Goal: Task Accomplishment & Management: Manage account settings

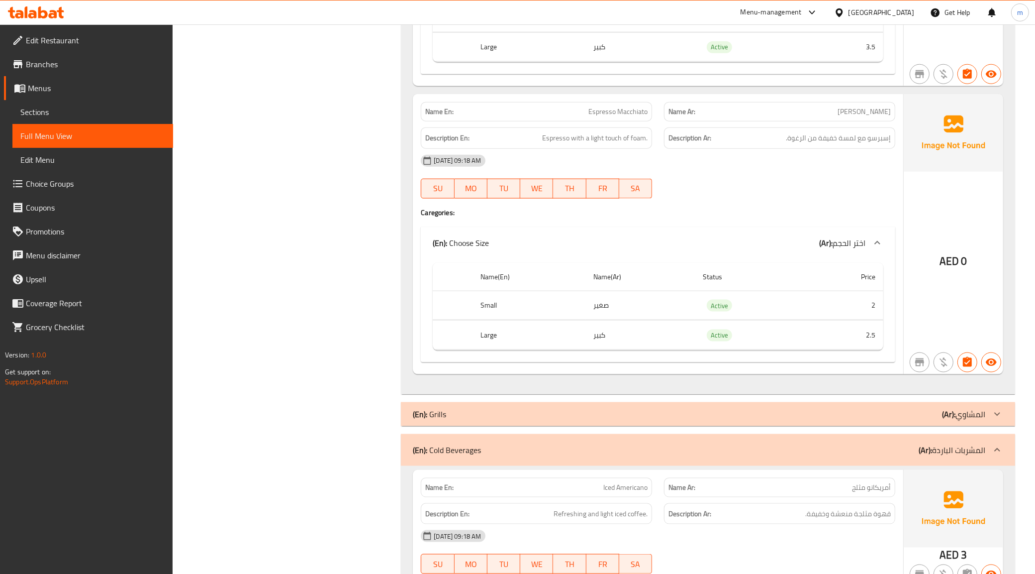
scroll to position [1352, 0]
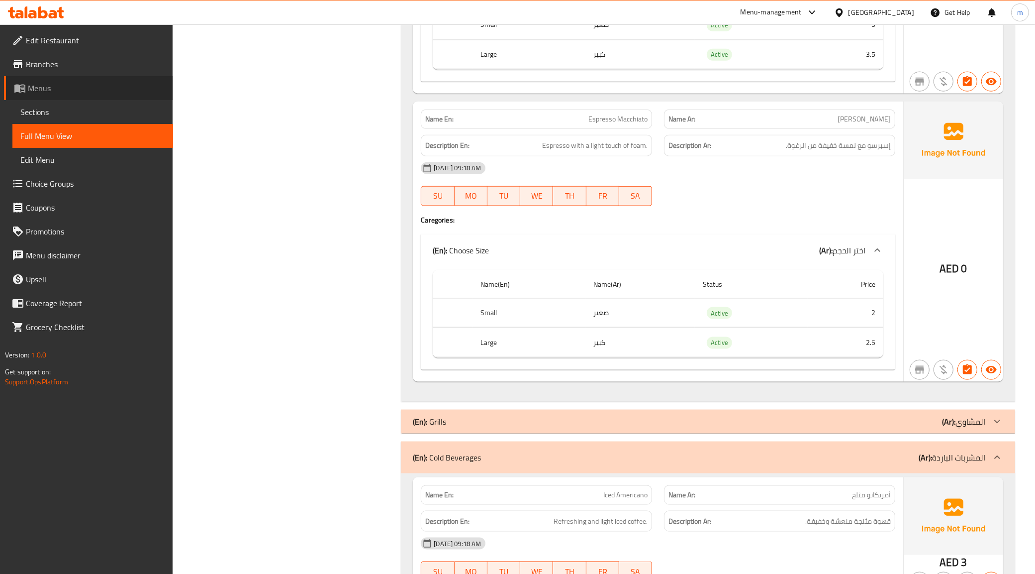
click at [50, 88] on span "Menus" at bounding box center [96, 88] width 137 height 12
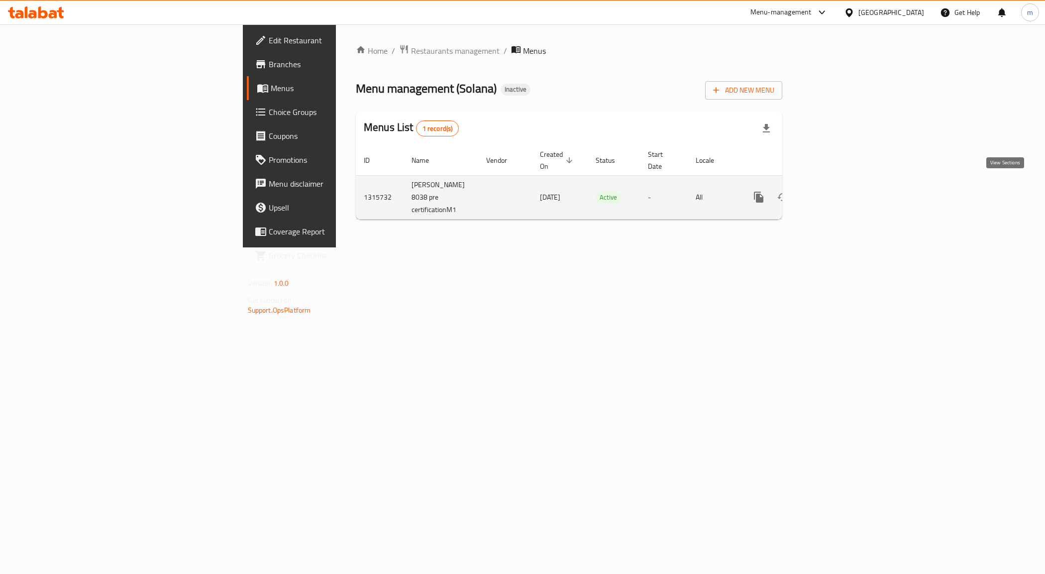
click at [836, 191] on icon "enhanced table" at bounding box center [831, 197] width 12 height 12
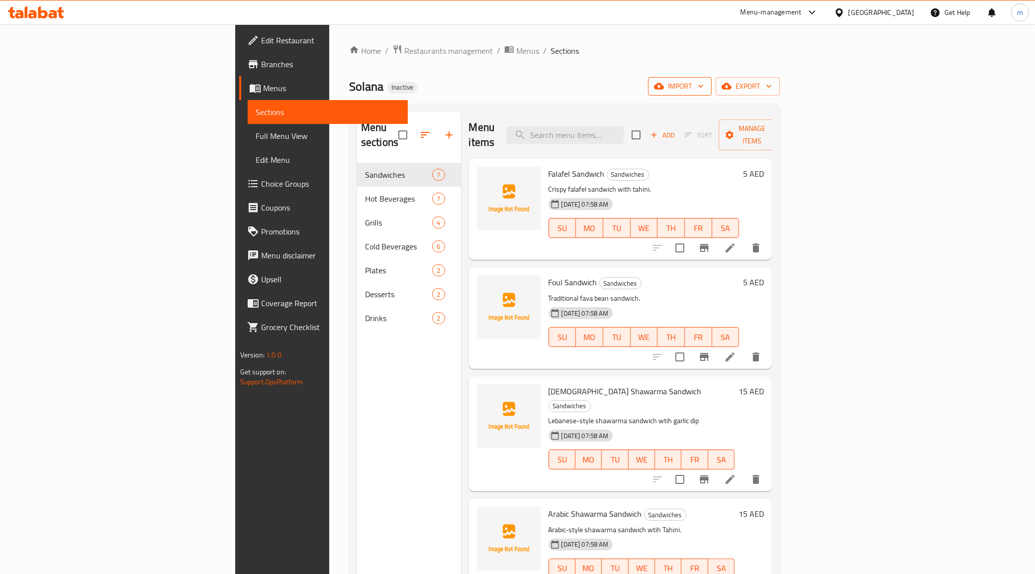
click at [704, 88] on span "import" at bounding box center [680, 86] width 48 height 12
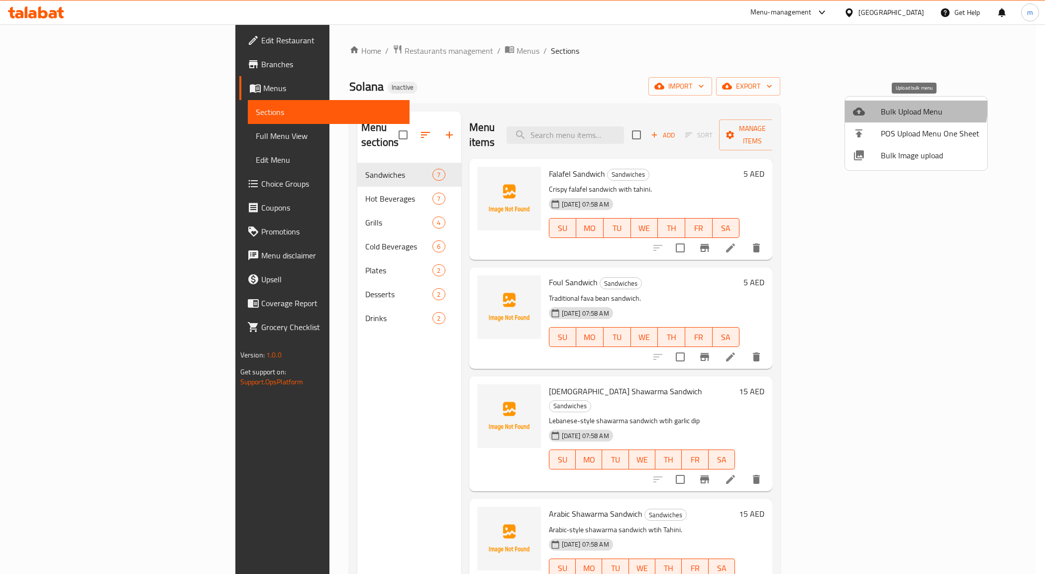
click at [889, 105] on span "Bulk Upload Menu" at bounding box center [930, 111] width 99 height 12
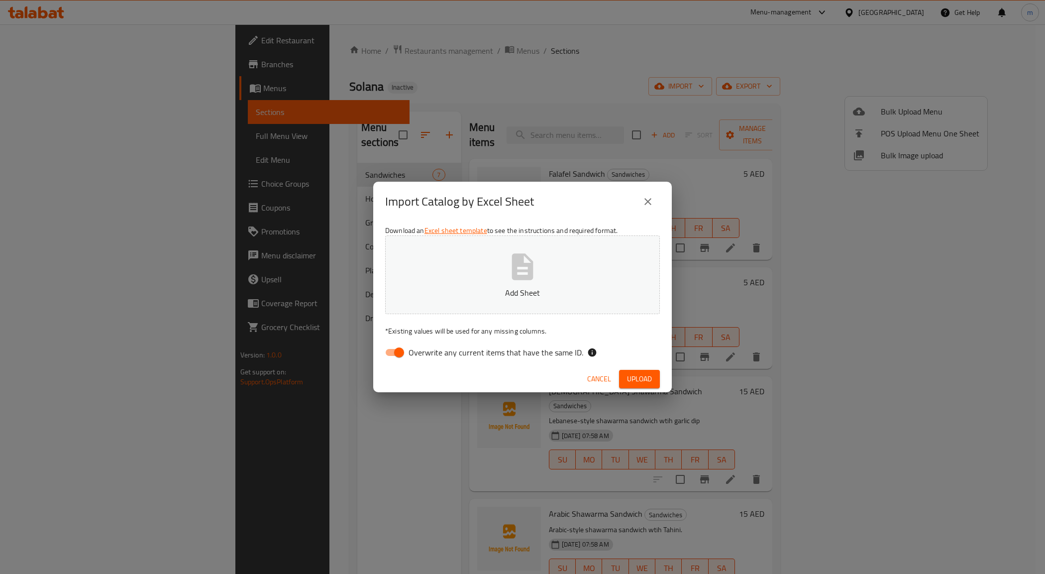
click at [394, 354] on input "Overwrite any current items that have the same ID." at bounding box center [399, 352] width 57 height 19
checkbox input "false"
click at [522, 272] on icon "button" at bounding box center [523, 267] width 32 height 32
click at [652, 196] on icon "close" at bounding box center [648, 202] width 12 height 12
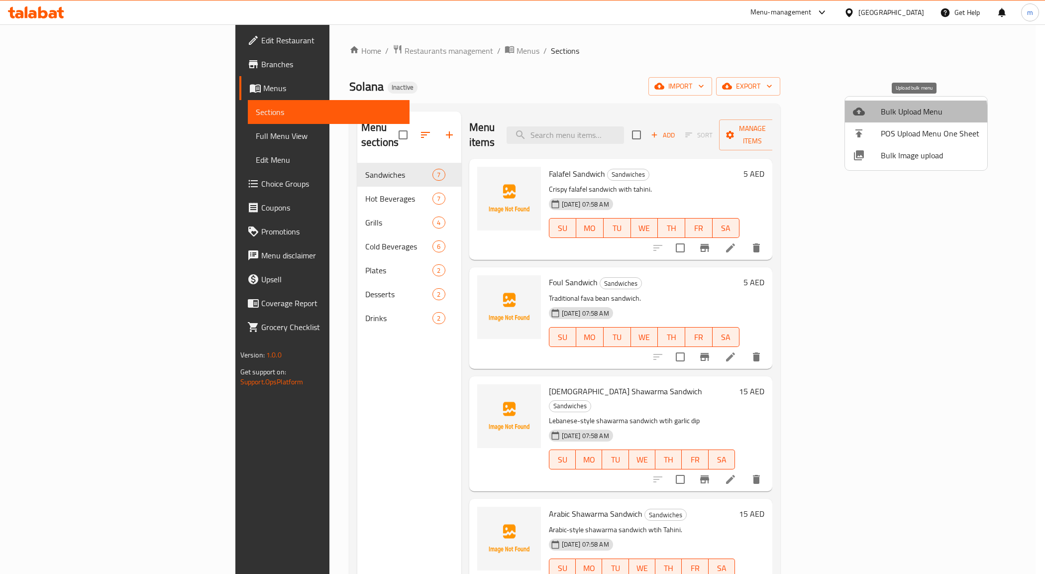
click at [905, 114] on span "Bulk Upload Menu" at bounding box center [930, 111] width 99 height 12
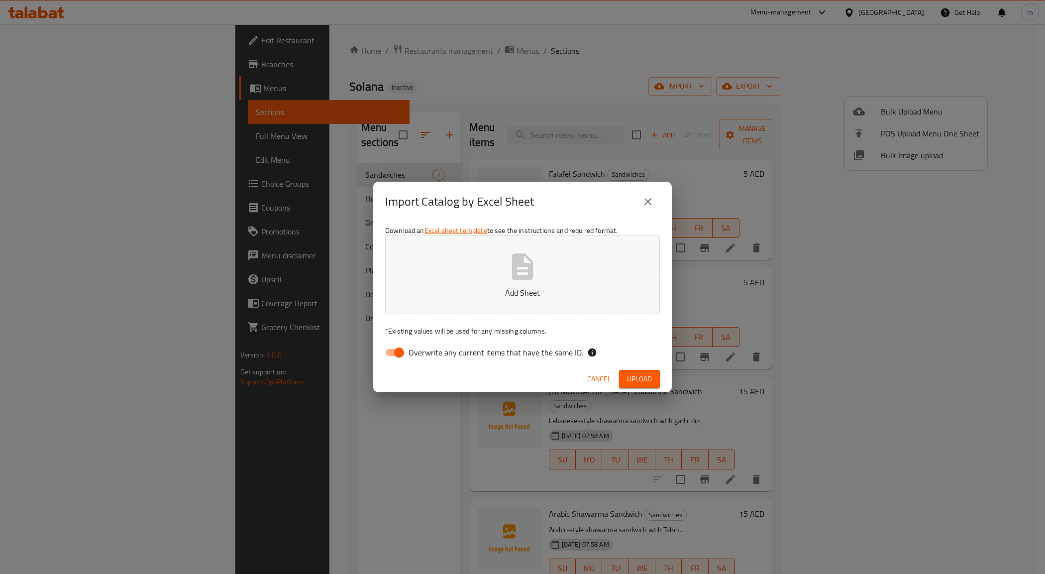
click at [405, 356] on input "Overwrite any current items that have the same ID." at bounding box center [399, 352] width 57 height 19
checkbox input "false"
click at [516, 267] on icon "button" at bounding box center [522, 266] width 21 height 26
click at [628, 374] on span "Upload" at bounding box center [639, 379] width 25 height 12
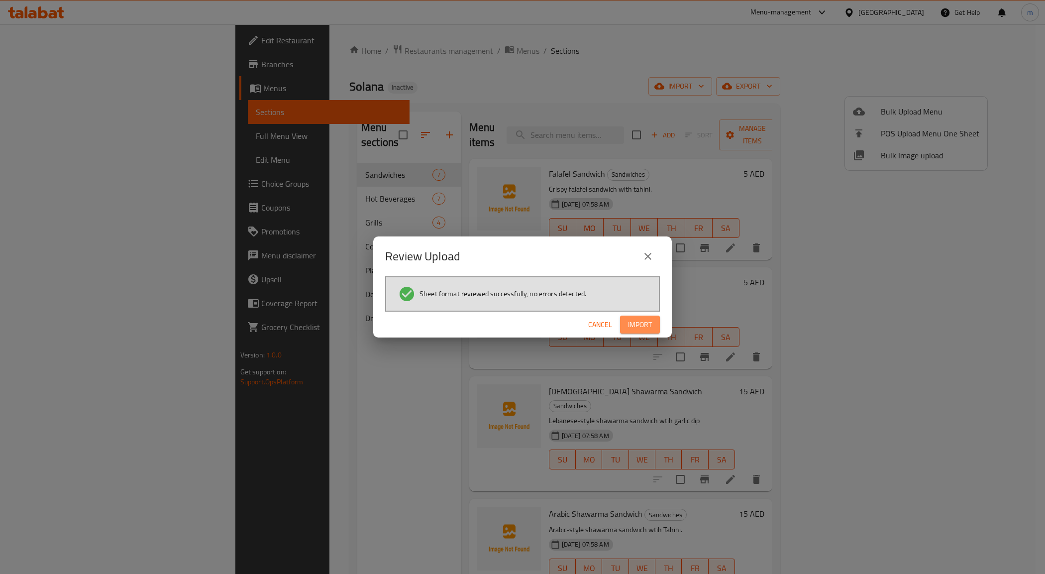
click at [640, 325] on span "Import" at bounding box center [640, 324] width 24 height 12
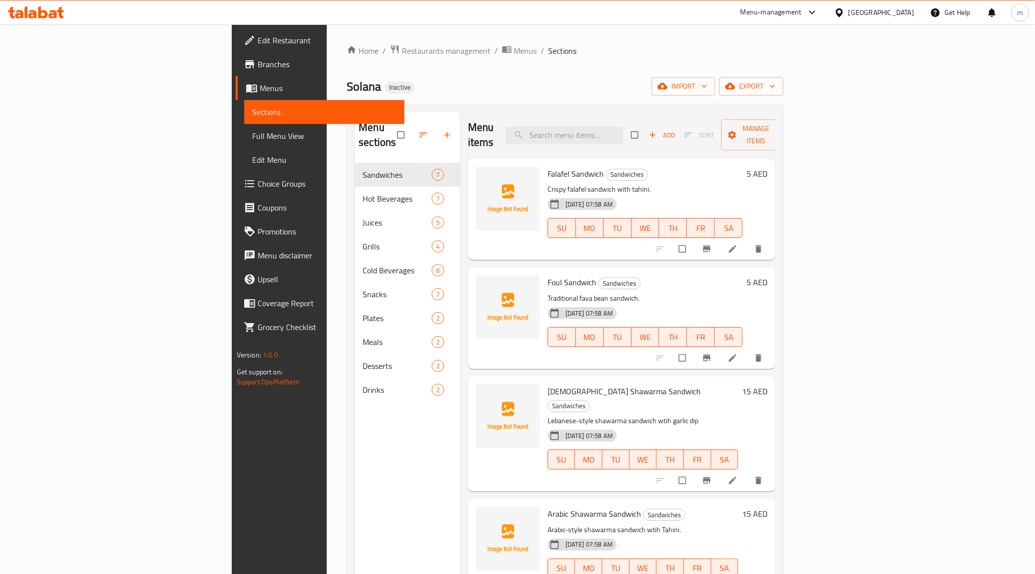
click at [252, 137] on span "Full Menu View" at bounding box center [324, 136] width 145 height 12
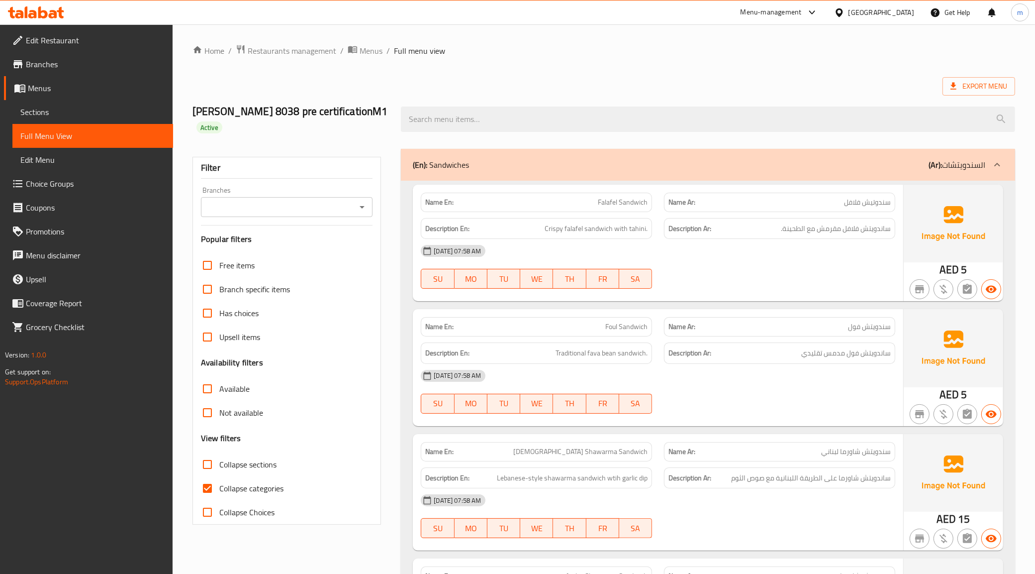
click at [209, 491] on input "Collapse categories" at bounding box center [208, 488] width 24 height 24
checkbox input "false"
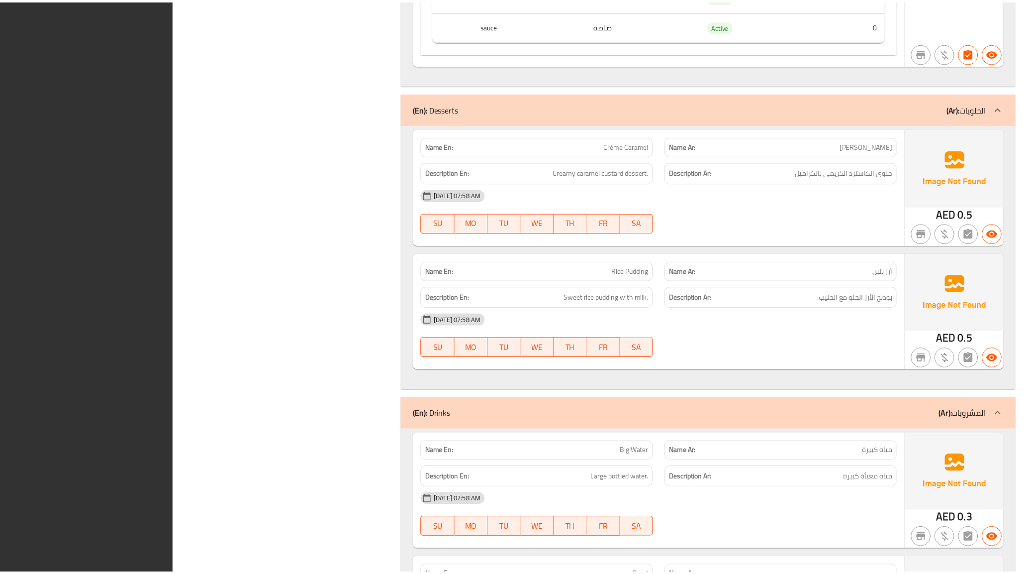
scroll to position [6778, 0]
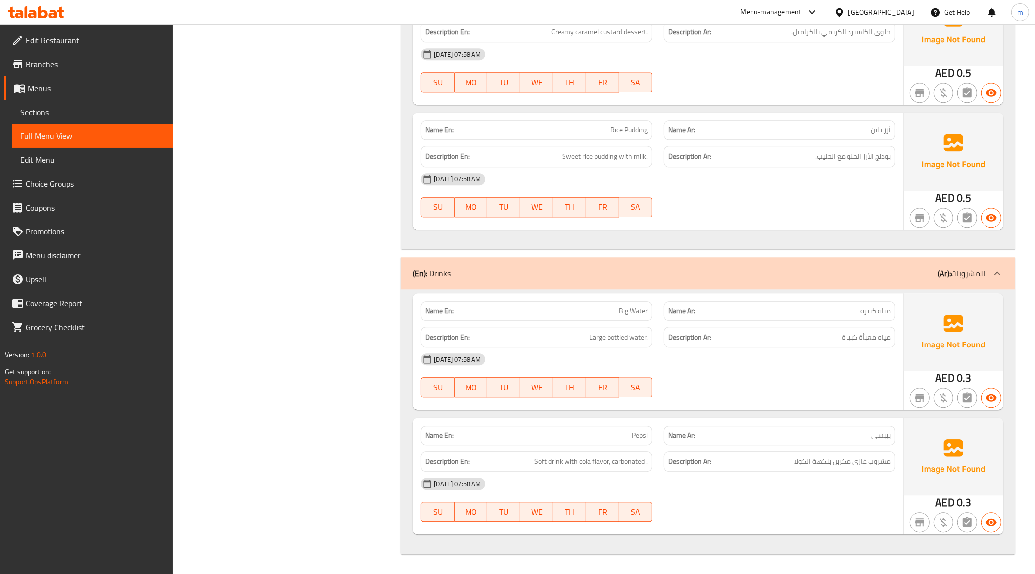
click at [92, 83] on span "Menus" at bounding box center [96, 88] width 137 height 12
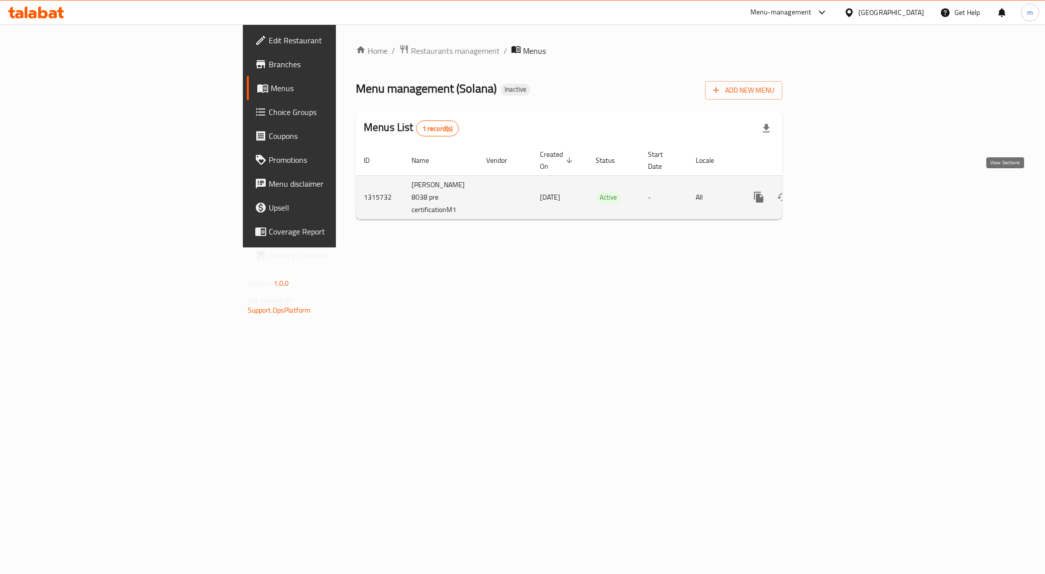
click at [836, 191] on icon "enhanced table" at bounding box center [831, 197] width 12 height 12
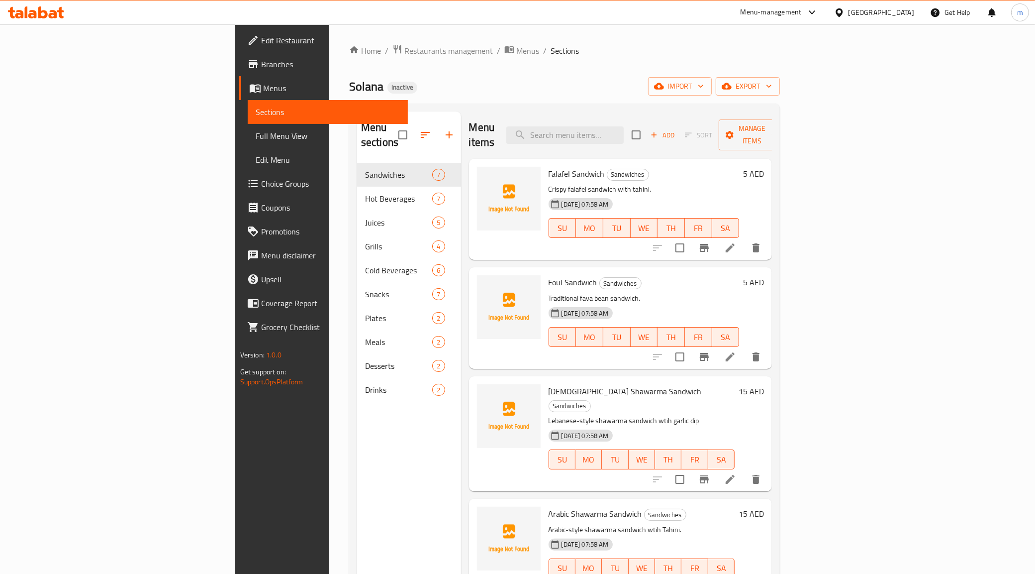
click at [256, 133] on span "Full Menu View" at bounding box center [328, 136] width 145 height 12
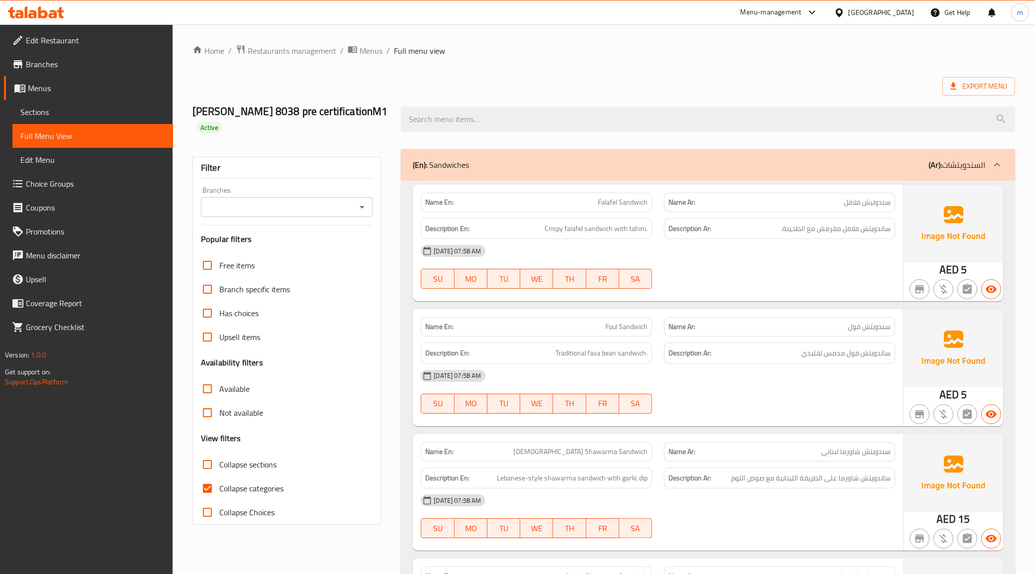
click at [759, 167] on div "(En): Sandwiches (Ar): السندويتشات" at bounding box center [699, 165] width 573 height 12
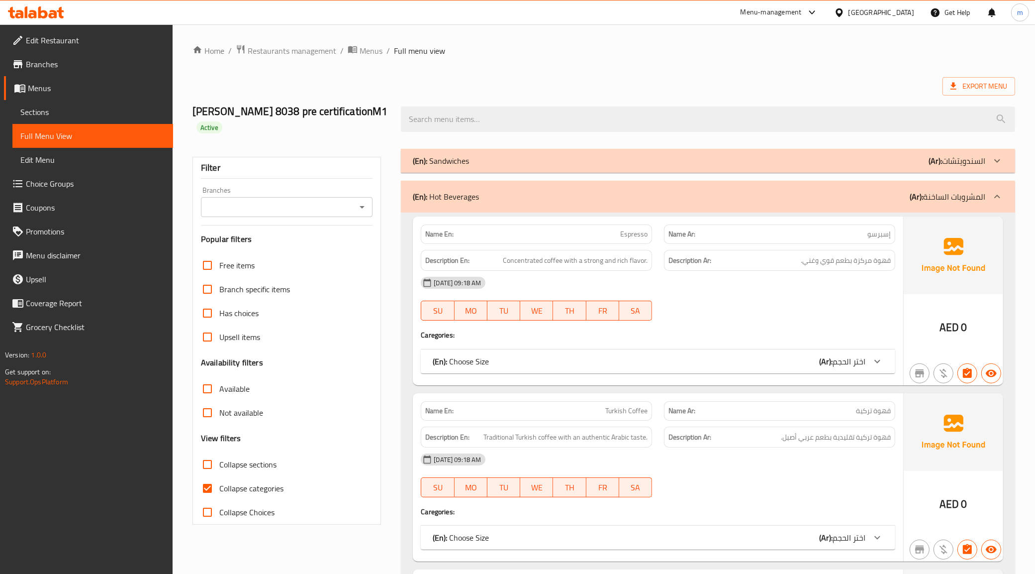
click at [746, 184] on div "(En): Hot Beverages (Ar): المشروبات الساخنة" at bounding box center [708, 197] width 615 height 32
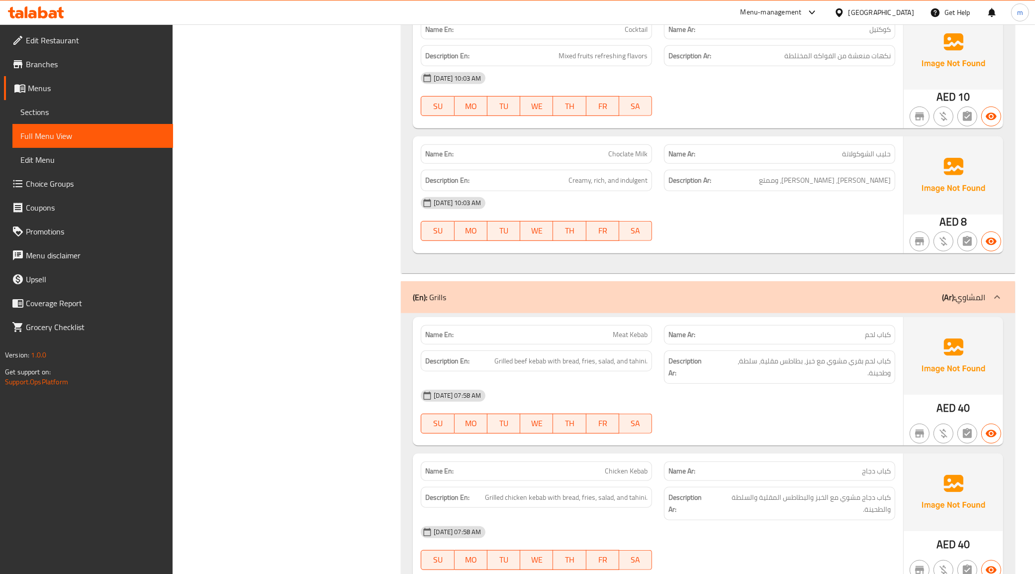
scroll to position [684, 0]
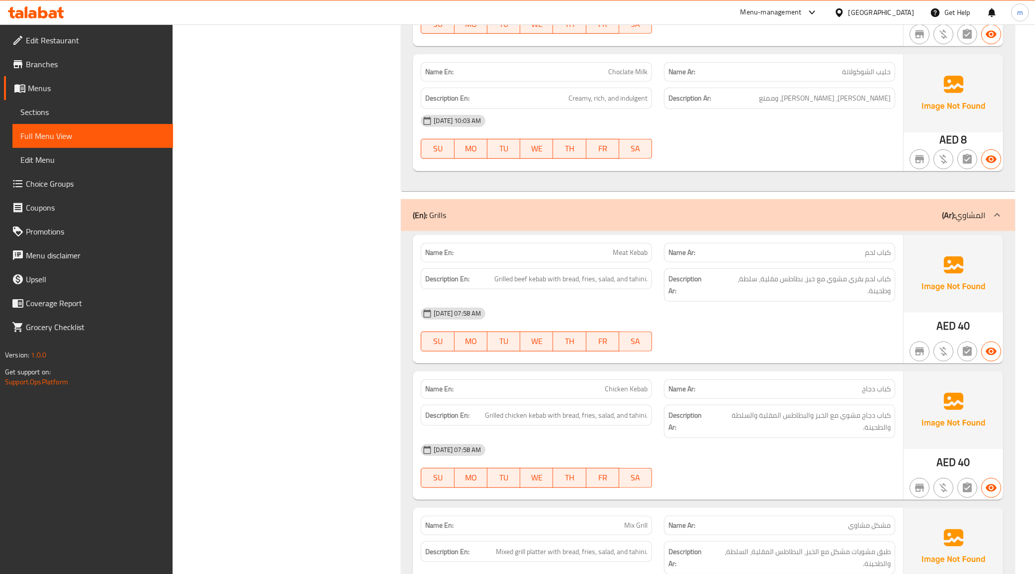
click at [594, 217] on div "(En): Grills (Ar): المشاوي" at bounding box center [699, 215] width 573 height 12
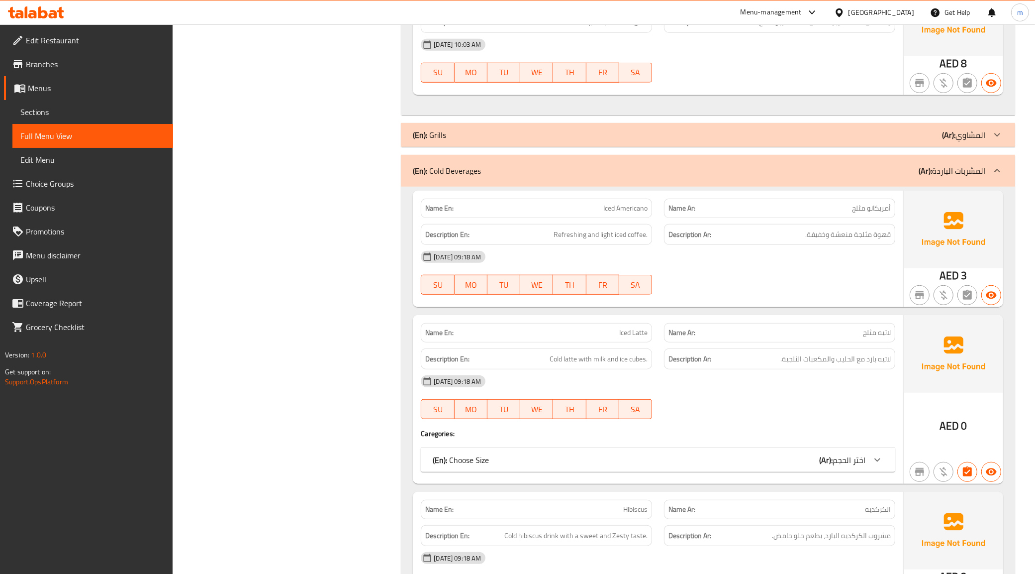
scroll to position [809, 0]
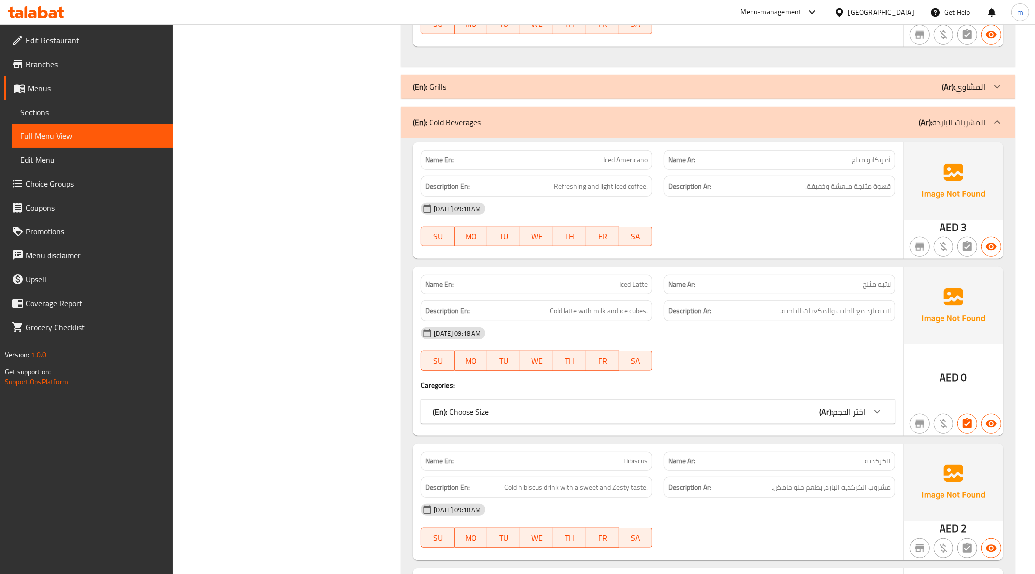
click at [538, 120] on div "(En): Cold Beverages (Ar): المشربات الباردة" at bounding box center [699, 122] width 573 height 12
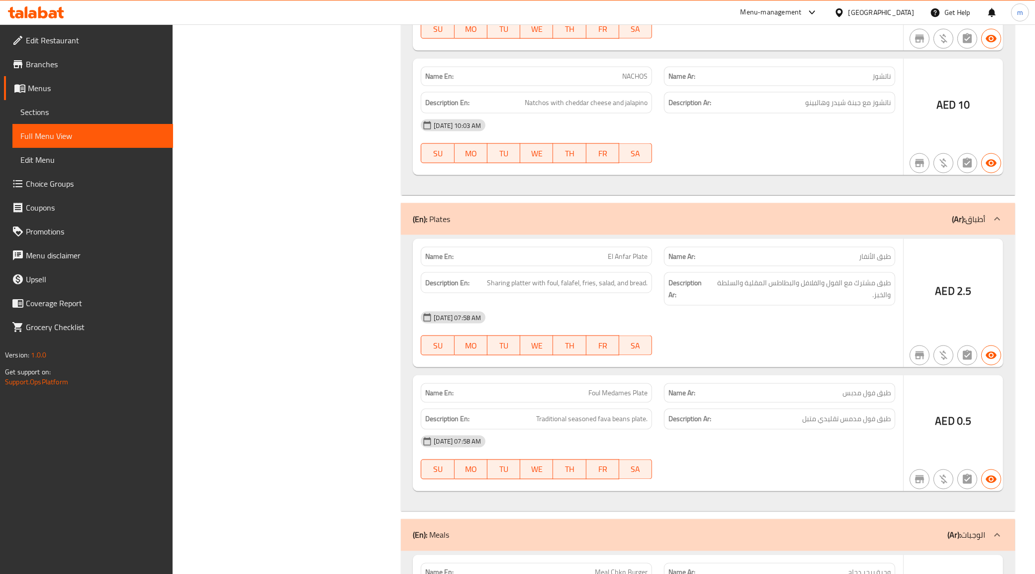
scroll to position [1679, 0]
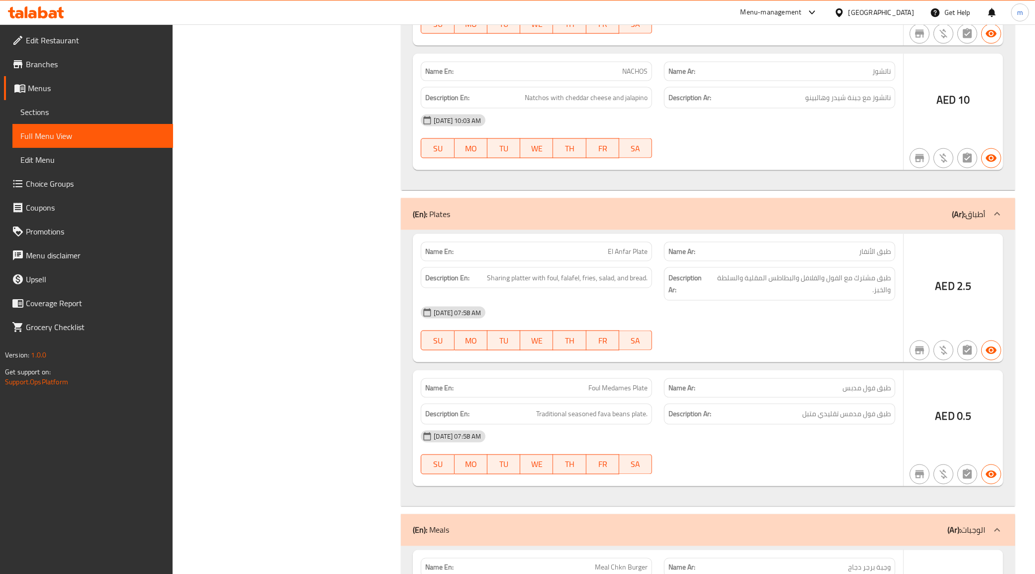
click at [628, 206] on div "(En): Plates (Ar): أطباق" at bounding box center [708, 214] width 615 height 32
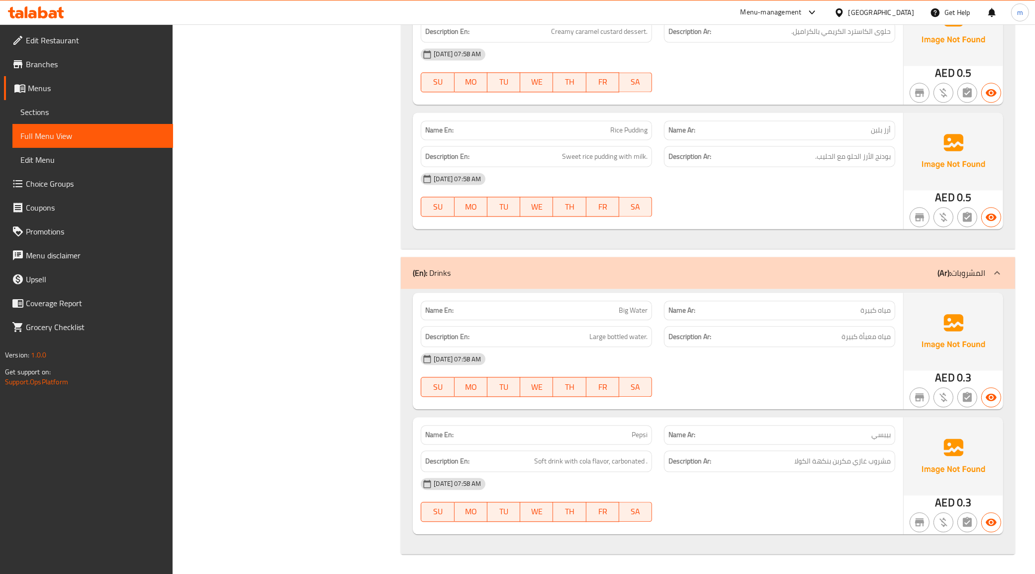
click at [550, 269] on div "(En): Drinks (Ar): المشروبات" at bounding box center [699, 273] width 573 height 12
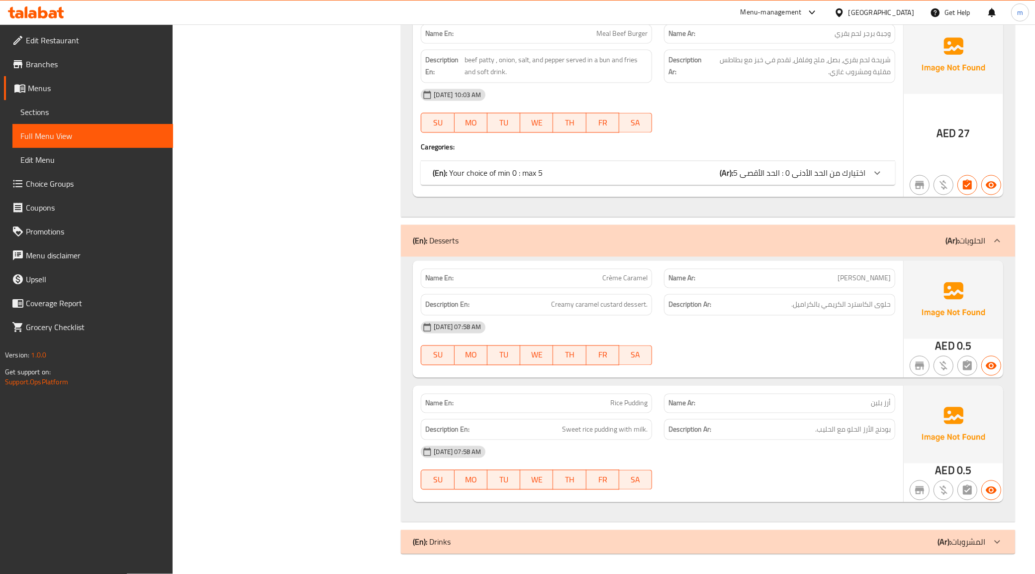
scroll to position [2067, 0]
click at [536, 239] on div "(En): Desserts (Ar): الحلويات" at bounding box center [699, 241] width 573 height 12
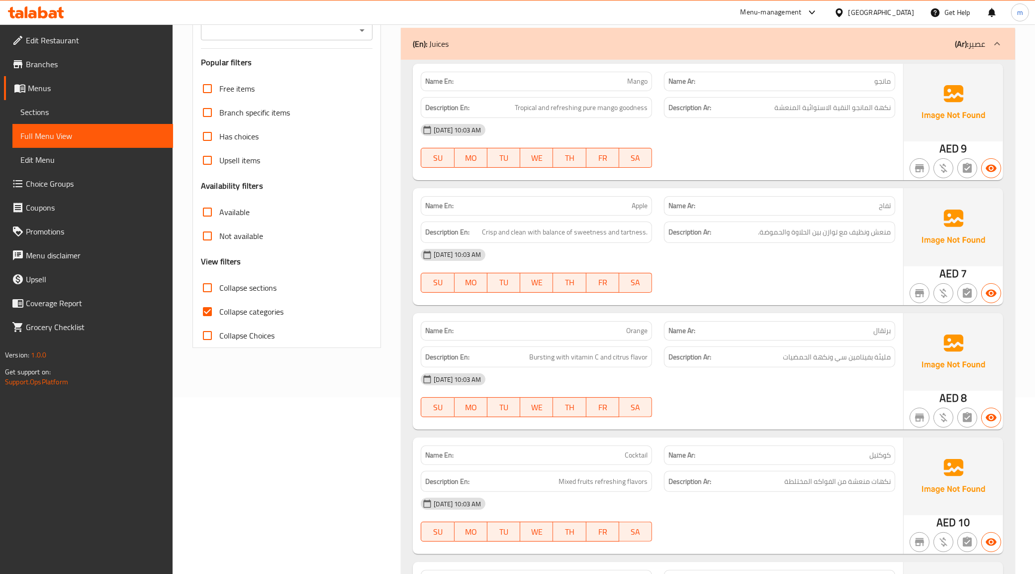
scroll to position [45, 0]
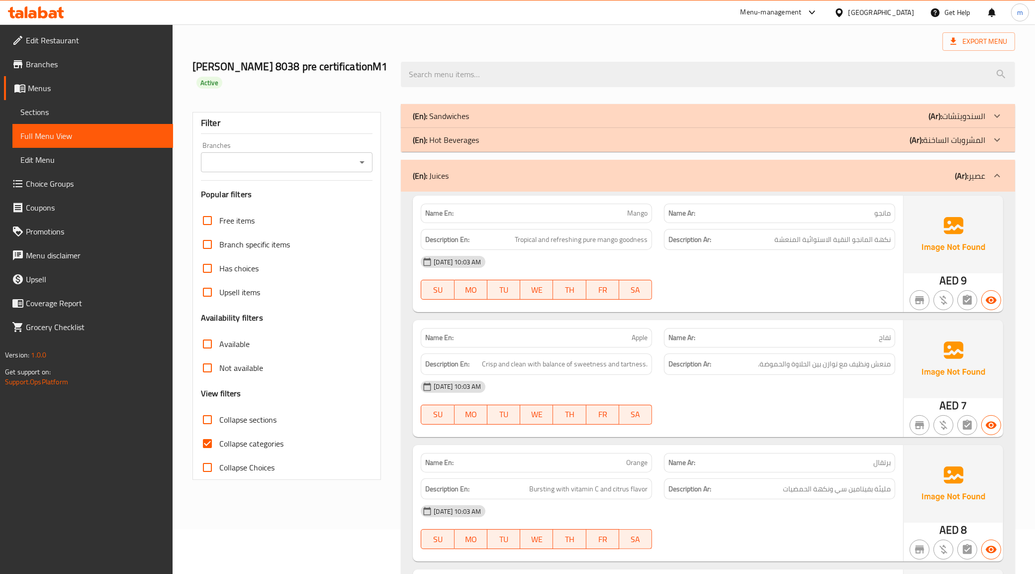
click at [199, 444] on input "Collapse categories" at bounding box center [208, 443] width 24 height 24
checkbox input "false"
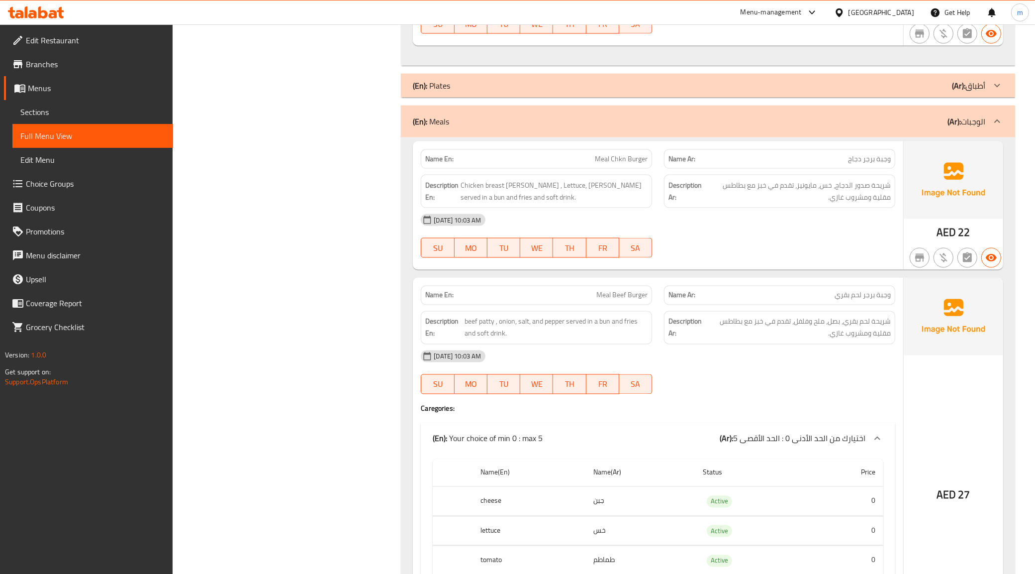
scroll to position [1802, 0]
click at [725, 255] on div at bounding box center [779, 259] width 243 height 12
click at [693, 230] on div "[DATE] 10:03 AM" at bounding box center [658, 221] width 487 height 24
click at [600, 159] on span "Meal Chkn Burger" at bounding box center [621, 160] width 53 height 10
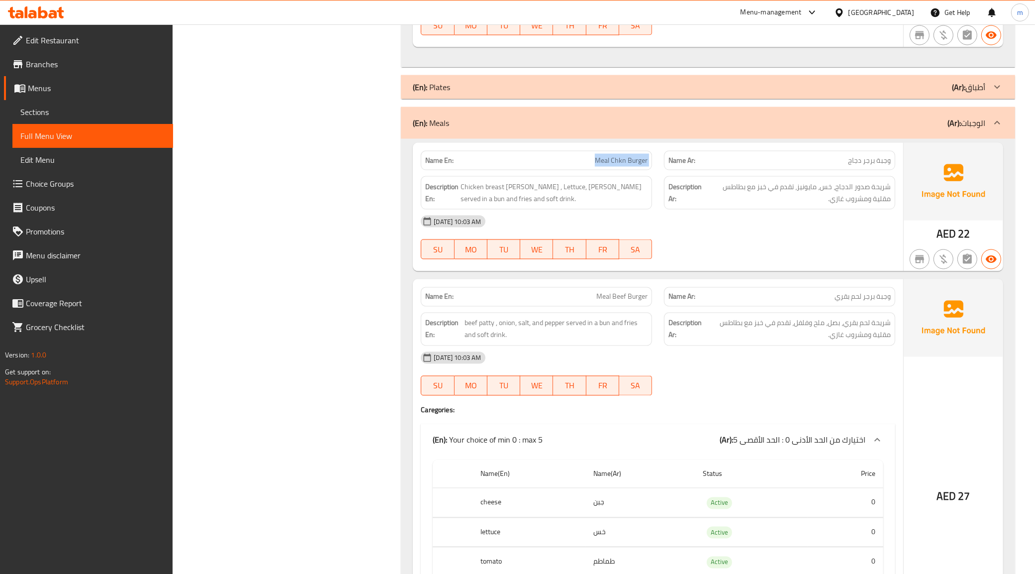
click at [600, 159] on span "Meal Chkn Burger" at bounding box center [621, 160] width 53 height 10
copy span "Meal Chkn Burger"
click at [782, 252] on div "05-10-2025 10:03 AM SU MO TU WE TH FR SA" at bounding box center [658, 237] width 487 height 56
click at [599, 159] on span "Meal Chkn Burger" at bounding box center [621, 160] width 53 height 10
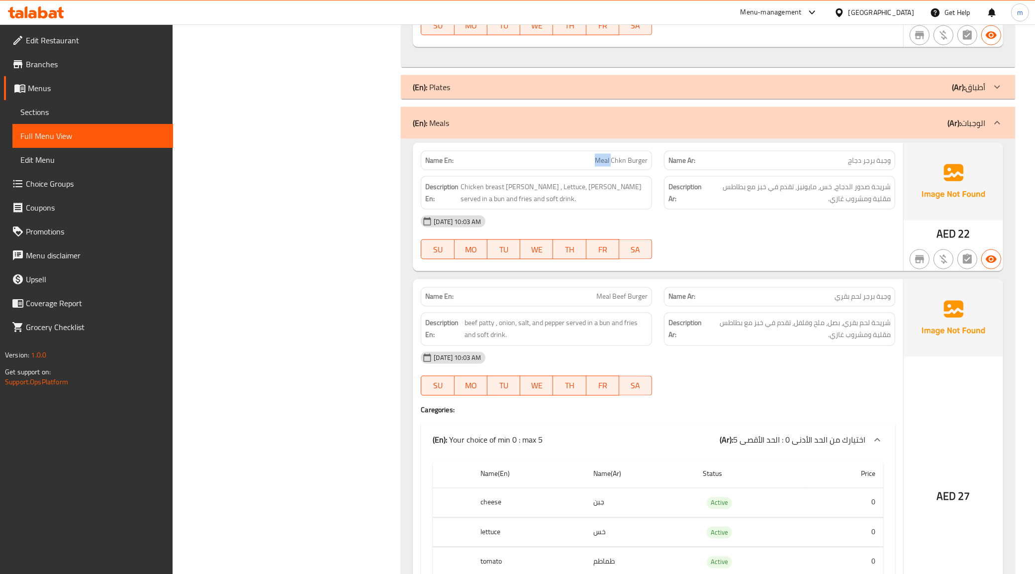
click at [599, 159] on span "Meal Chkn Burger" at bounding box center [621, 160] width 53 height 10
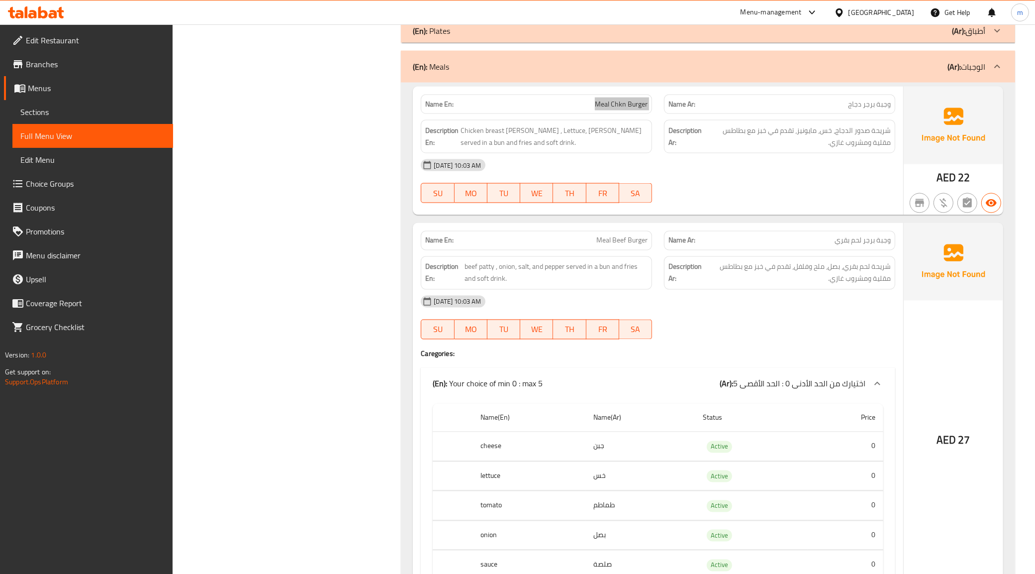
scroll to position [1927, 0]
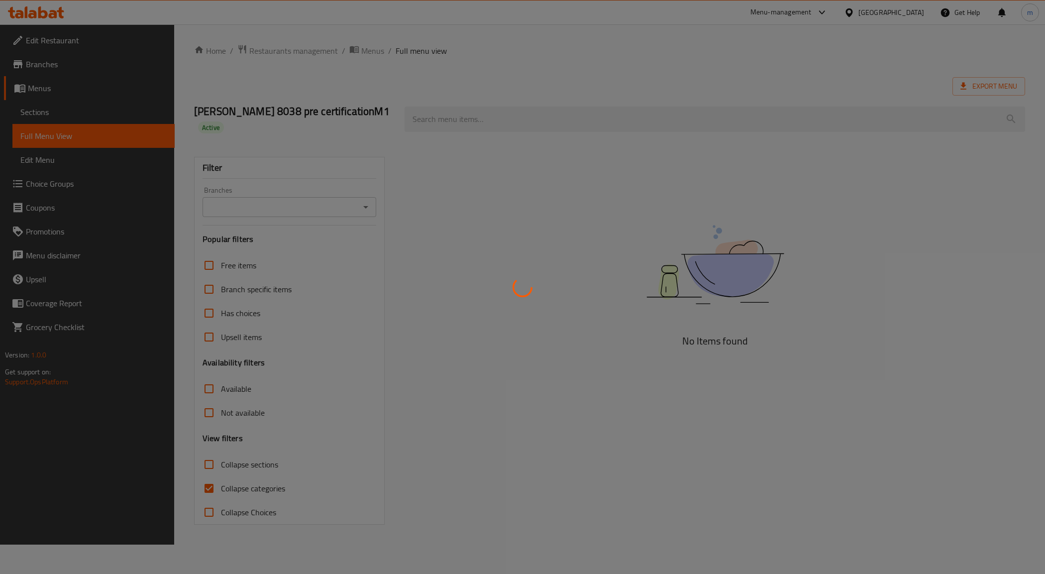
click at [551, 215] on div at bounding box center [522, 287] width 1045 height 574
click at [825, 136] on div at bounding box center [522, 287] width 1045 height 574
click at [493, 192] on div at bounding box center [522, 287] width 1045 height 574
click at [678, 315] on div at bounding box center [522, 287] width 1045 height 574
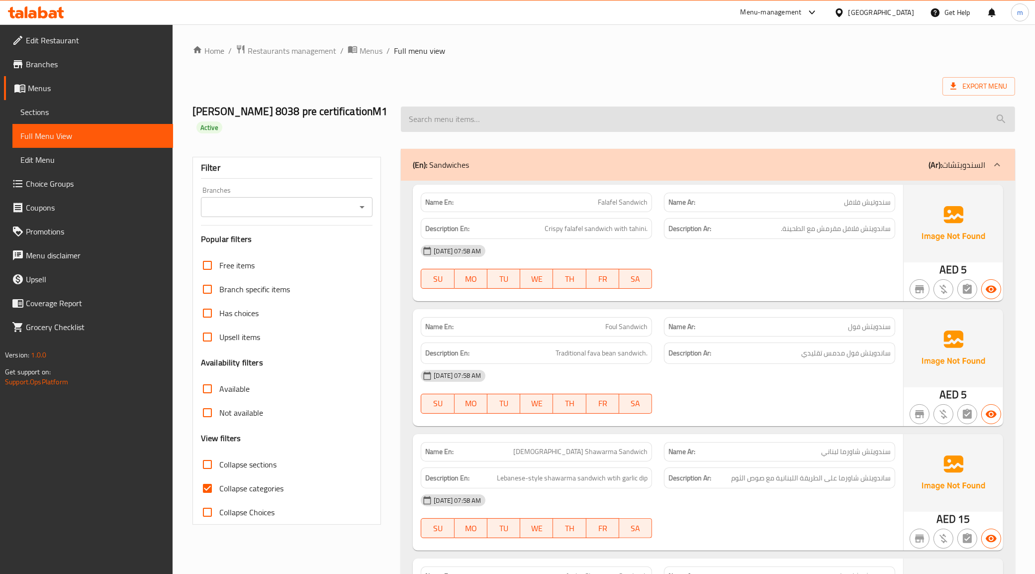
click at [849, 119] on input "search" at bounding box center [708, 118] width 615 height 25
paste input "Meal Chkn Burger"
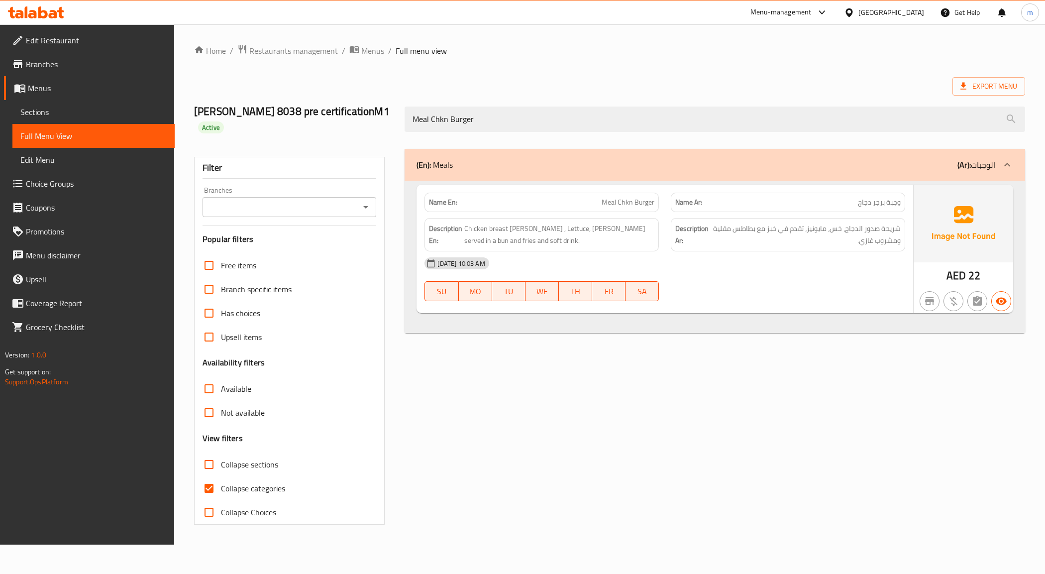
type input "Meal Chkn Burger"
click at [53, 158] on span "Edit Menu" at bounding box center [93, 160] width 146 height 12
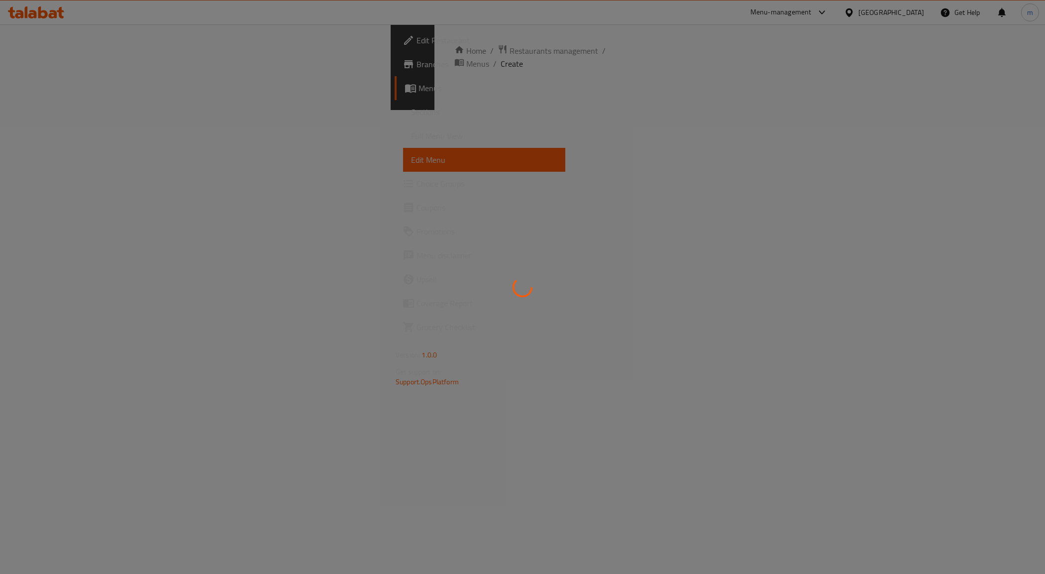
click at [106, 65] on div at bounding box center [522, 287] width 1045 height 574
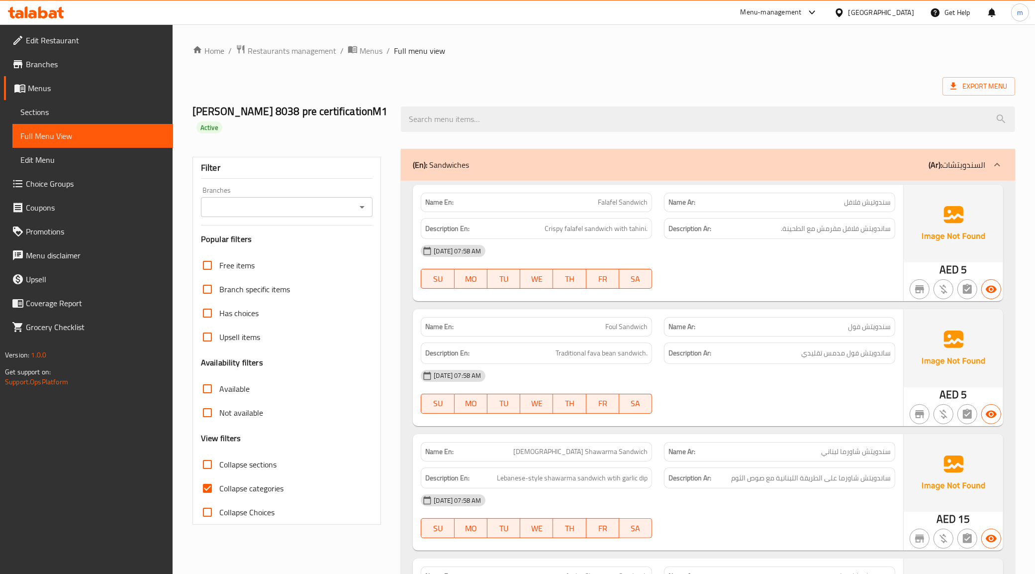
click at [54, 86] on span "Menus" at bounding box center [96, 88] width 137 height 12
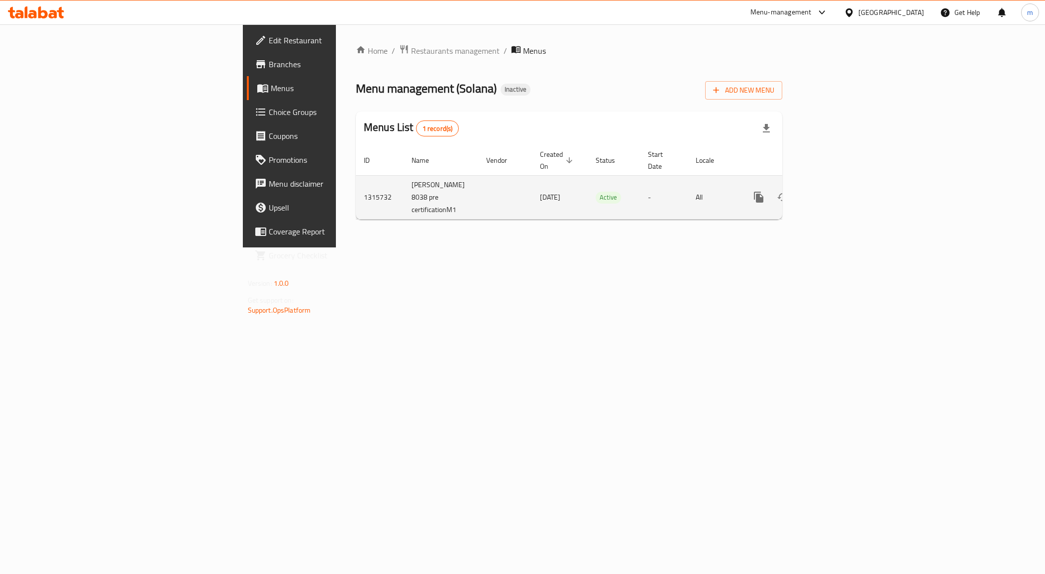
click at [836, 191] on icon "enhanced table" at bounding box center [831, 197] width 12 height 12
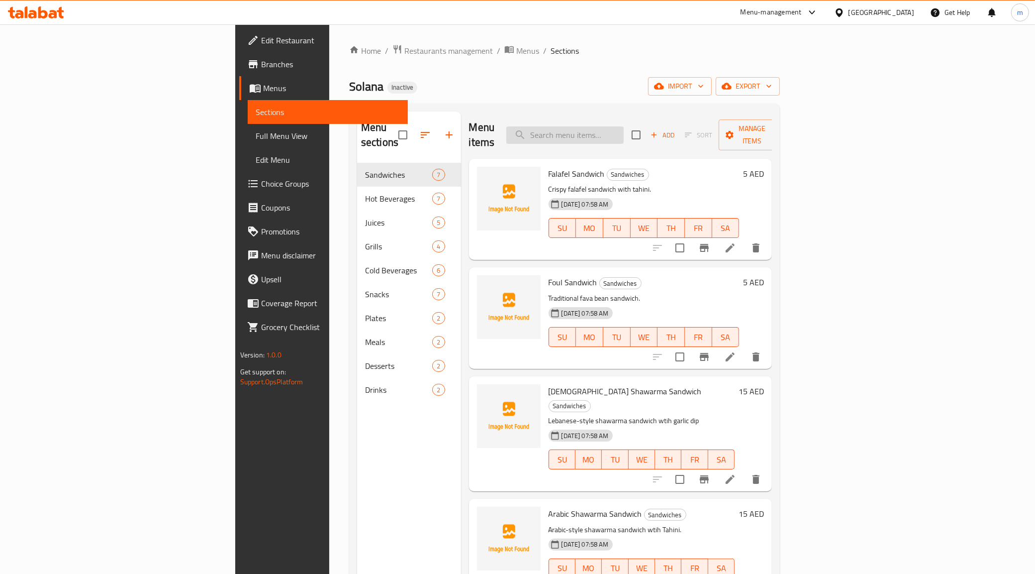
click at [624, 130] on input "search" at bounding box center [565, 134] width 117 height 17
paste input "Meal Chkn Burger"
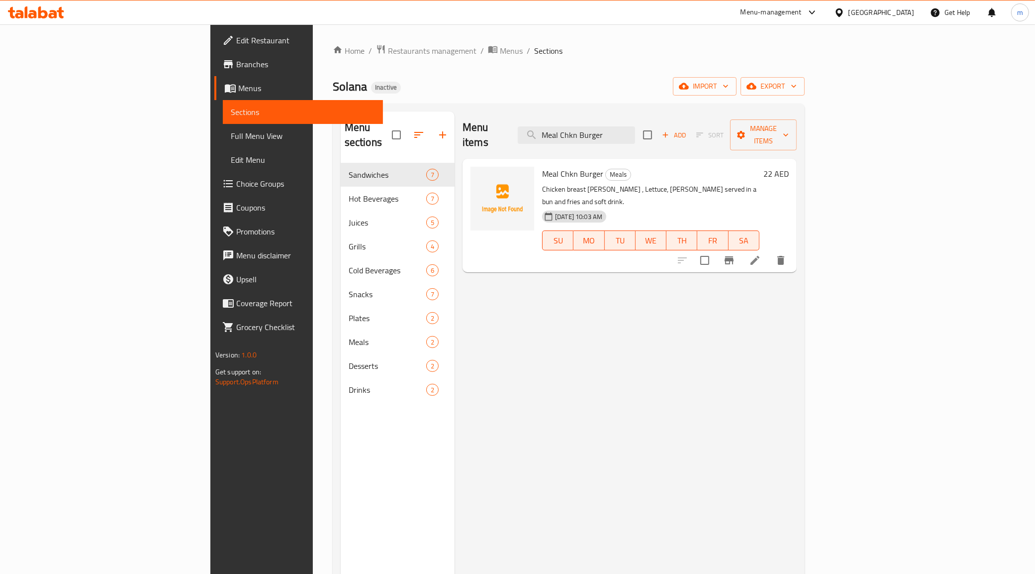
type input "Meal Chkn Burger"
click at [761, 254] on icon at bounding box center [755, 260] width 12 height 12
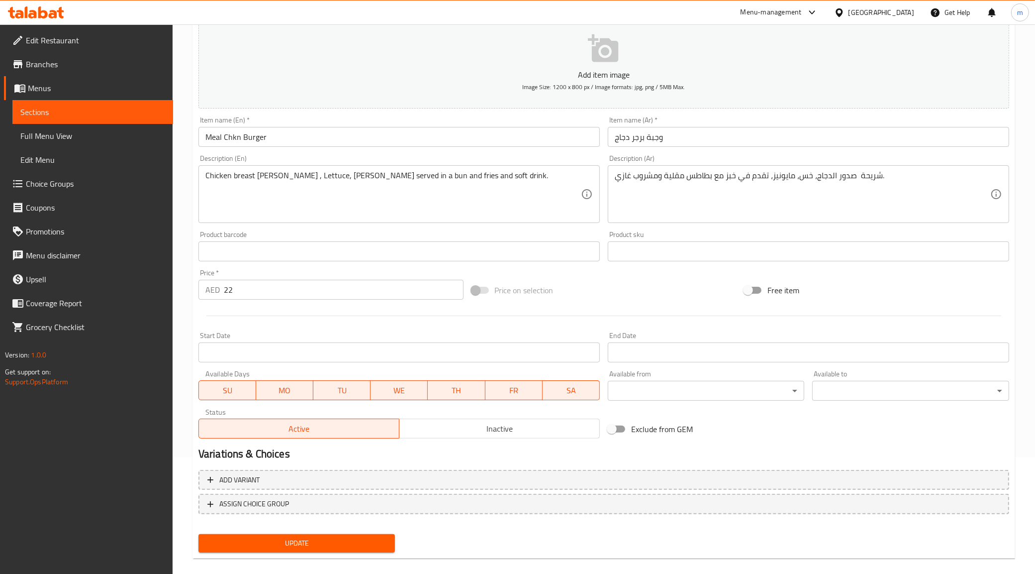
scroll to position [127, 0]
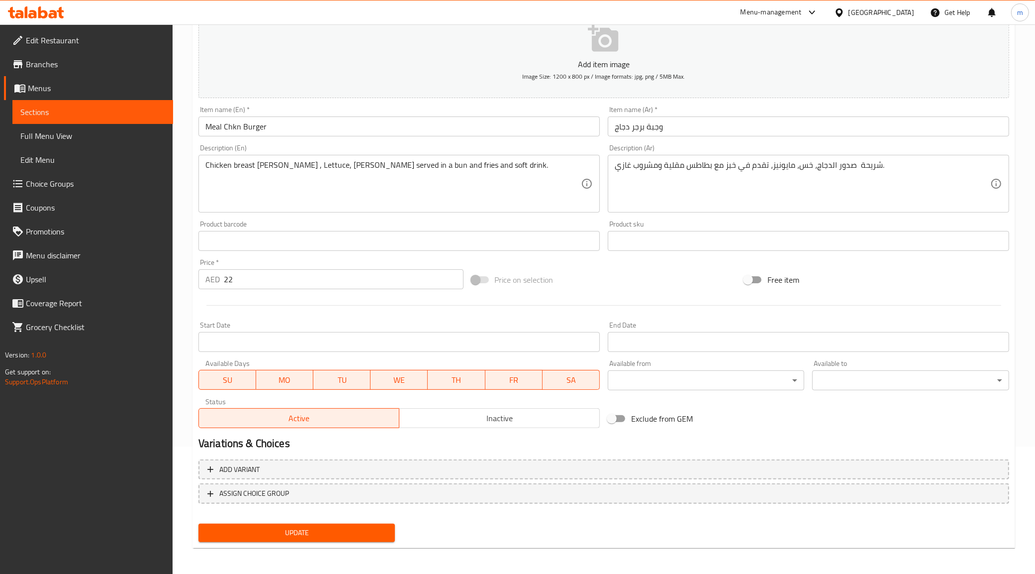
click at [354, 345] on input "Start Date" at bounding box center [400, 342] width 402 height 20
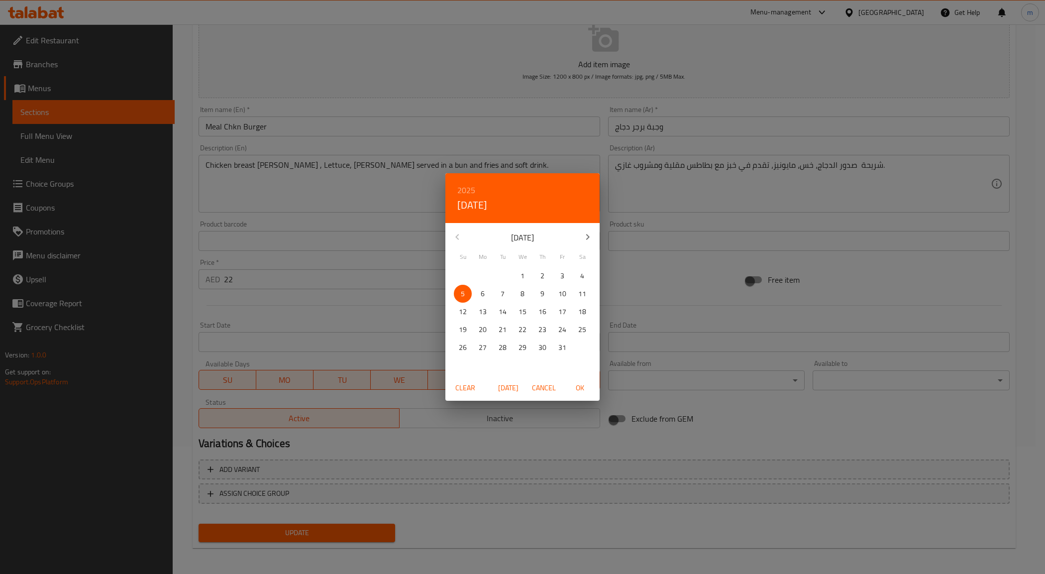
click at [821, 449] on div "2025 Sun, Oct [DATE] Mo Tu We Th Fr Sa 28 29 30 1 2 3 4 5 6 7 8 9 10 11 12 13 1…" at bounding box center [522, 287] width 1045 height 574
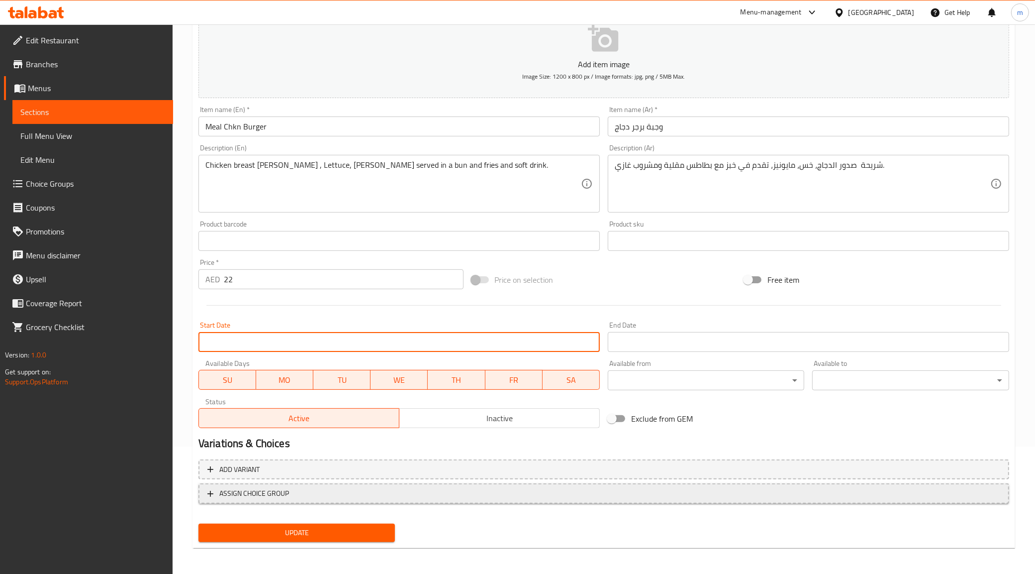
click at [337, 491] on span "ASSIGN CHOICE GROUP" at bounding box center [603, 493] width 793 height 12
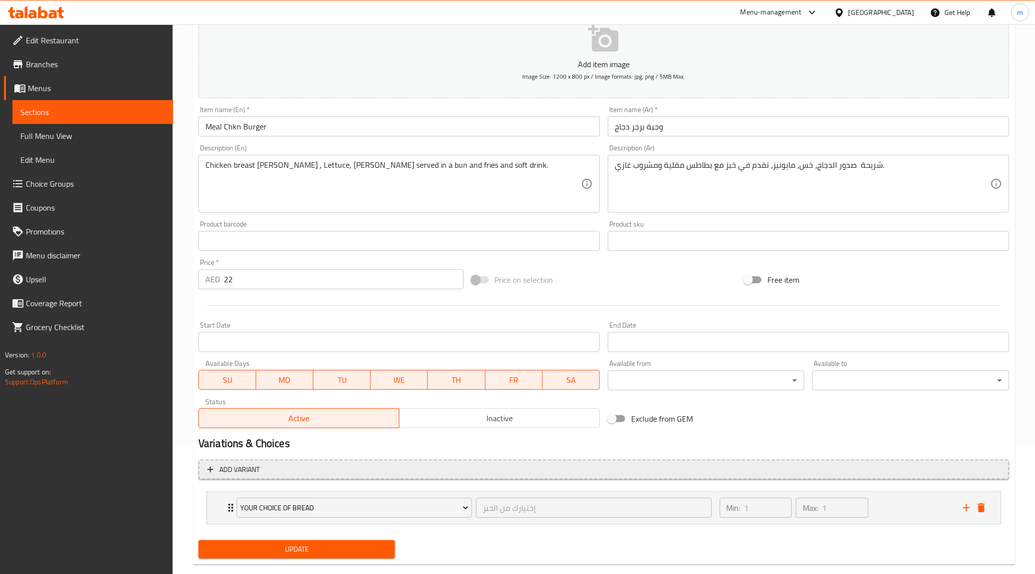
scroll to position [145, 0]
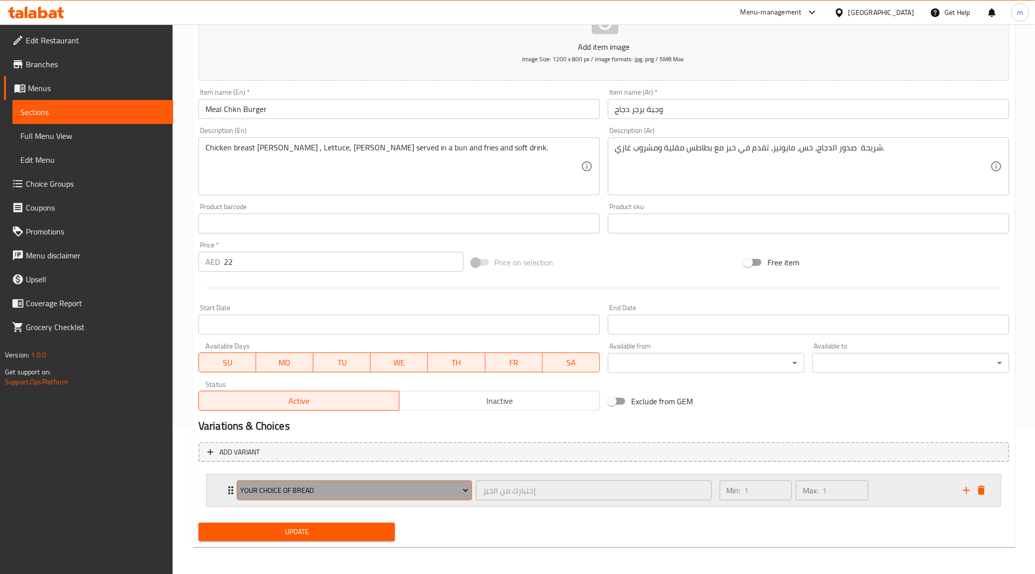
click at [441, 486] on span "Your Choice Of Bread" at bounding box center [354, 490] width 228 height 12
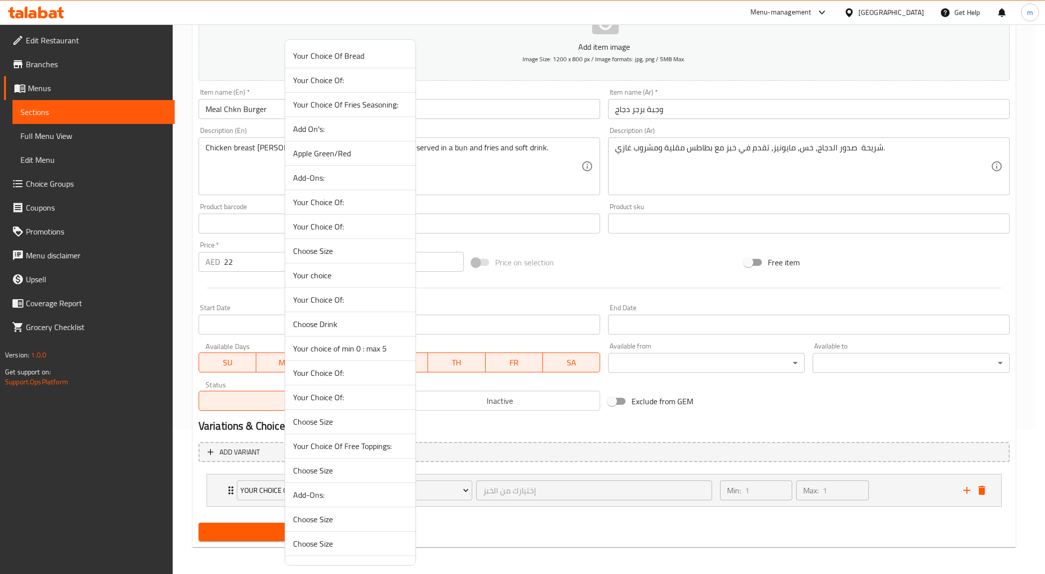
click at [514, 430] on div at bounding box center [522, 287] width 1045 height 574
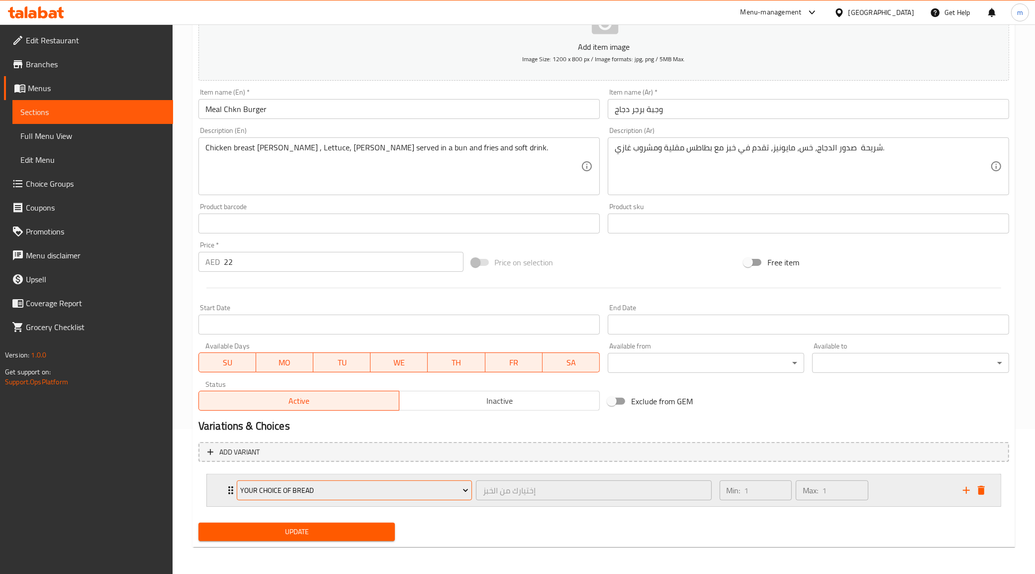
click at [414, 488] on span "Your Choice Of Bread" at bounding box center [354, 490] width 228 height 12
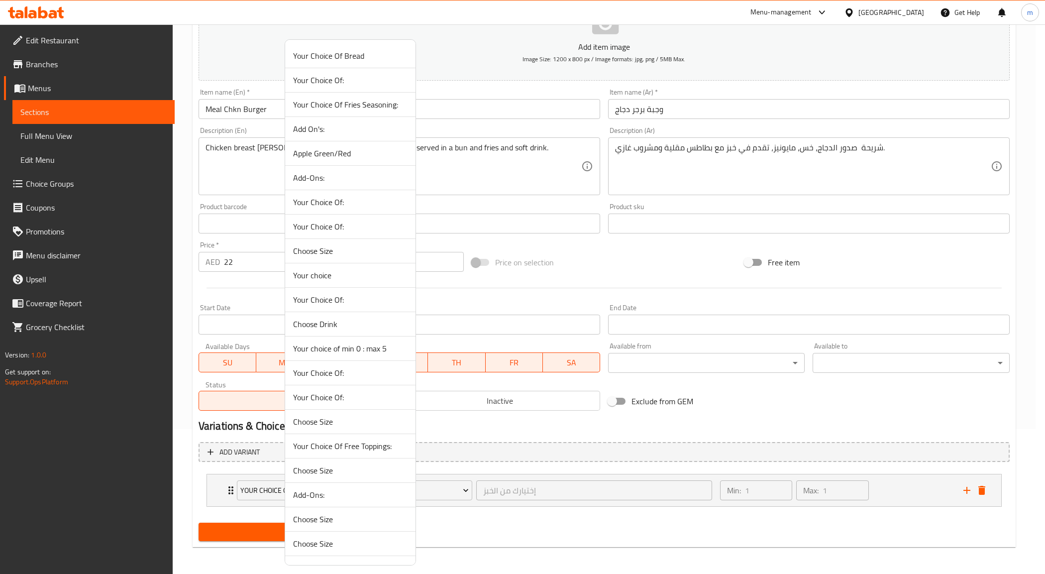
click at [363, 80] on span "Your Choice Of:" at bounding box center [350, 80] width 114 height 12
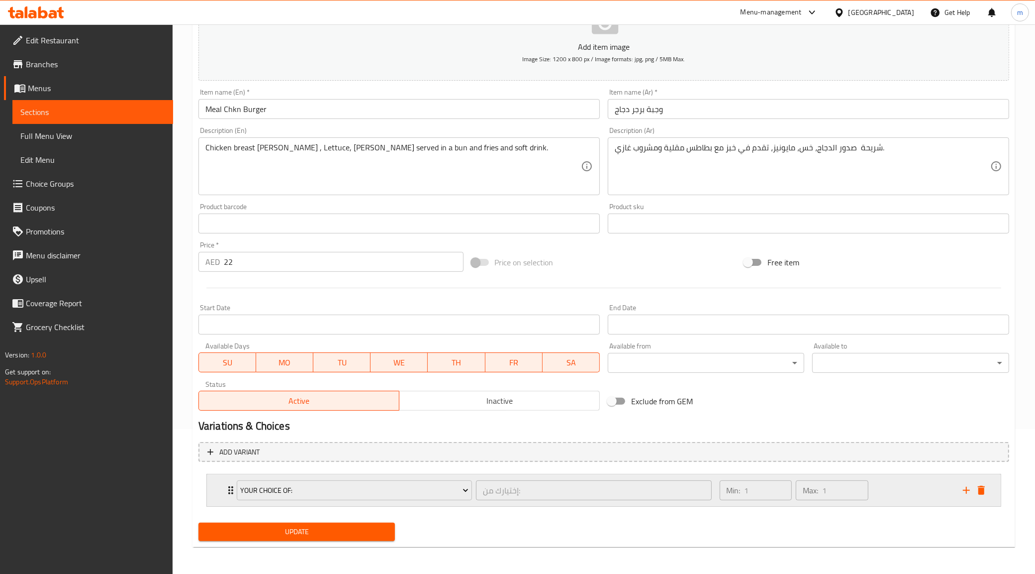
click at [872, 488] on div "Min: 1 ​ Max: 1 ​" at bounding box center [794, 490] width 157 height 28
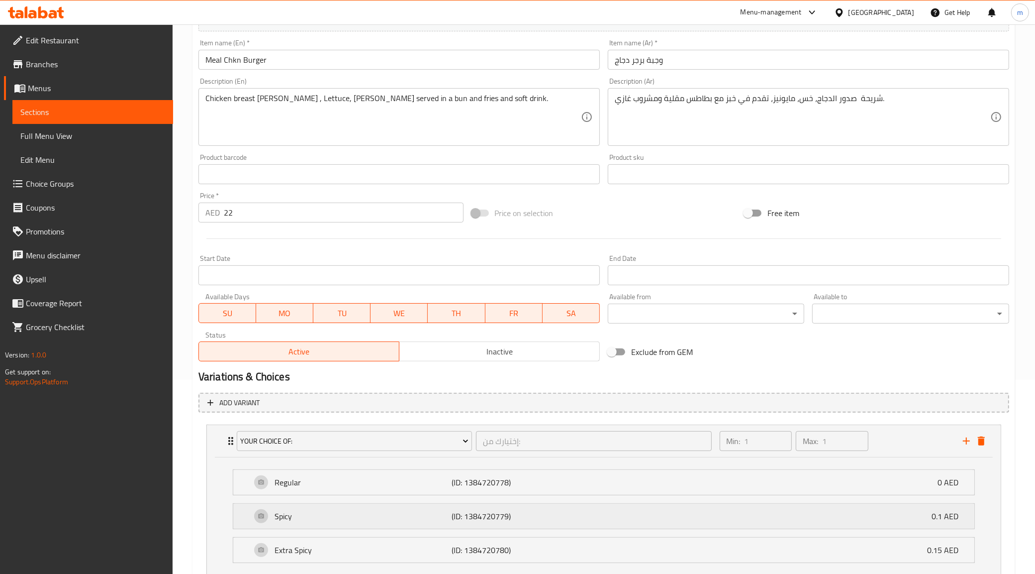
scroll to position [268, 0]
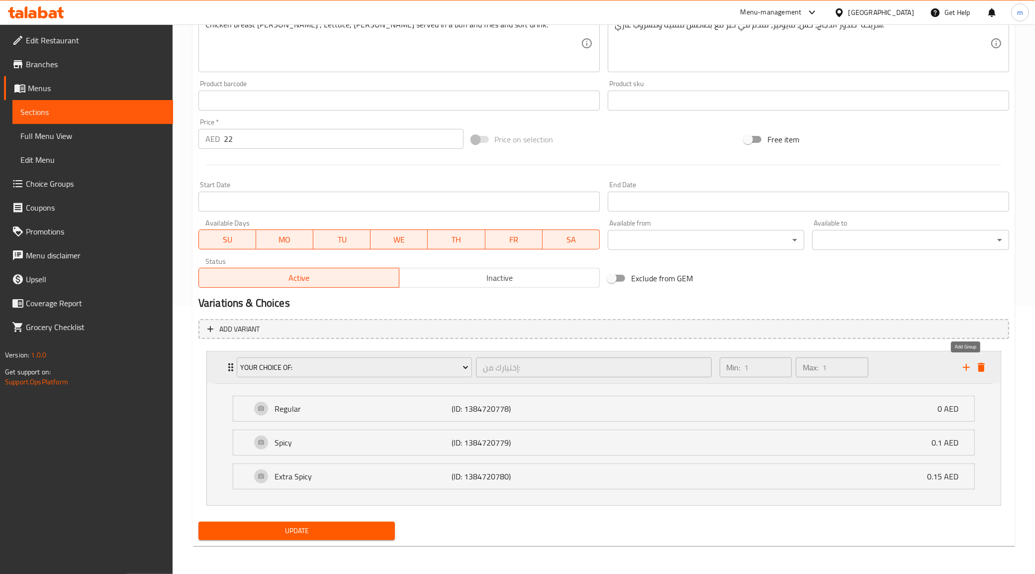
click at [959, 368] on button "add" at bounding box center [966, 367] width 15 height 15
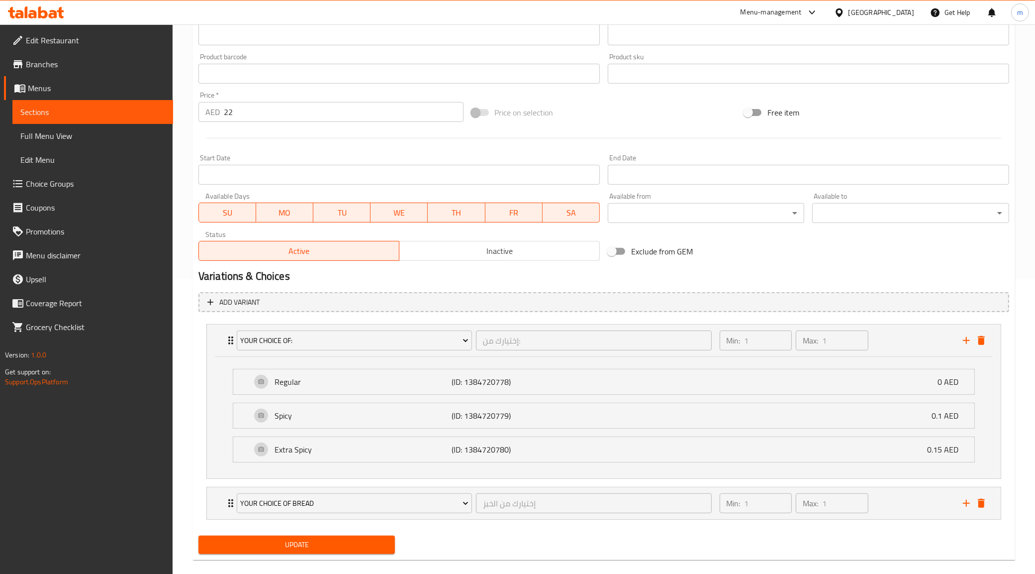
scroll to position [309, 0]
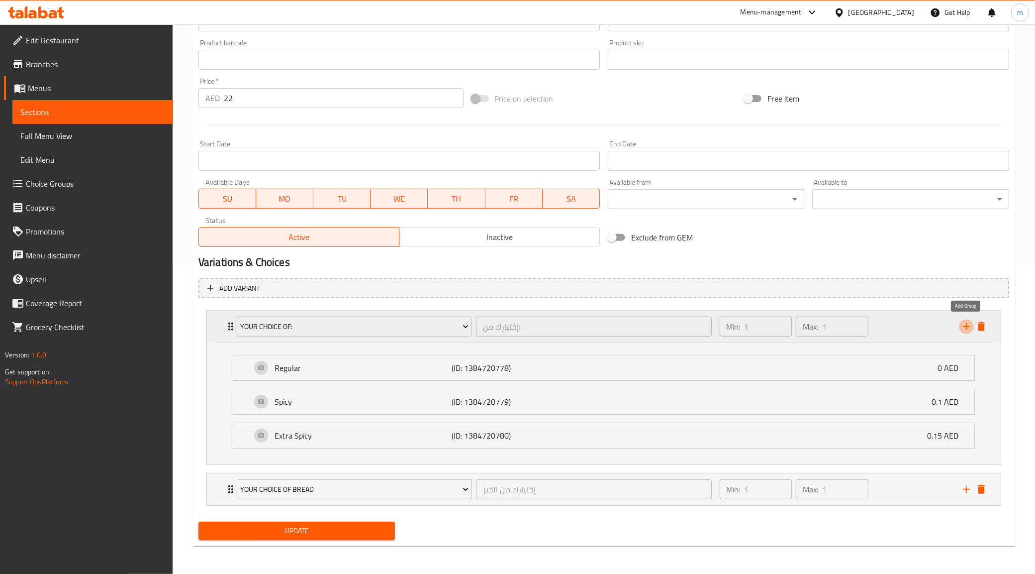
click at [963, 323] on icon "add" at bounding box center [967, 326] width 12 height 12
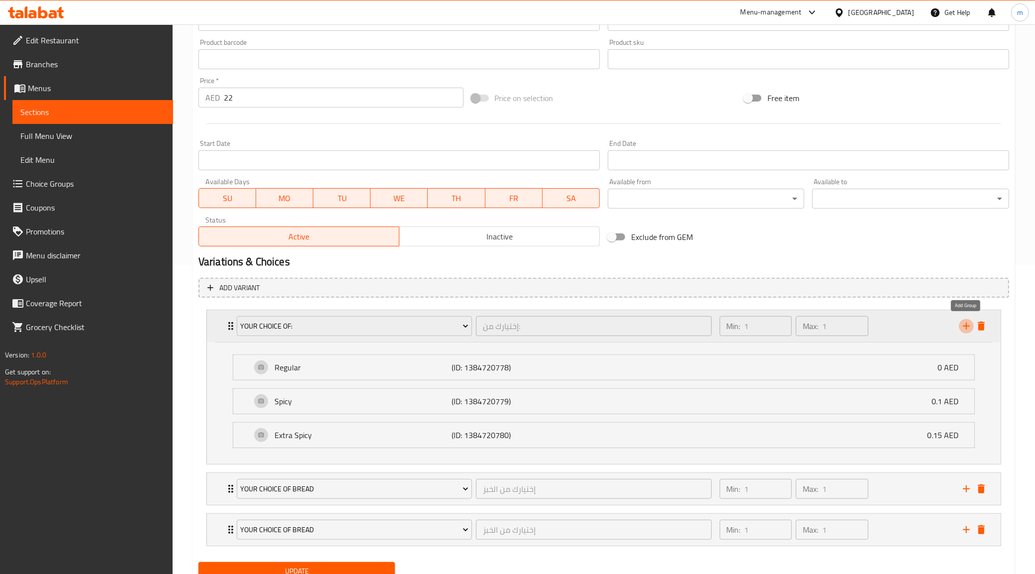
click at [962, 324] on icon "add" at bounding box center [967, 326] width 12 height 12
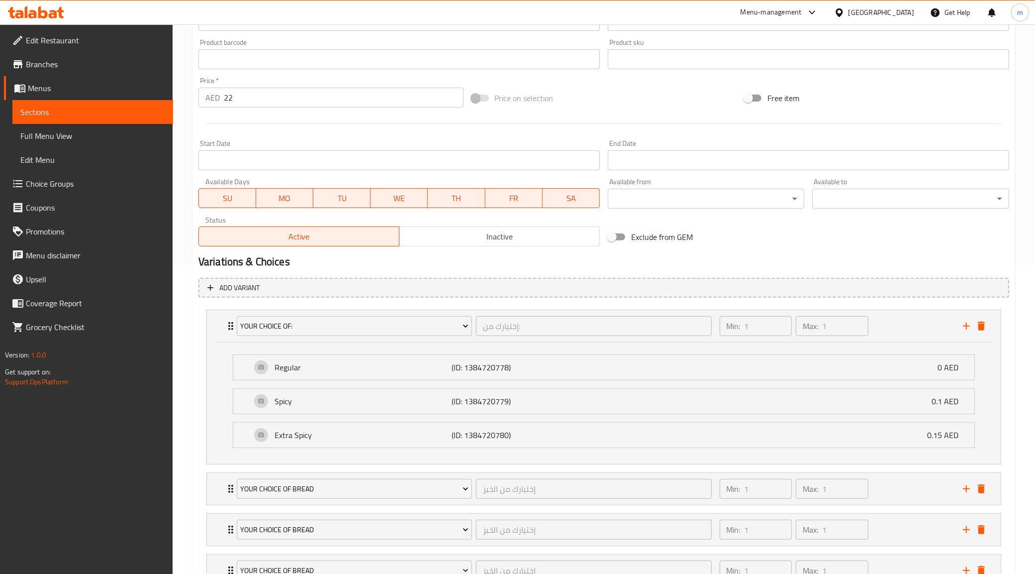
scroll to position [391, 0]
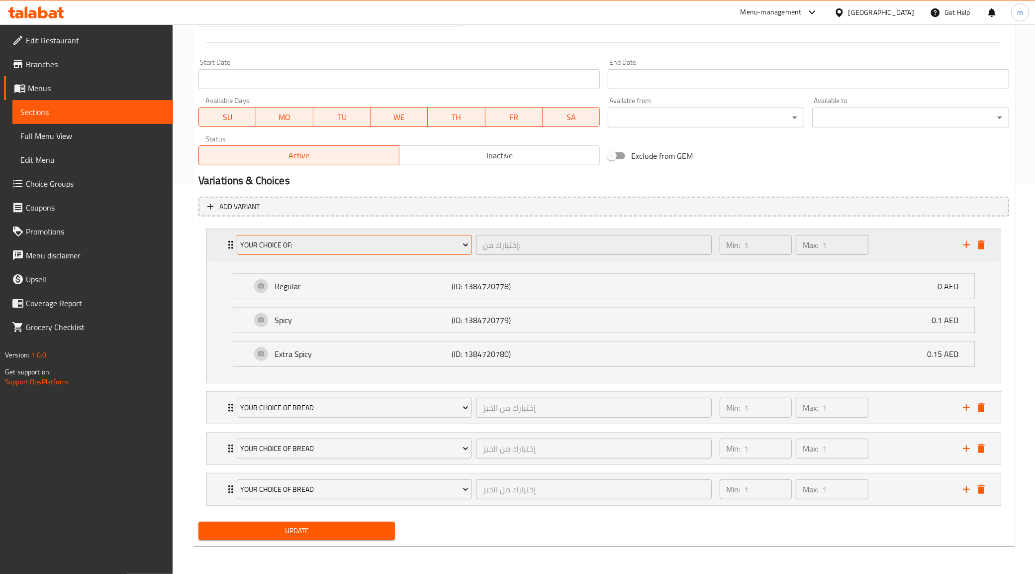
click at [439, 250] on button "Your Choice Of:" at bounding box center [354, 245] width 235 height 20
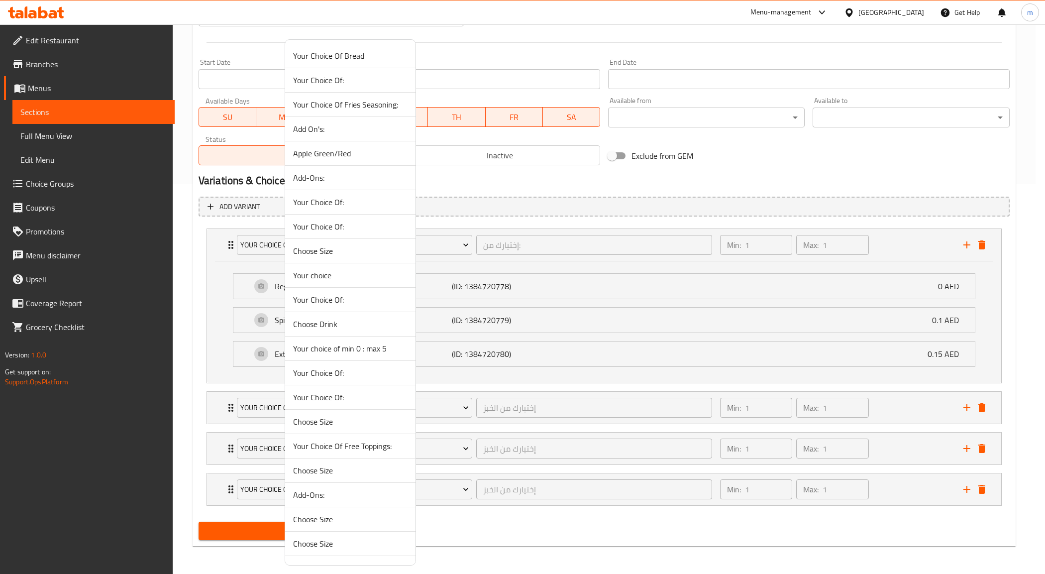
click at [741, 167] on div at bounding box center [522, 287] width 1045 height 574
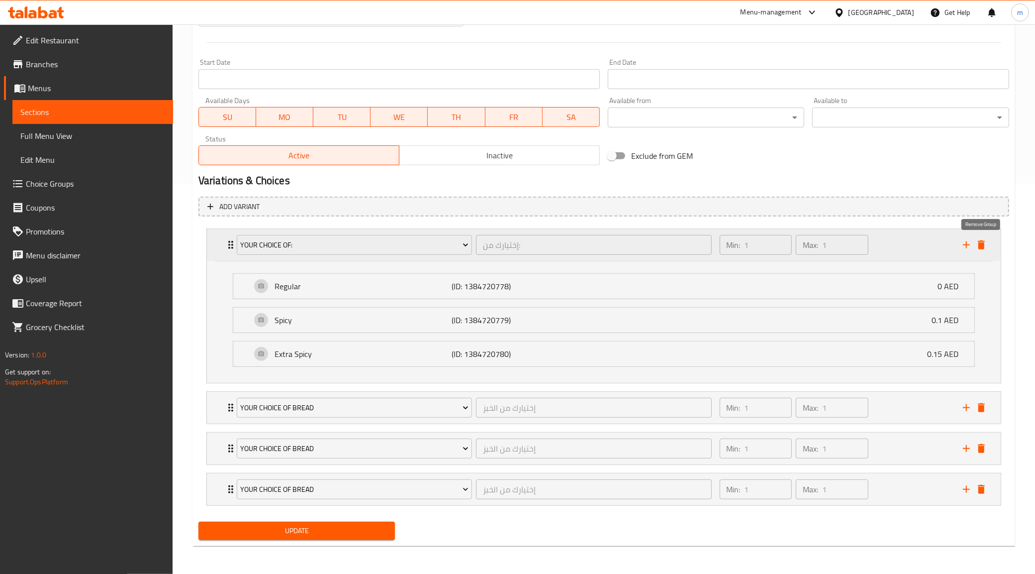
click at [979, 249] on button "delete" at bounding box center [981, 244] width 15 height 15
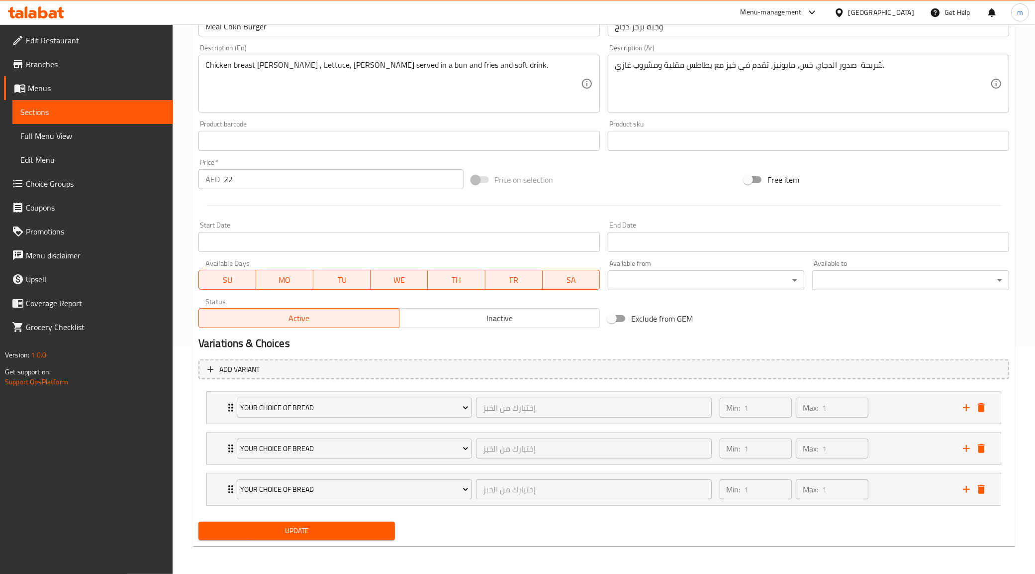
scroll to position [227, 0]
click at [449, 407] on span "Your Choice Of Bread" at bounding box center [354, 408] width 228 height 12
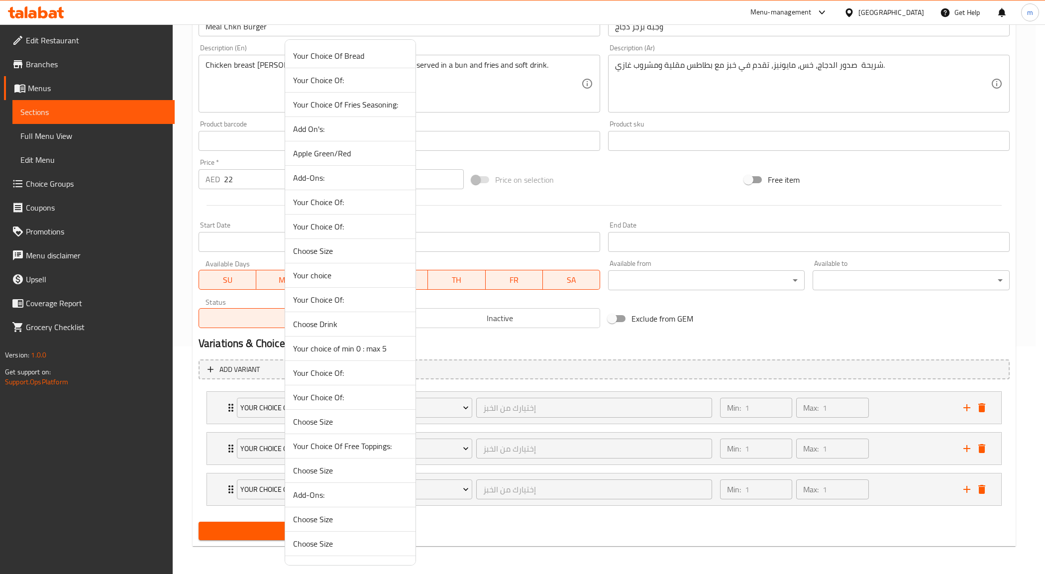
click at [448, 407] on div at bounding box center [522, 287] width 1045 height 574
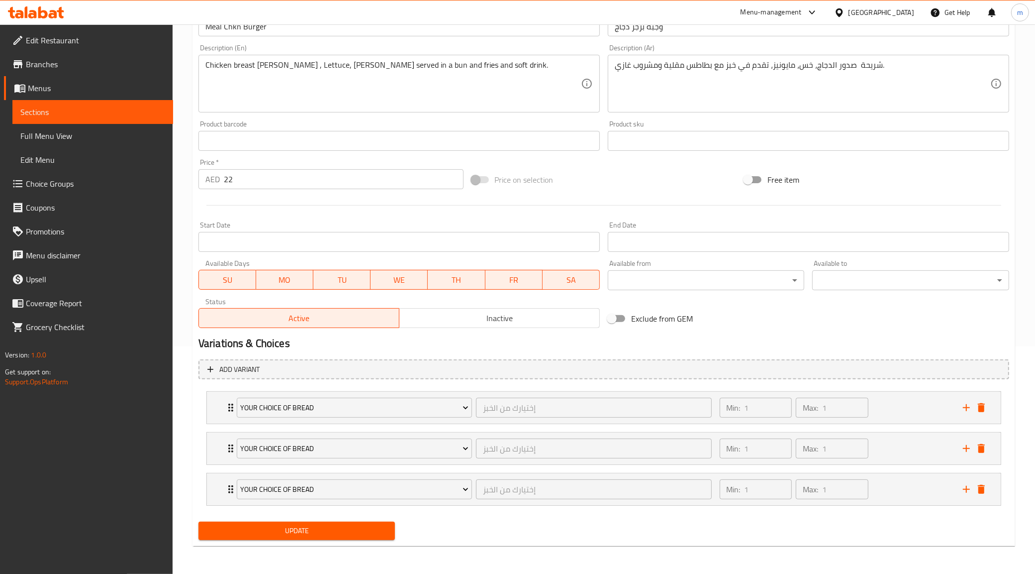
click at [448, 407] on span "Your Choice Of Bread" at bounding box center [354, 408] width 228 height 12
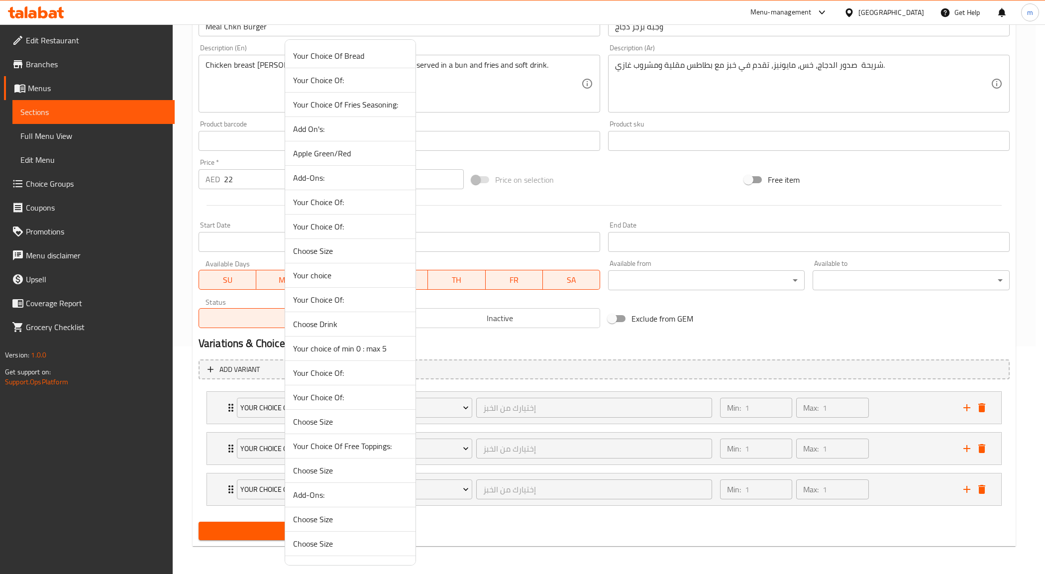
click at [368, 81] on span "Your Choice Of:" at bounding box center [350, 80] width 114 height 12
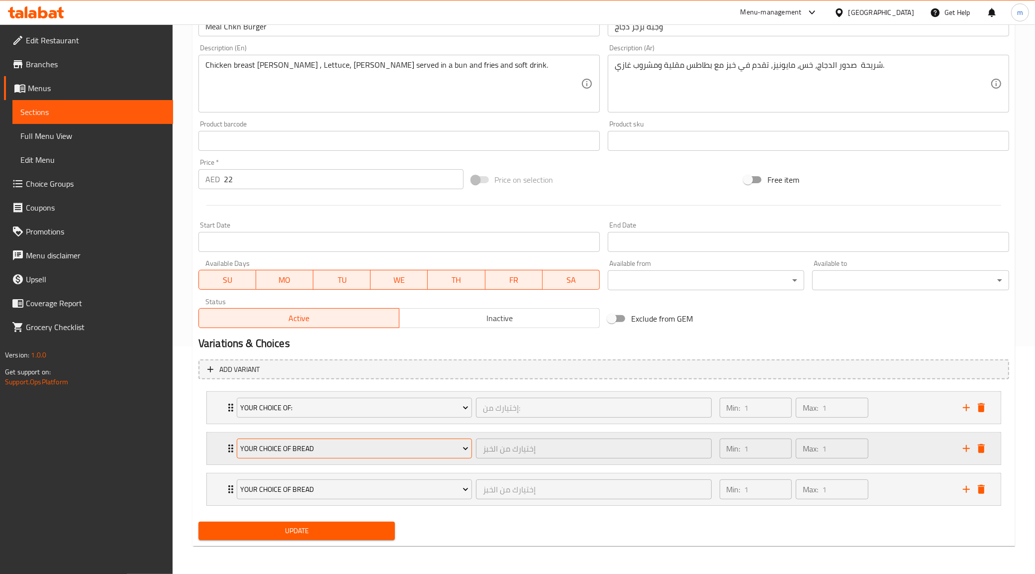
click at [401, 443] on span "Your Choice Of Bread" at bounding box center [354, 448] width 228 height 12
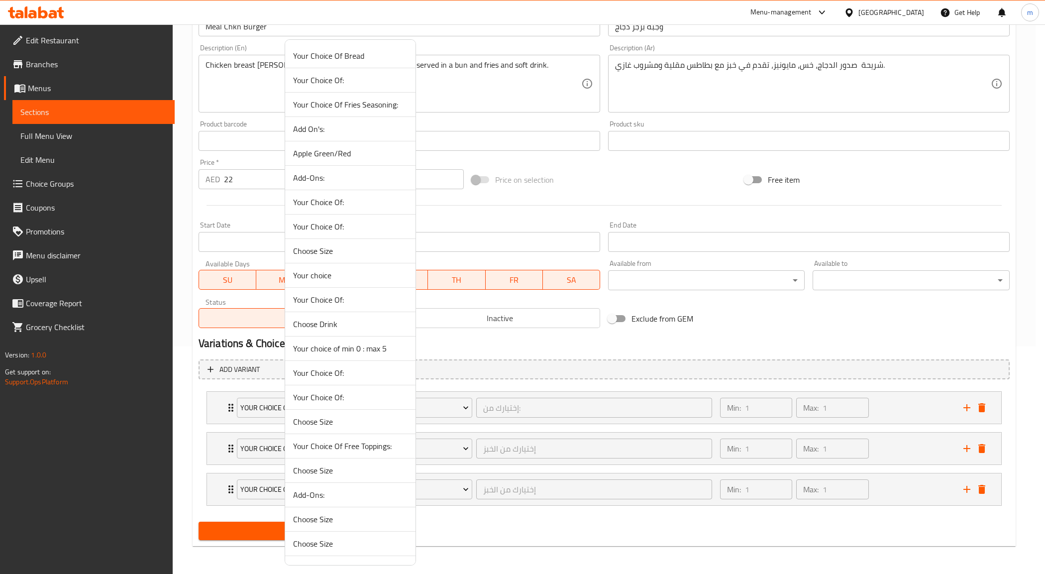
click at [361, 81] on span "Your Choice Of:" at bounding box center [350, 80] width 114 height 12
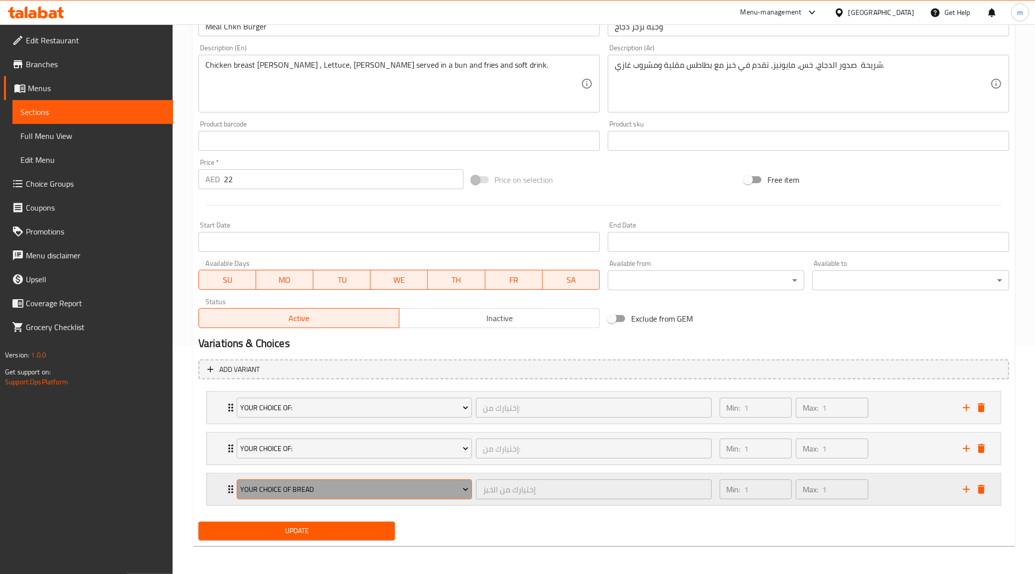
click at [352, 494] on span "Your Choice Of Bread" at bounding box center [354, 489] width 228 height 12
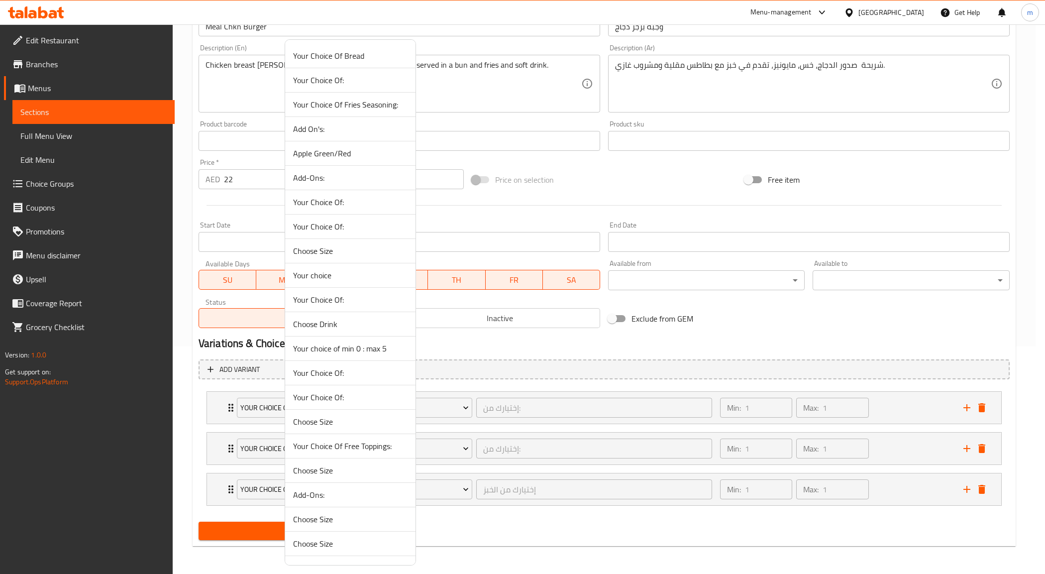
click at [356, 84] on span "Your Choice Of:" at bounding box center [350, 80] width 114 height 12
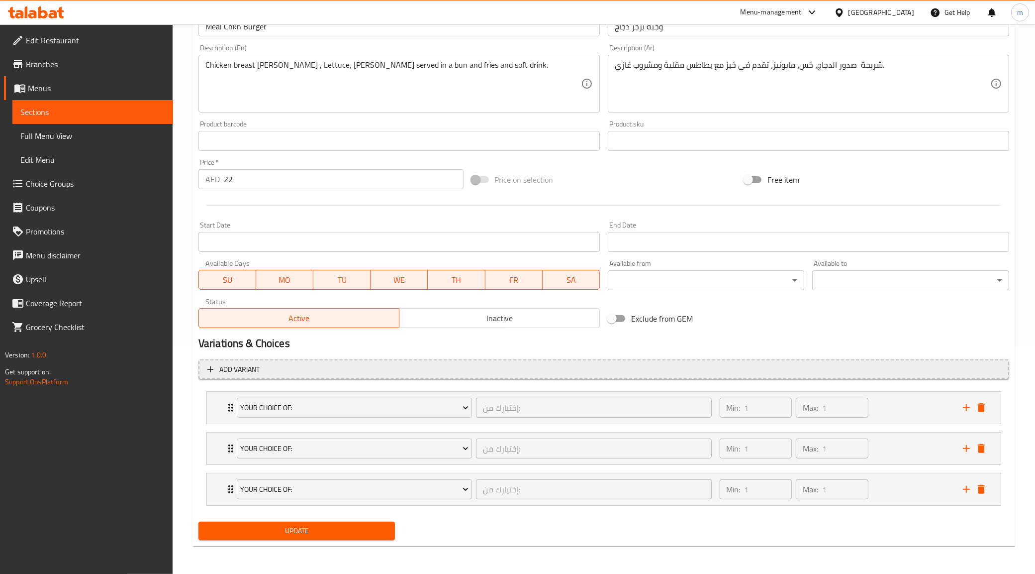
click at [929, 359] on button "Add variant" at bounding box center [604, 369] width 811 height 20
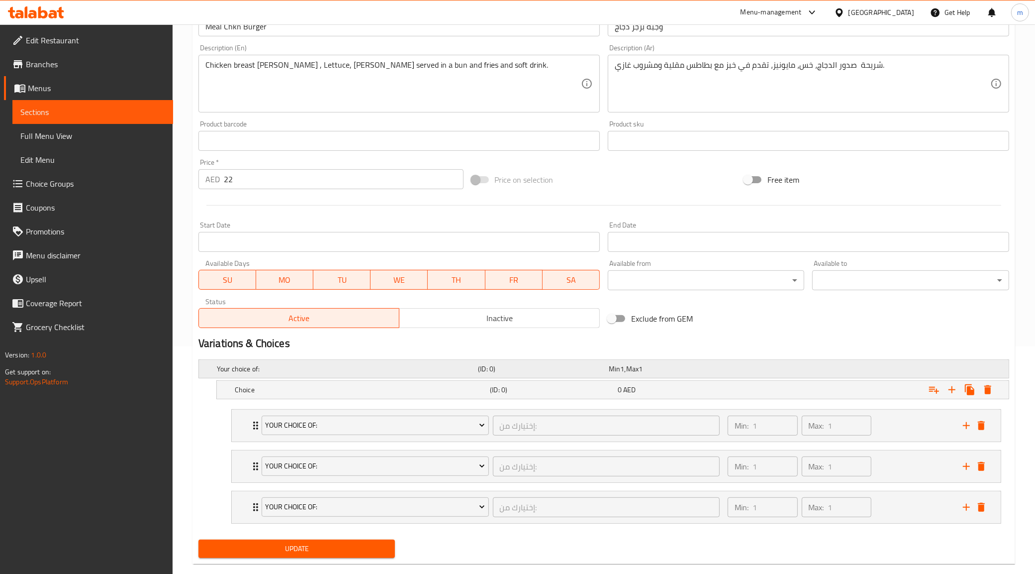
click at [874, 364] on div "Your choice of: (ID: 0) Min 1 , Max 1" at bounding box center [607, 369] width 784 height 22
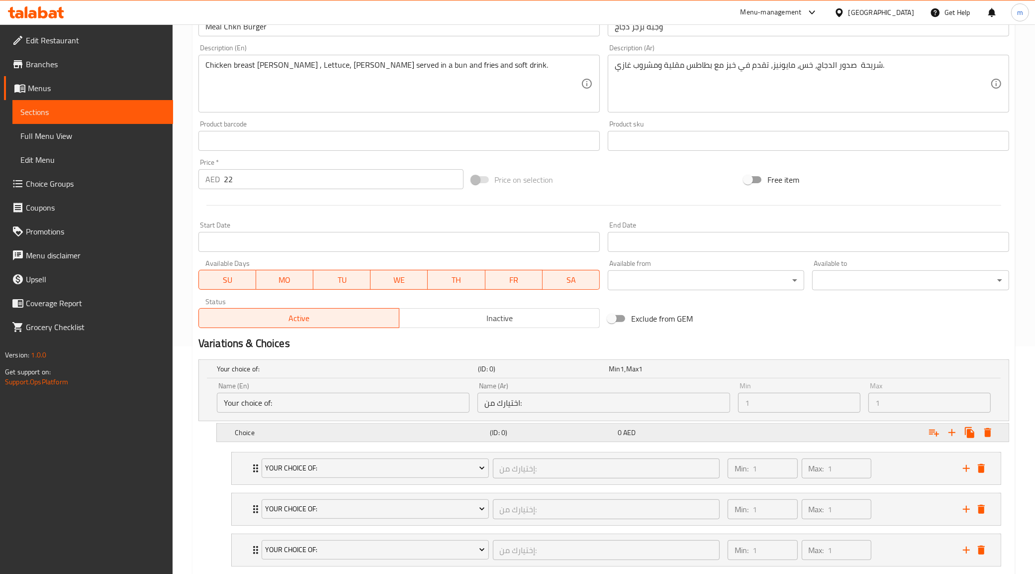
click at [457, 431] on h5 "Choice" at bounding box center [360, 432] width 251 height 10
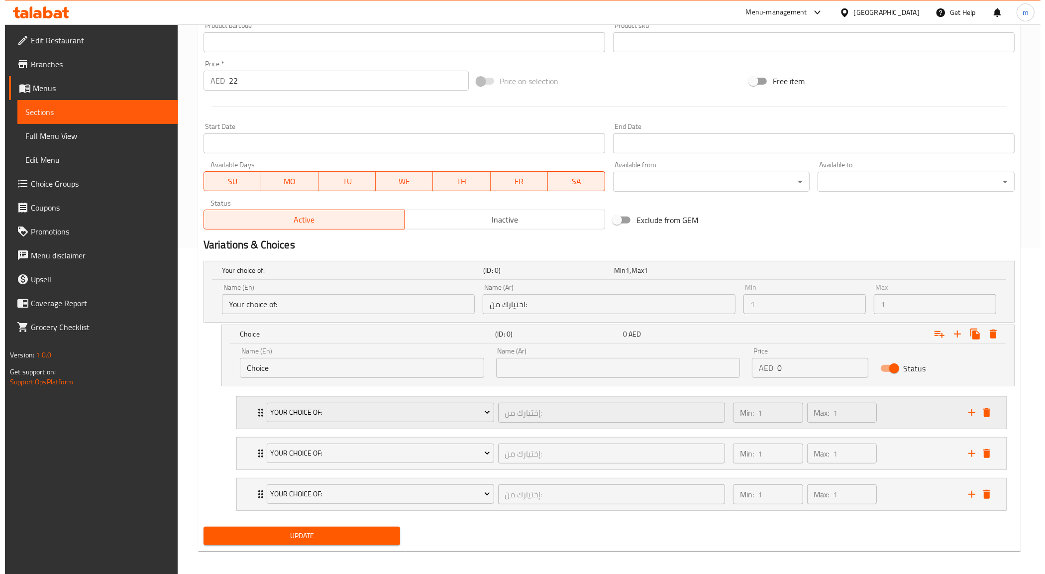
scroll to position [331, 0]
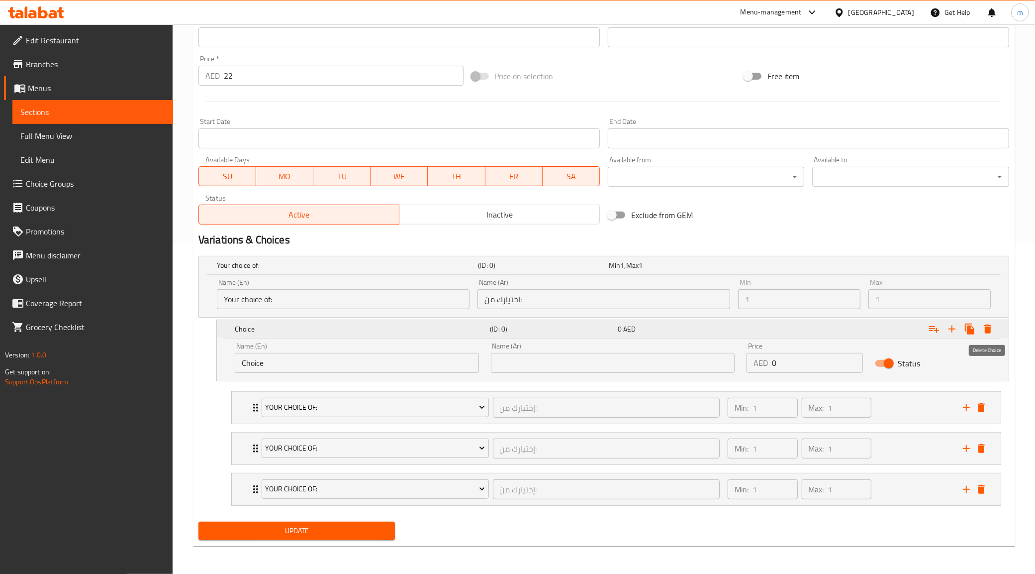
click at [988, 329] on icon "Expand" at bounding box center [988, 328] width 7 height 9
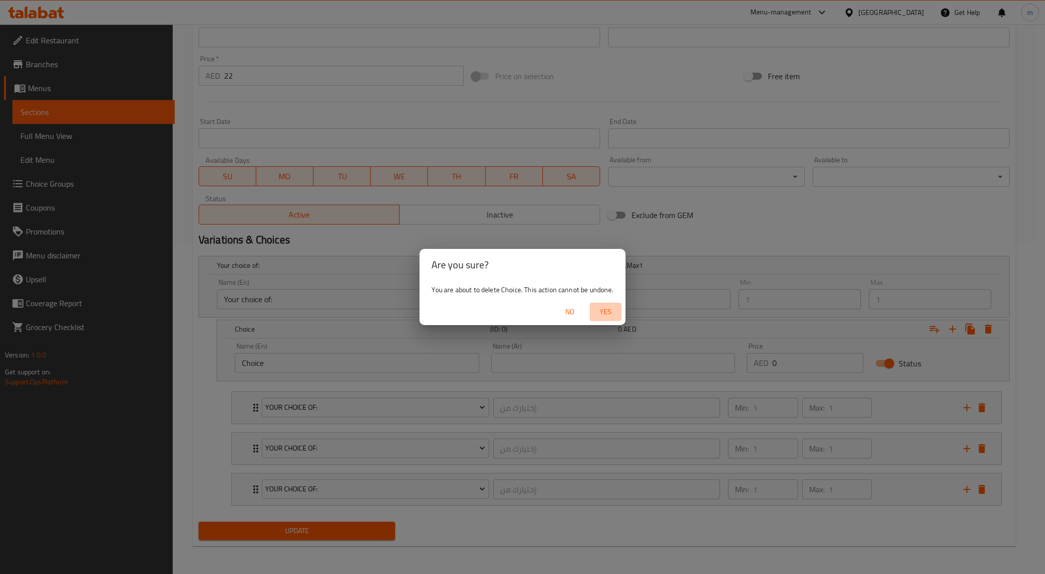
click at [605, 313] on span "Yes" at bounding box center [606, 312] width 24 height 12
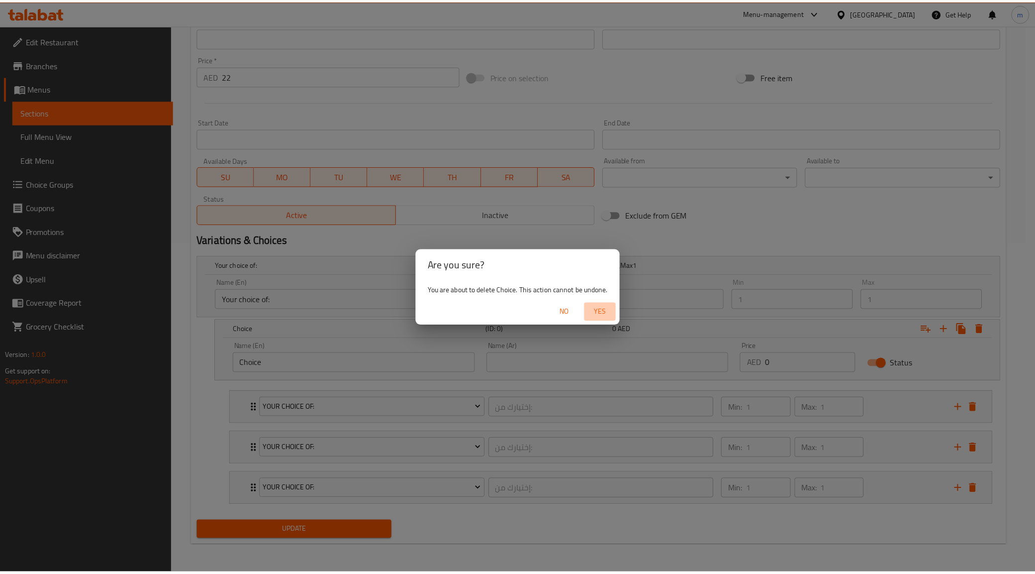
scroll to position [227, 0]
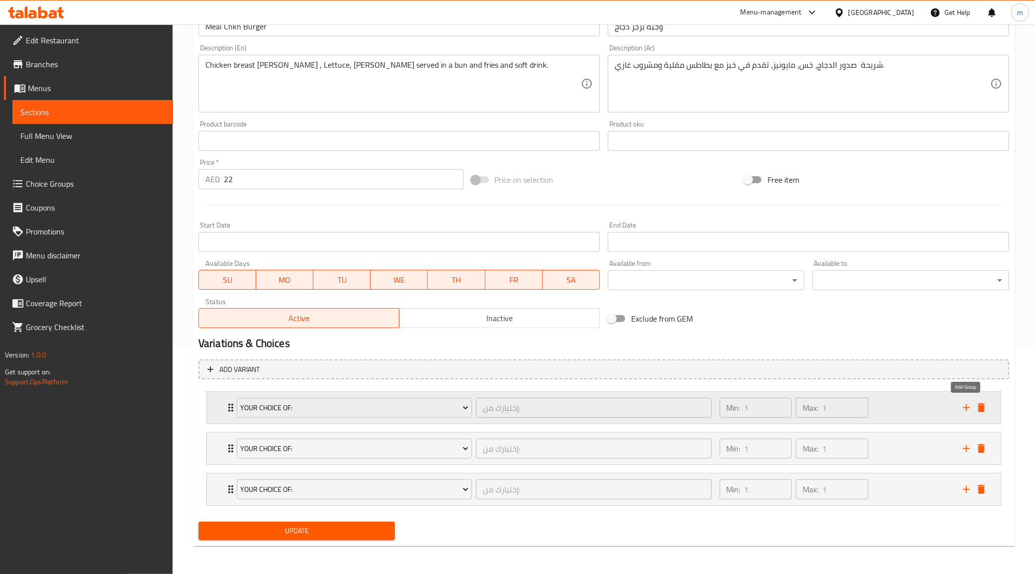
click at [969, 411] on icon "add" at bounding box center [967, 408] width 12 height 12
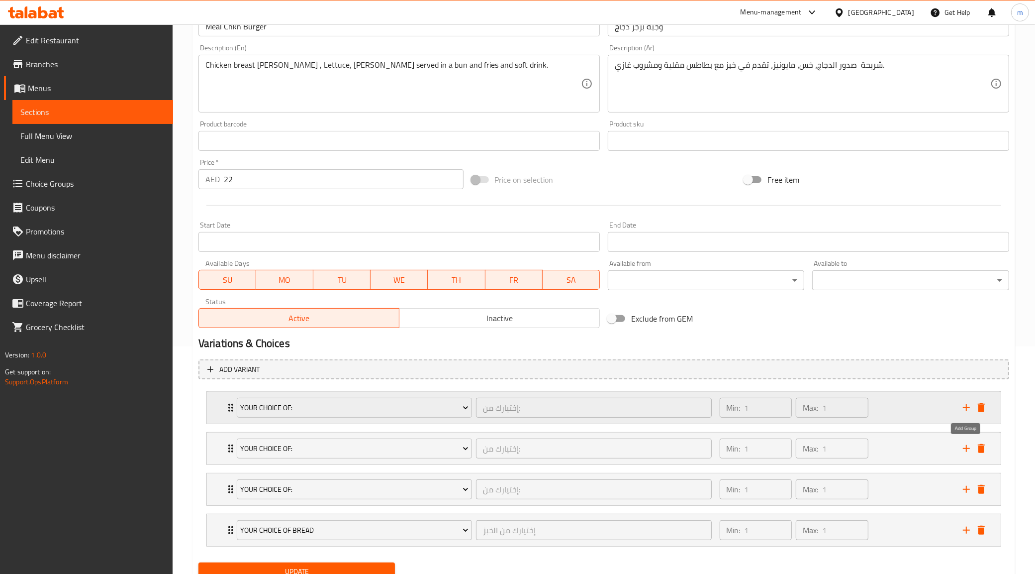
scroll to position [267, 0]
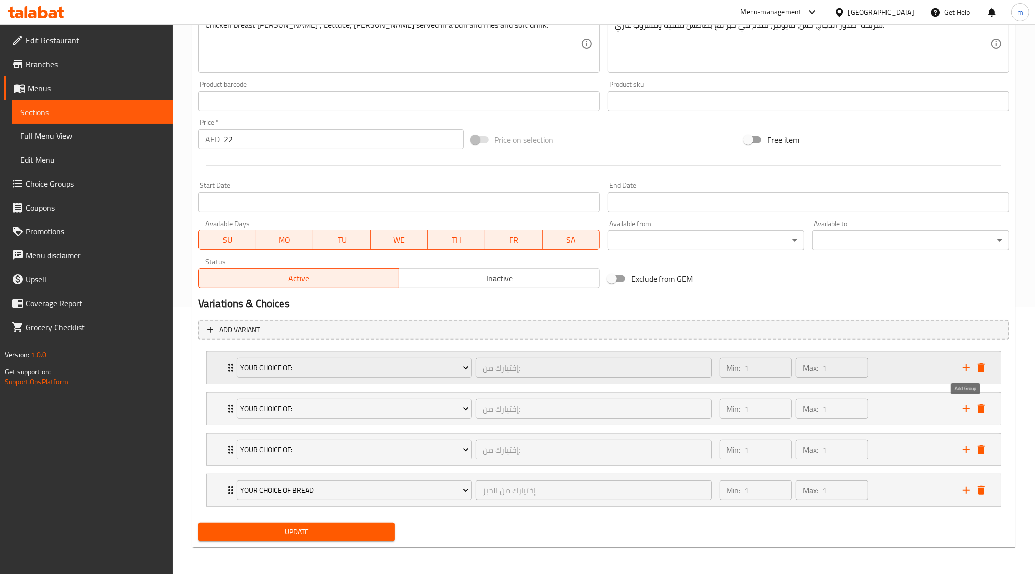
click at [969, 411] on icon "add" at bounding box center [967, 409] width 12 height 12
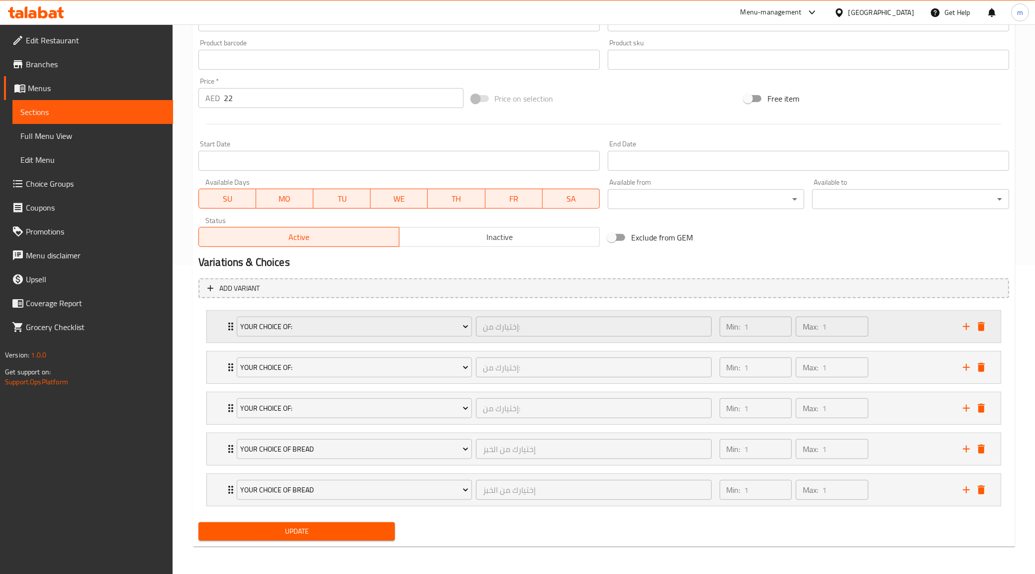
scroll to position [310, 0]
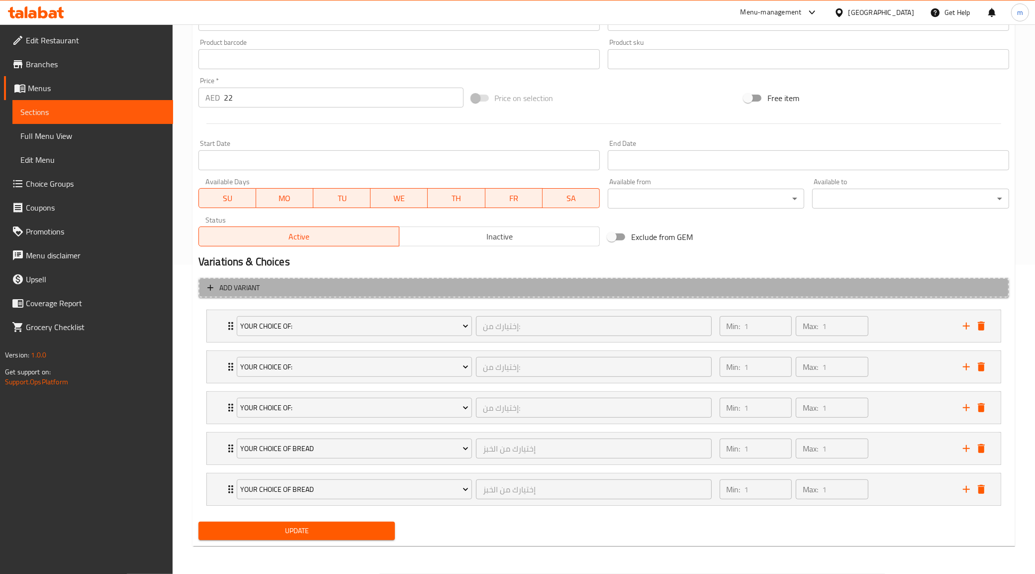
click at [416, 282] on span "Add variant" at bounding box center [603, 288] width 793 height 12
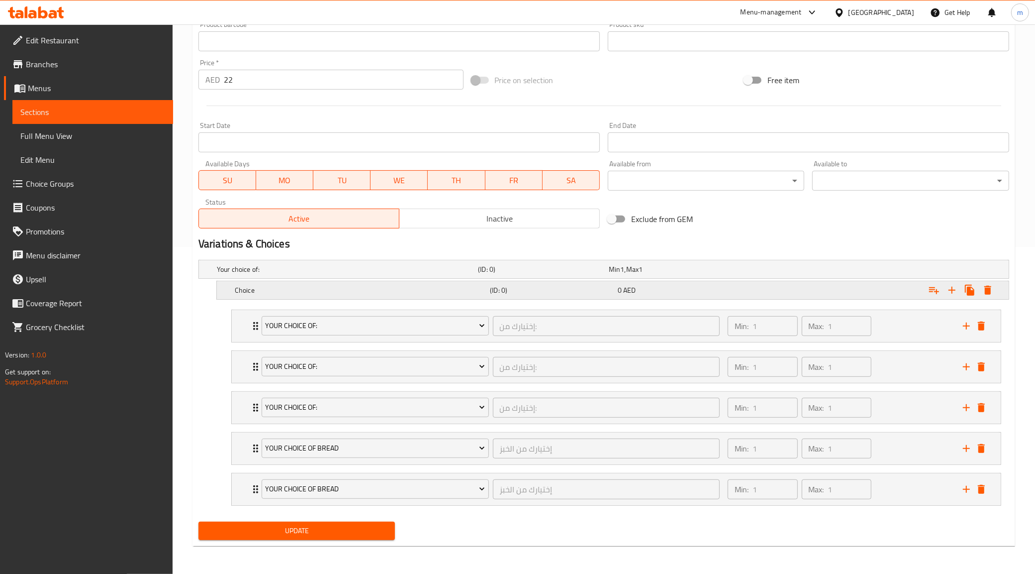
scroll to position [328, 0]
click at [444, 331] on span "Your Choice Of:" at bounding box center [375, 325] width 220 height 12
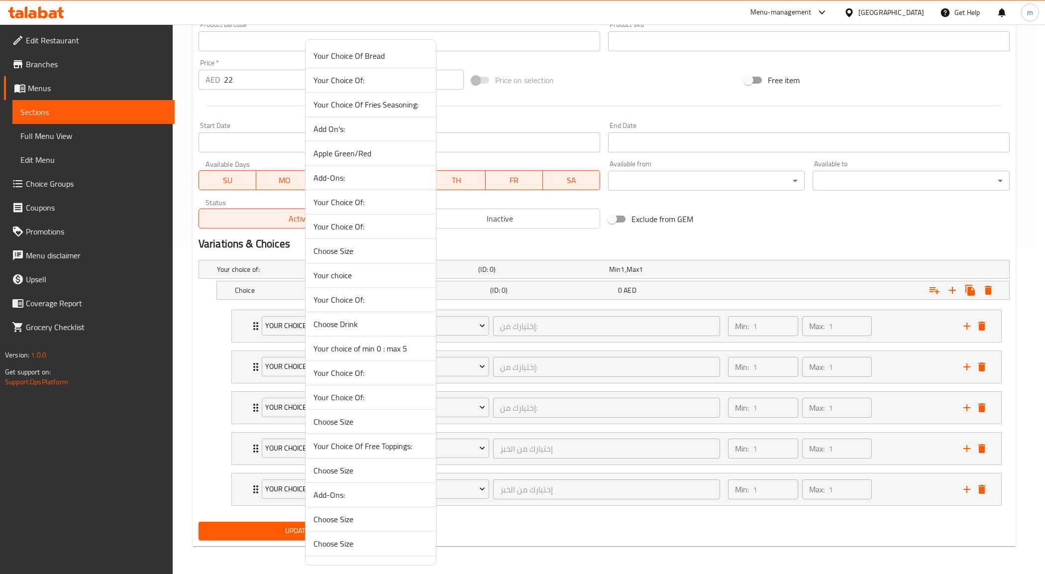
click at [711, 245] on div at bounding box center [522, 287] width 1045 height 574
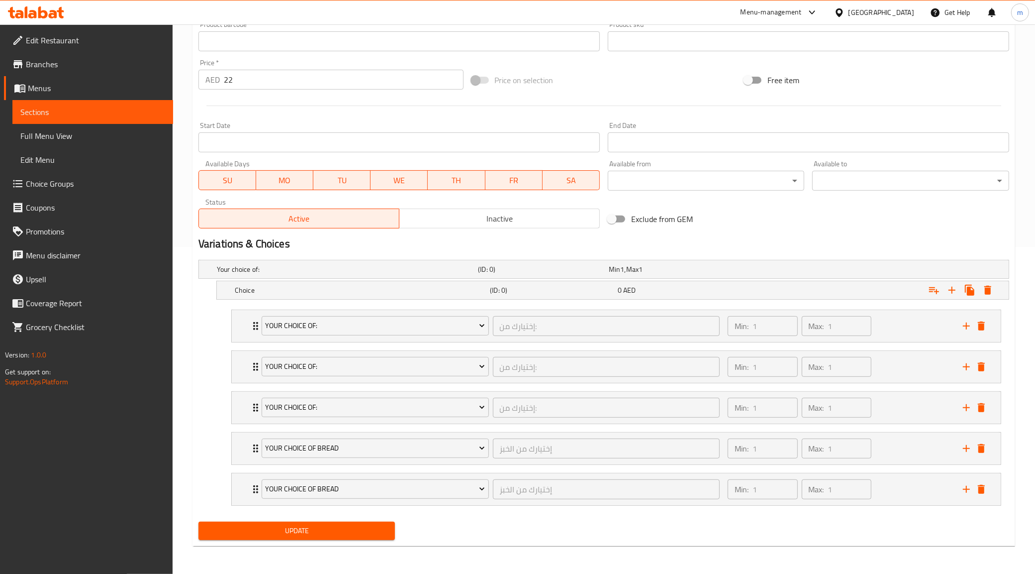
click at [583, 523] on div "Update" at bounding box center [604, 530] width 819 height 26
click at [517, 342] on li "Your Choice Of: إختيارك من: ​ Min: 1 ​ Max: 1 ​ Regular (ID: 1384720778) 0 AED …" at bounding box center [616, 326] width 786 height 41
click at [961, 326] on icon "add" at bounding box center [967, 326] width 12 height 12
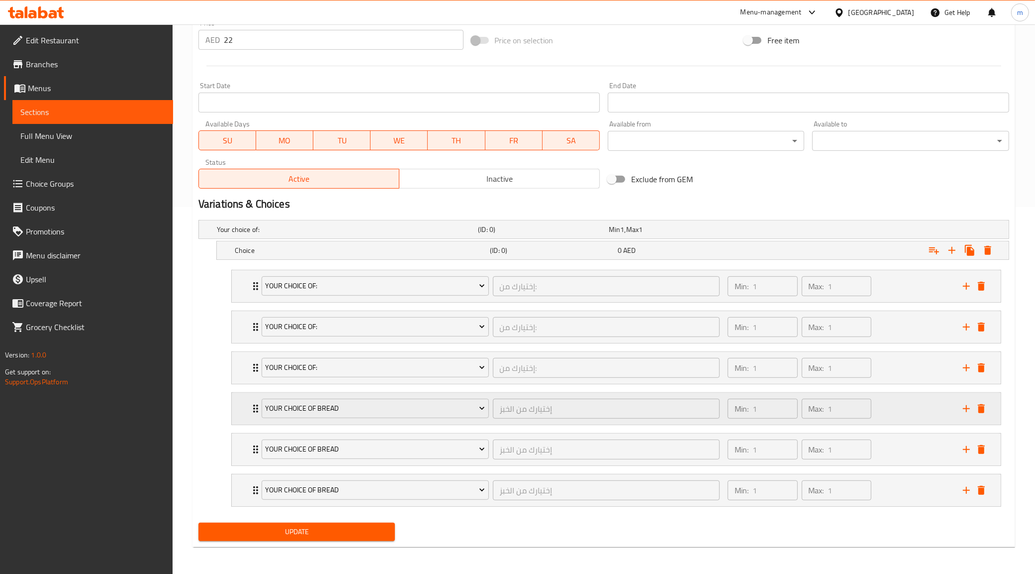
scroll to position [369, 0]
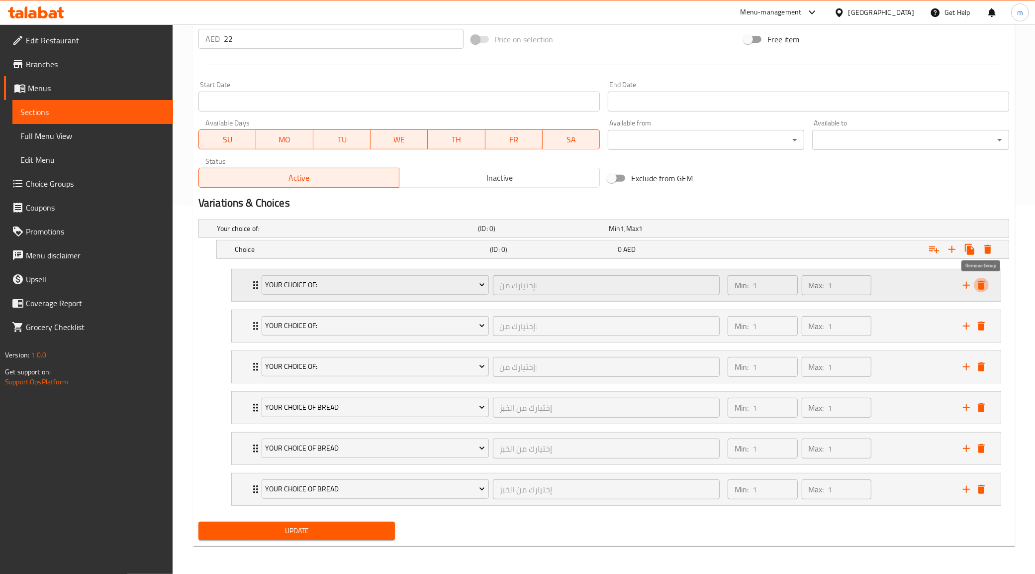
click at [986, 285] on icon "delete" at bounding box center [982, 285] width 12 height 12
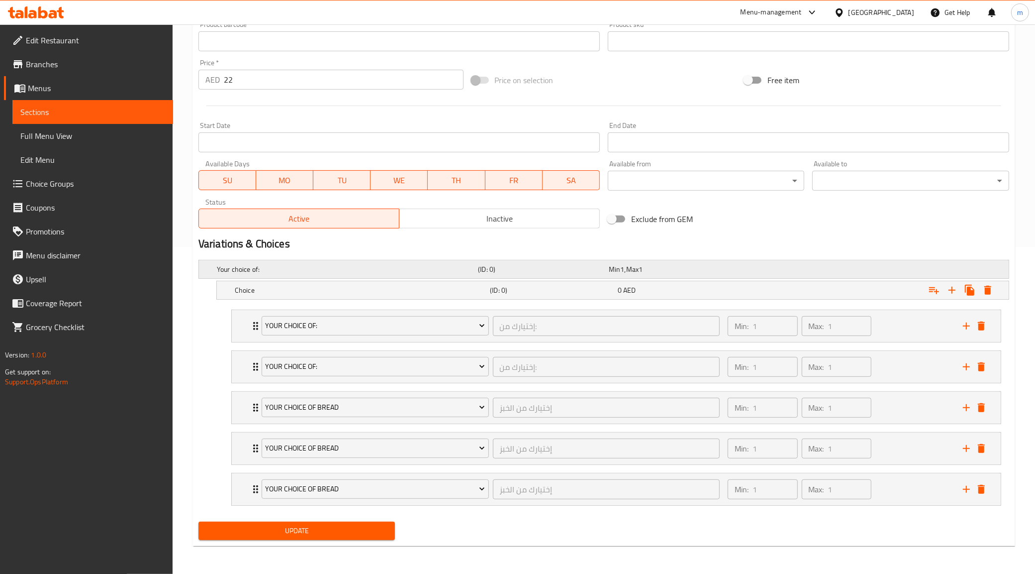
click at [563, 267] on h5 "(ID: 0)" at bounding box center [541, 269] width 127 height 10
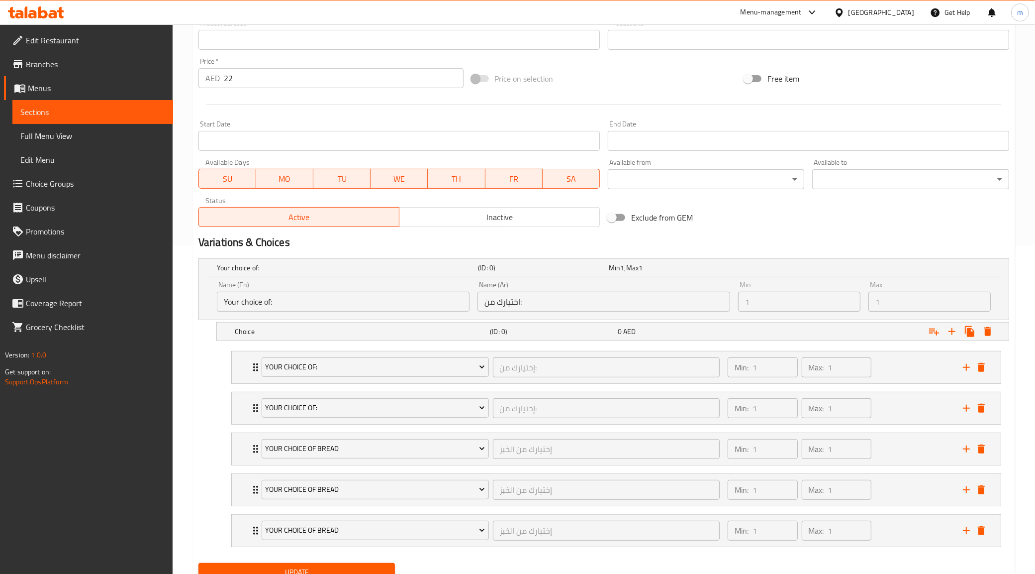
click at [667, 307] on input "اختيارك من:" at bounding box center [604, 302] width 253 height 20
click at [782, 270] on div "Your choice of: (ID: 0) Min 1 , Max 1" at bounding box center [607, 268] width 784 height 22
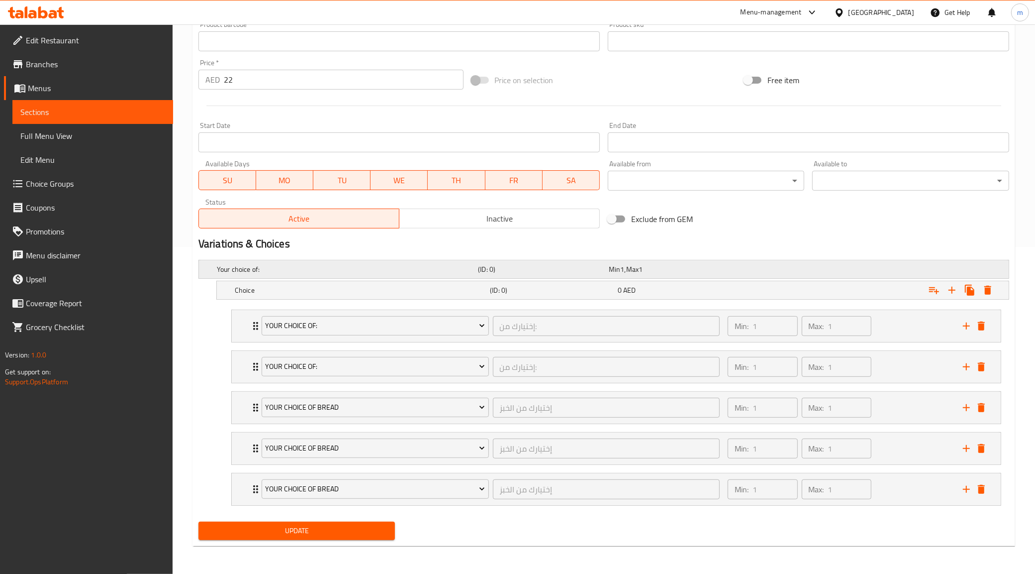
click at [425, 264] on h5 "Your choice of:" at bounding box center [345, 269] width 257 height 10
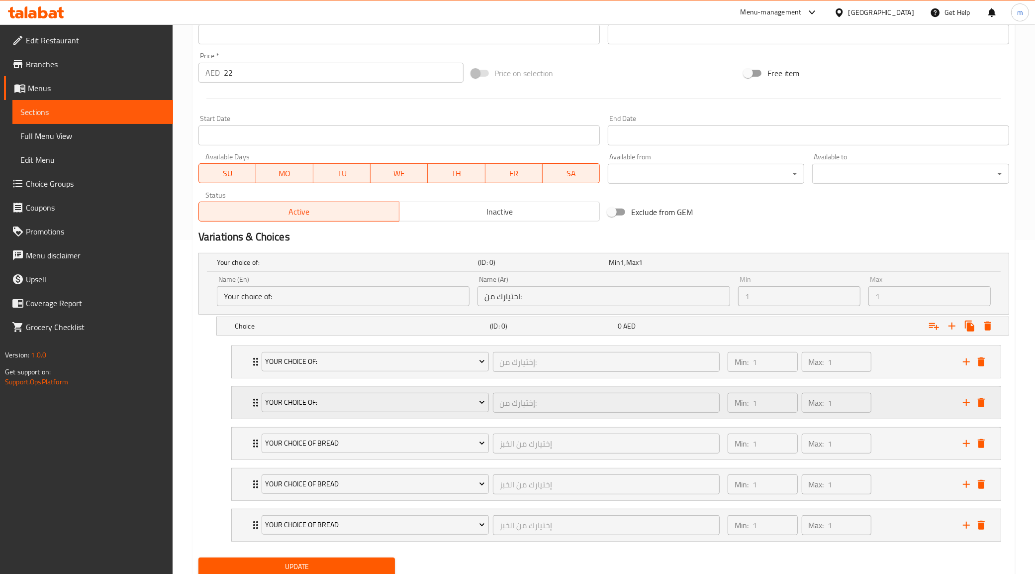
scroll to position [371, 0]
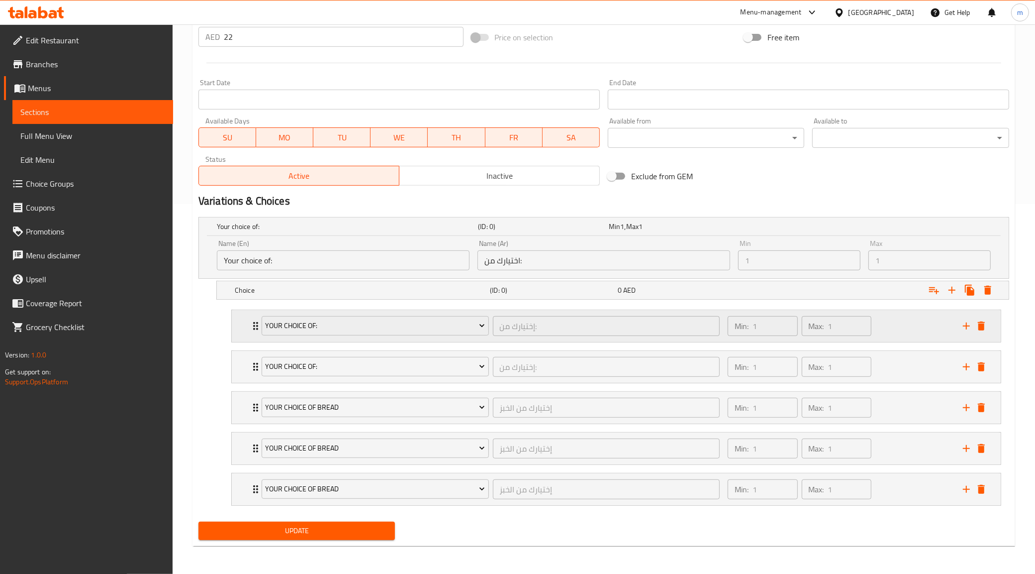
click at [254, 327] on icon "Expand" at bounding box center [255, 326] width 5 height 8
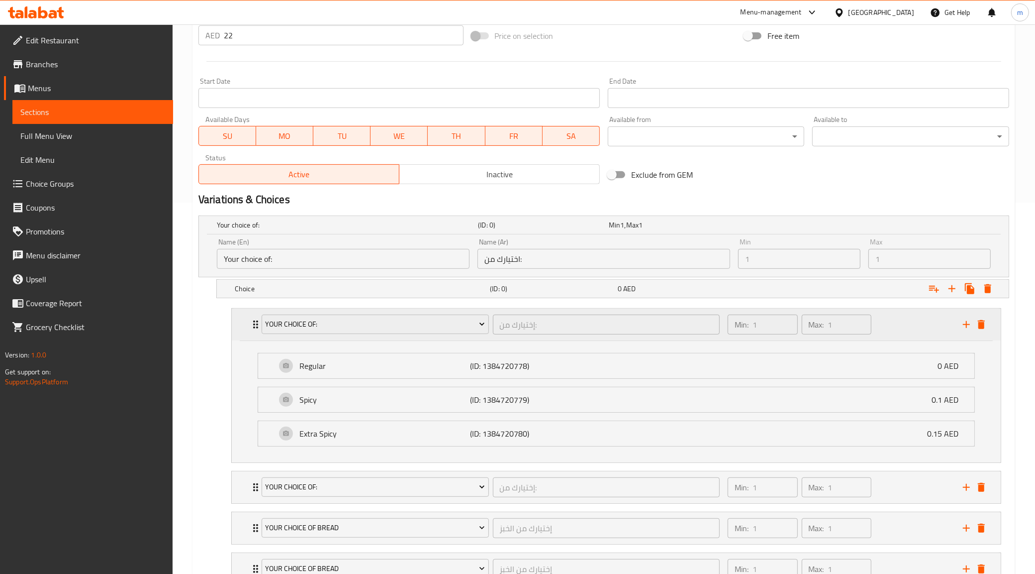
click at [258, 328] on div "Your Choice Of: إختيارك من: ​" at bounding box center [491, 325] width 470 height 32
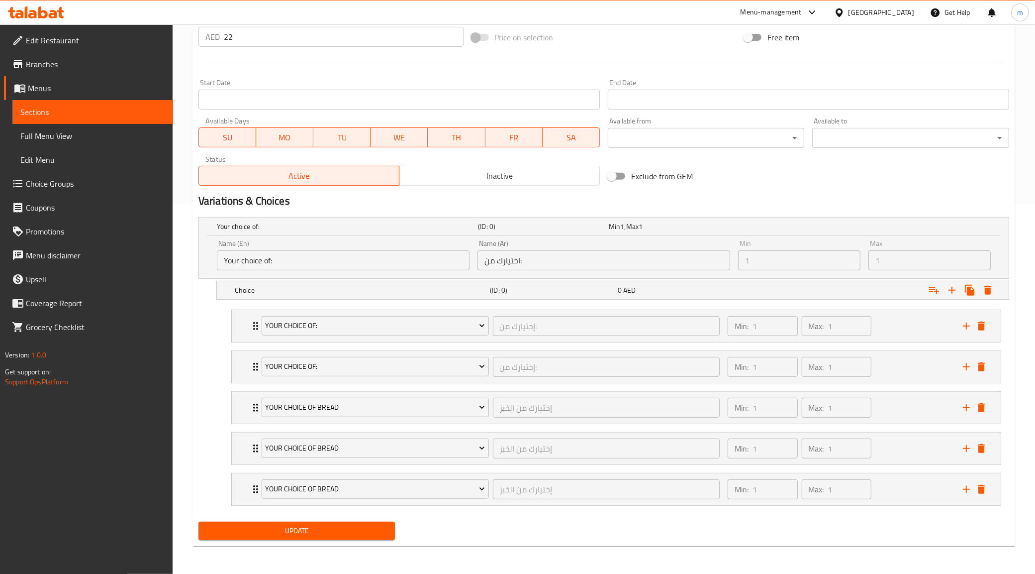
click at [754, 196] on h2 "Variations & Choices" at bounding box center [604, 201] width 811 height 15
click at [984, 320] on icon "delete" at bounding box center [982, 326] width 12 height 12
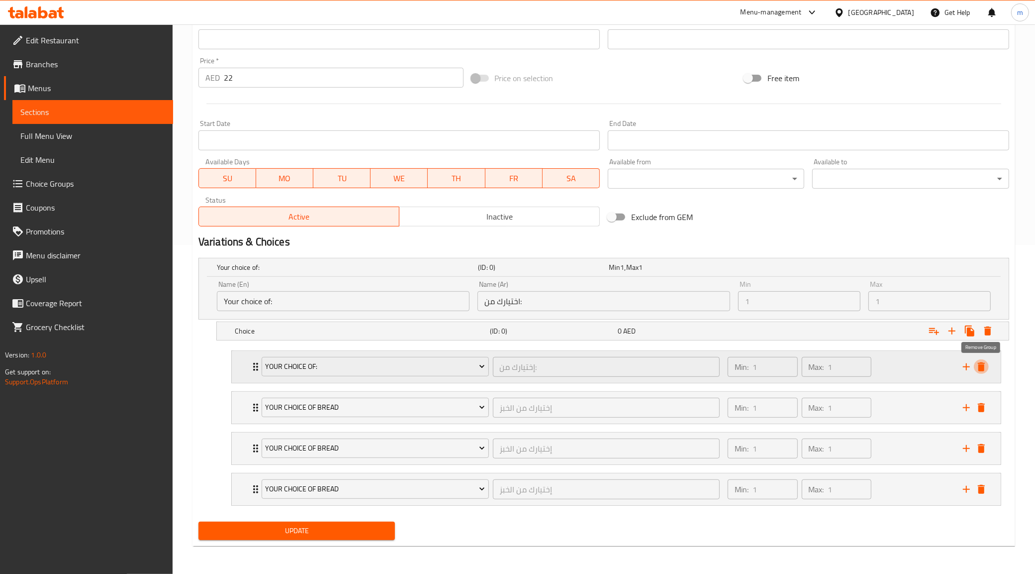
click at [987, 369] on icon "delete" at bounding box center [982, 367] width 12 height 12
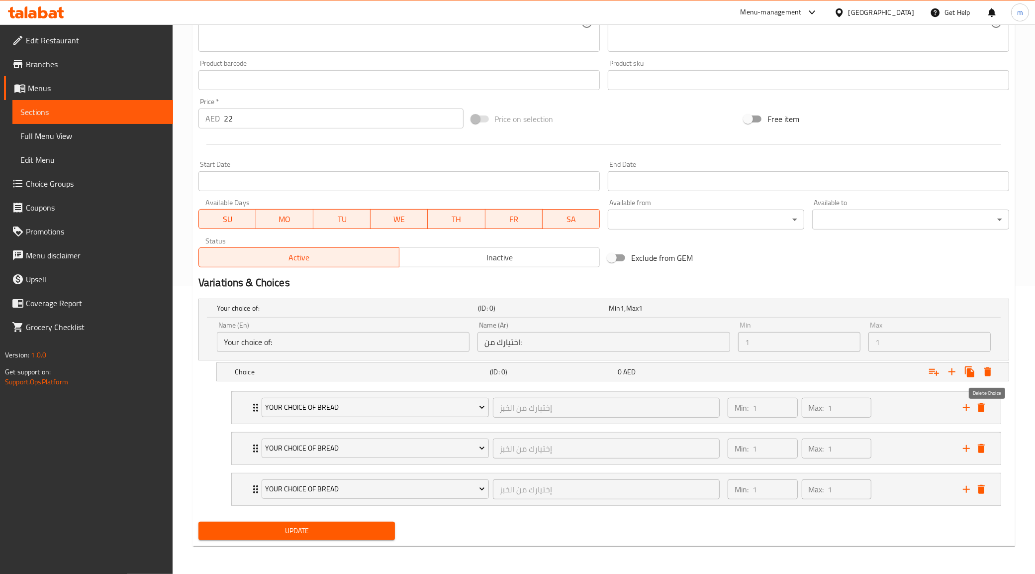
click at [987, 369] on icon "Expand" at bounding box center [988, 371] width 7 height 9
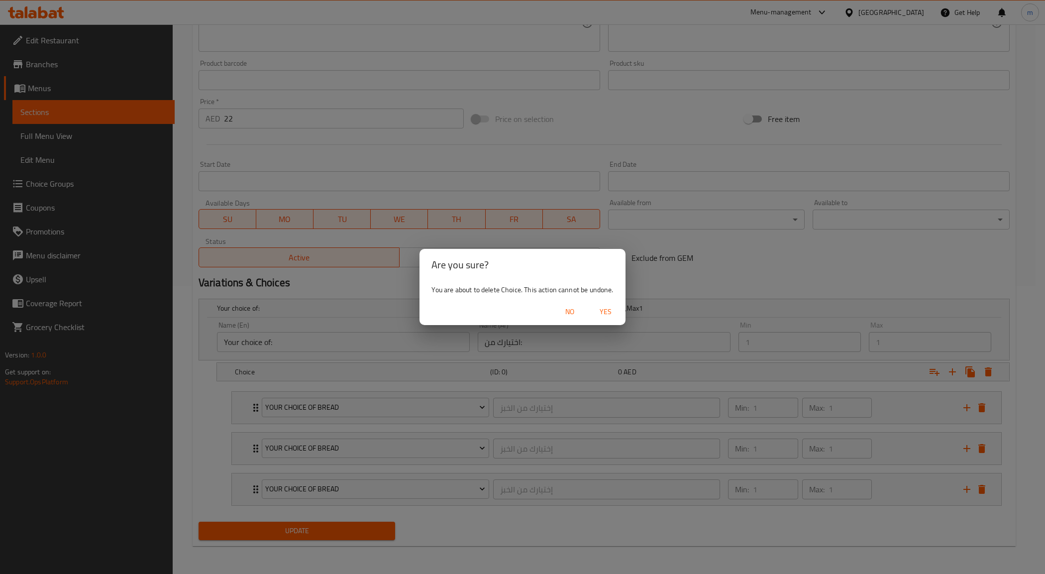
click at [575, 315] on span "No" at bounding box center [570, 312] width 24 height 12
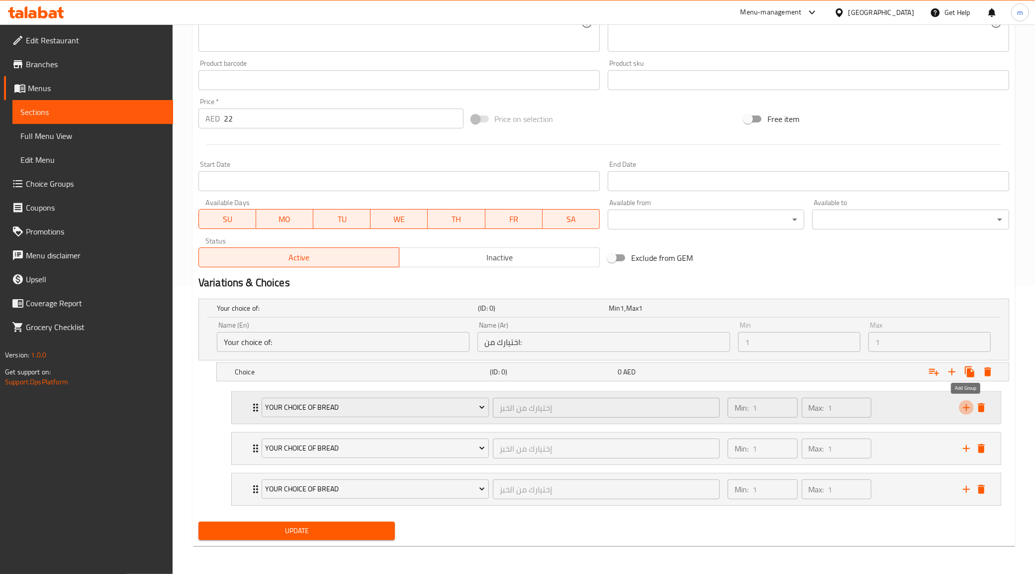
click at [962, 409] on icon "add" at bounding box center [967, 408] width 12 height 12
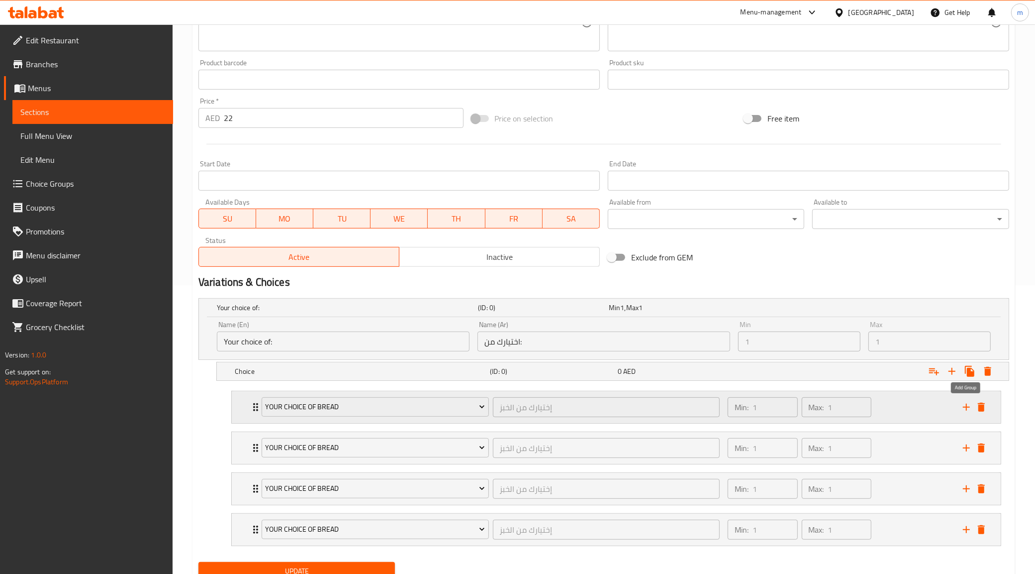
click at [962, 409] on icon "add" at bounding box center [967, 407] width 12 height 12
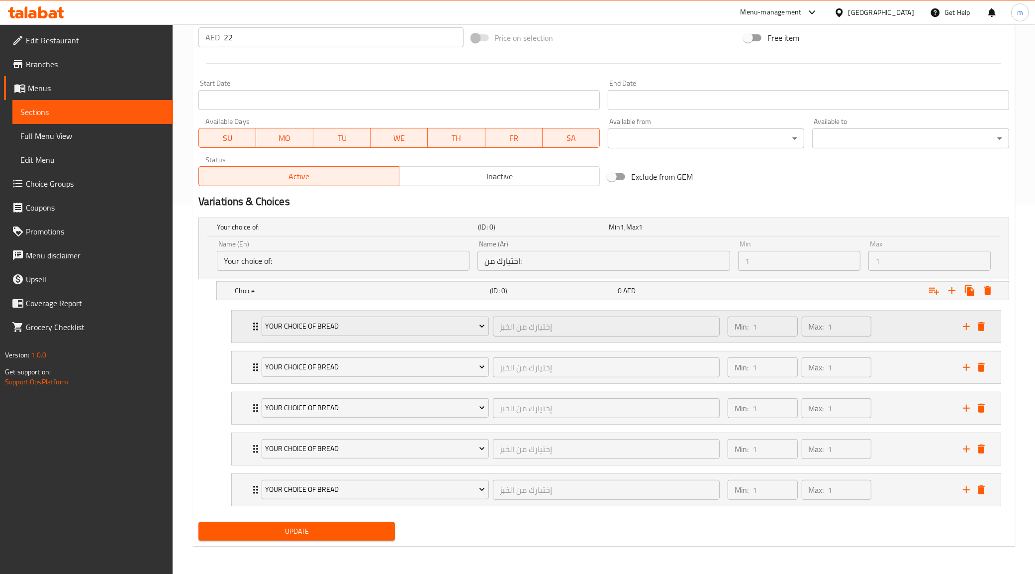
scroll to position [371, 0]
click at [649, 224] on div "Min 1 , Max 1" at bounding box center [672, 226] width 127 height 10
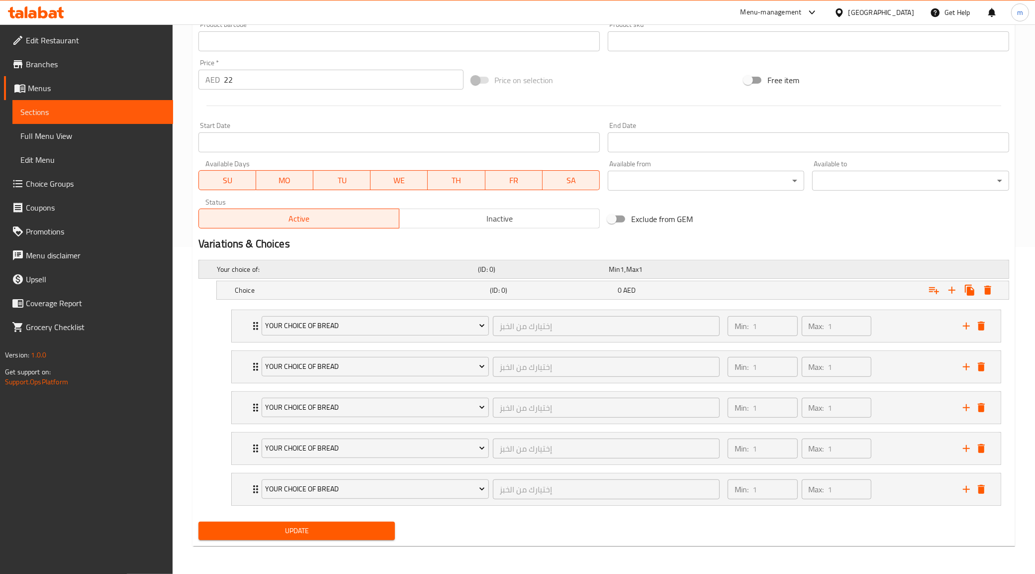
click at [652, 270] on div "Min 1 , Max 1" at bounding box center [672, 269] width 127 height 10
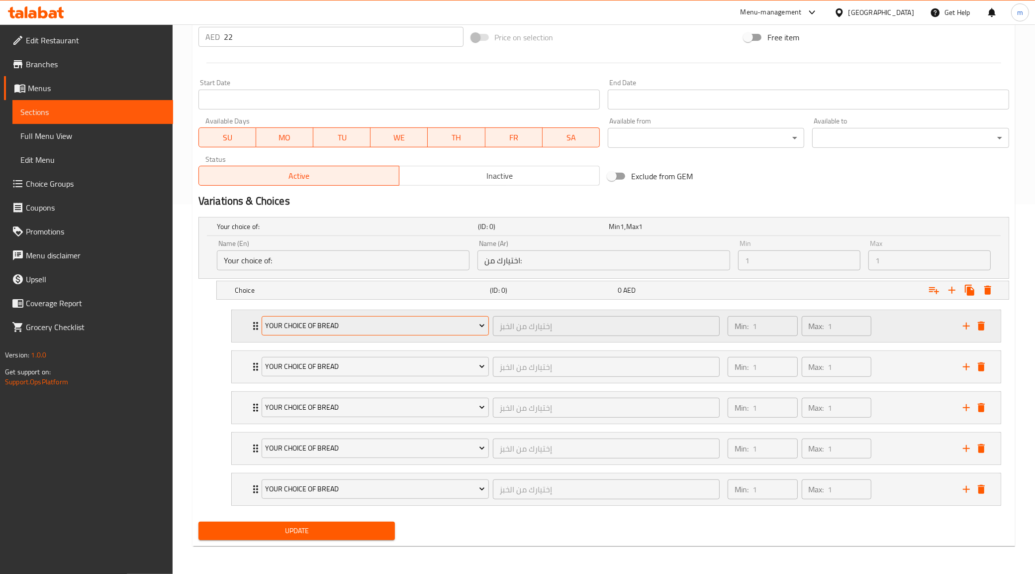
click at [466, 325] on span "Your Choice Of Bread" at bounding box center [375, 325] width 220 height 12
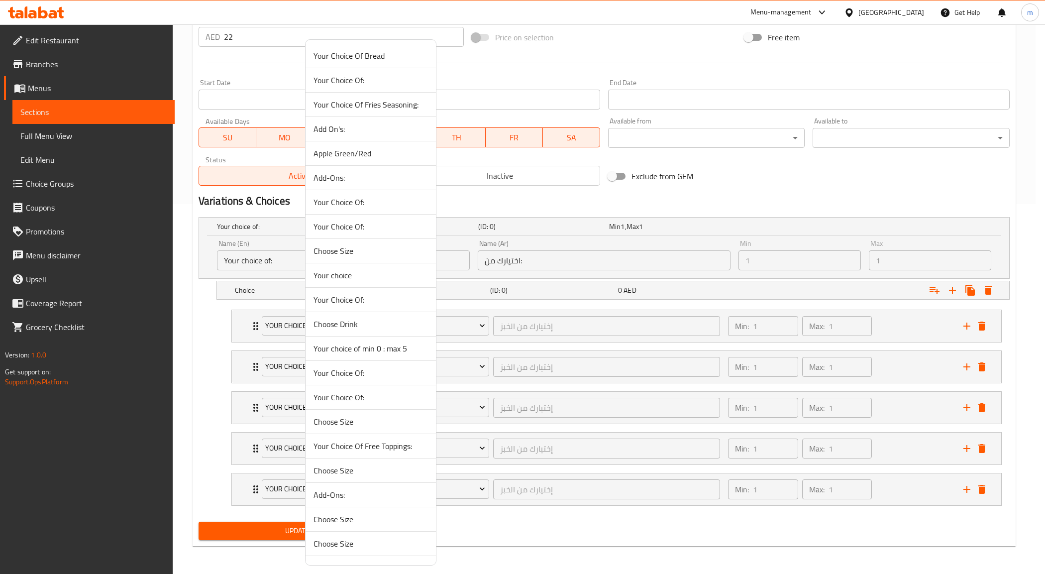
click at [350, 351] on span "Your choice of min 0 : max 5" at bounding box center [370, 348] width 114 height 12
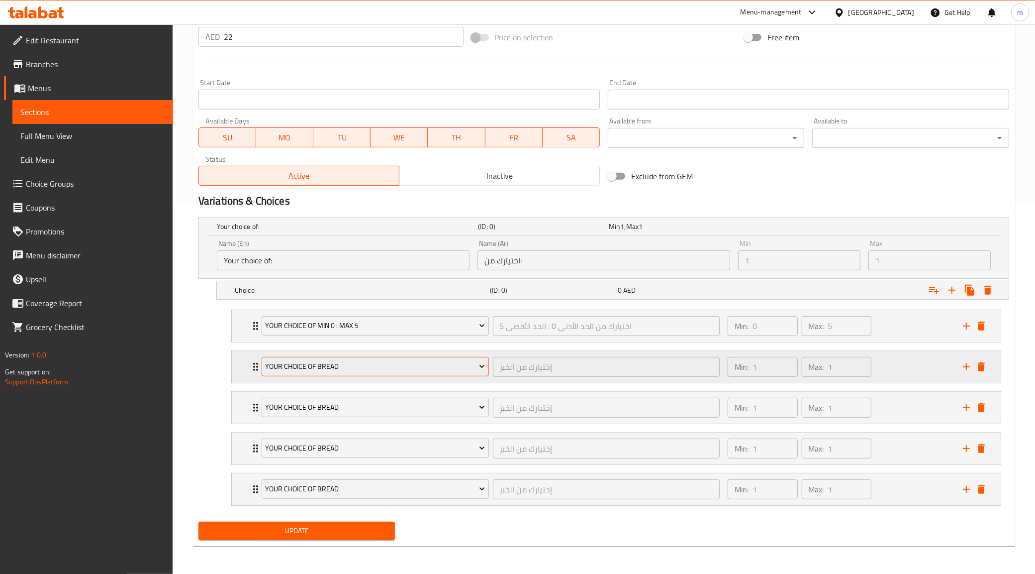
click at [458, 360] on span "Your Choice Of Bread" at bounding box center [375, 366] width 220 height 12
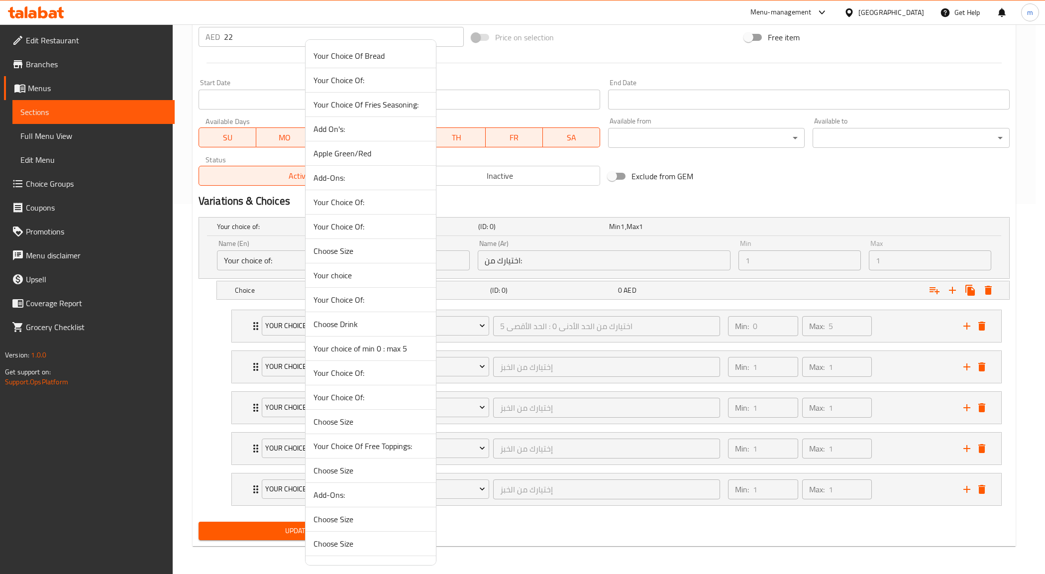
click at [357, 345] on span "Your choice of min 0 : max 5" at bounding box center [370, 348] width 114 height 12
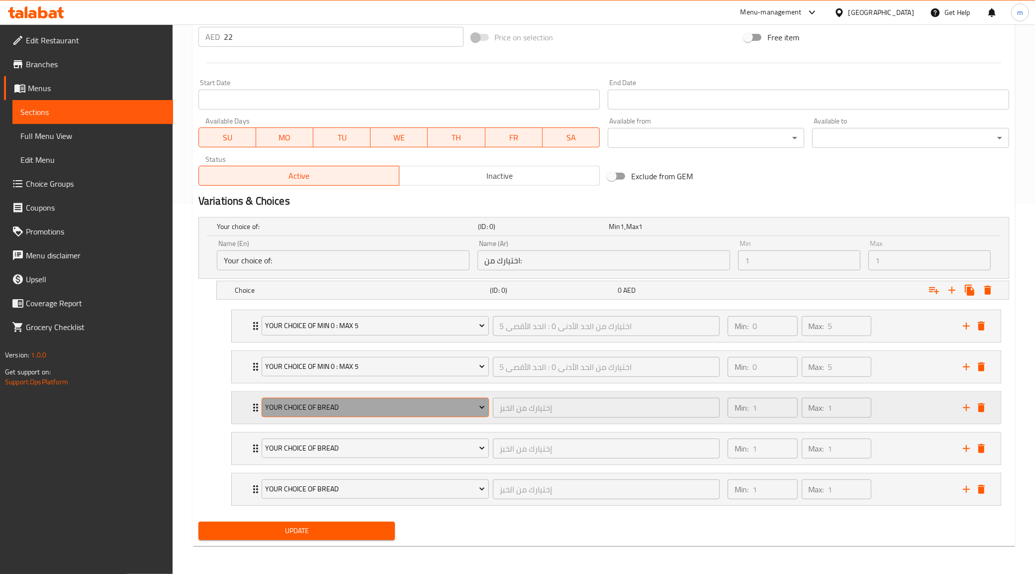
click at [378, 398] on button "Your Choice Of Bread" at bounding box center [375, 408] width 227 height 20
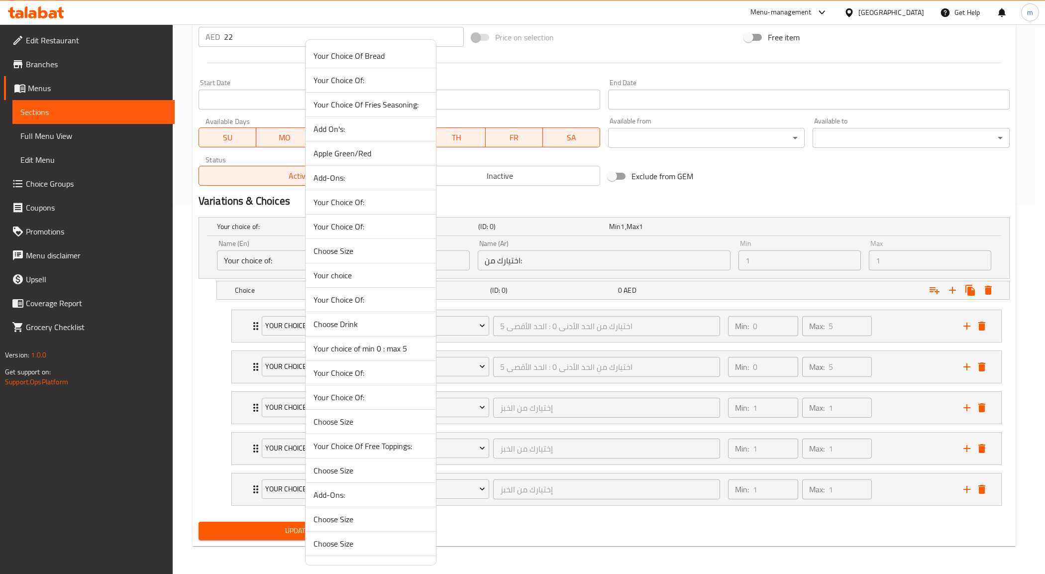
click at [362, 342] on span "Your choice of min 0 : max 5" at bounding box center [370, 348] width 114 height 12
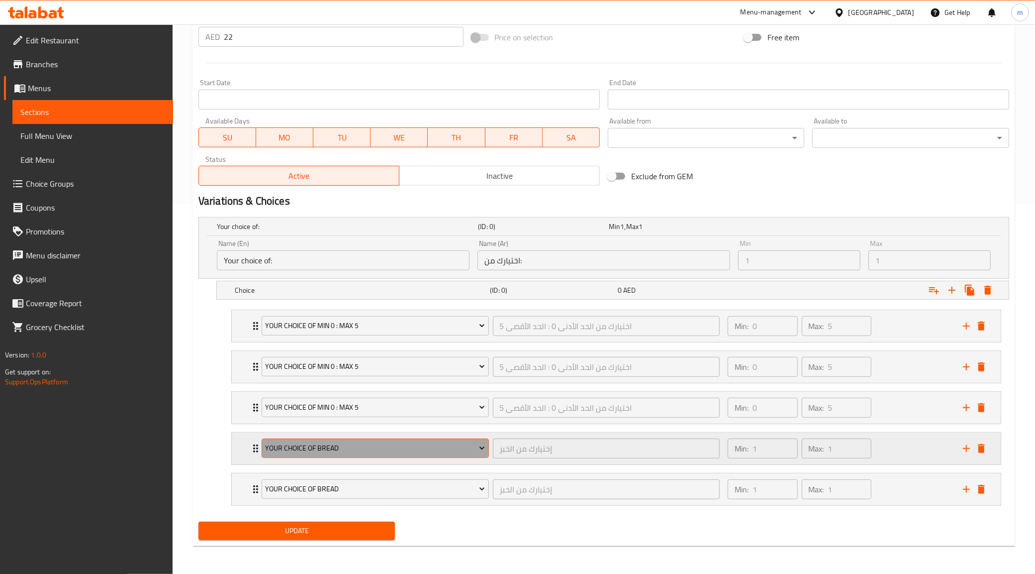
click at [366, 445] on span "Your Choice Of Bread" at bounding box center [375, 448] width 220 height 12
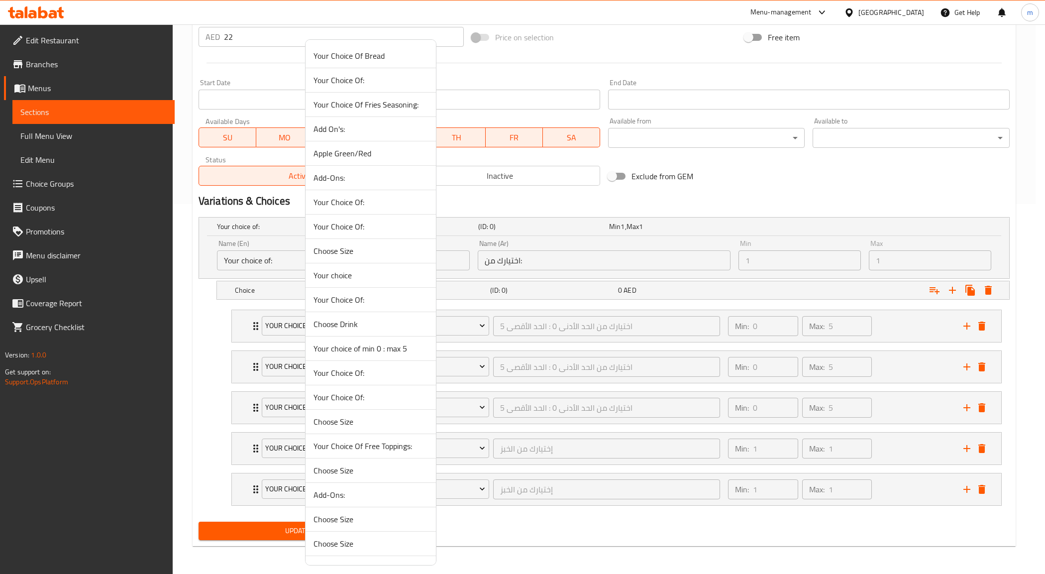
click at [342, 349] on span "Your choice of min 0 : max 5" at bounding box center [370, 348] width 114 height 12
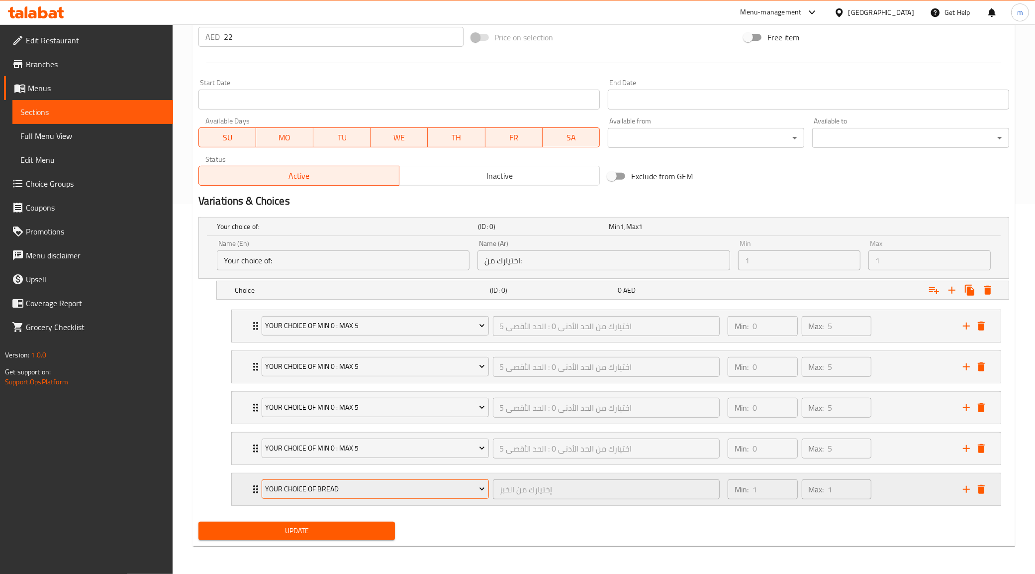
click at [372, 481] on button "Your Choice Of Bread" at bounding box center [375, 489] width 227 height 20
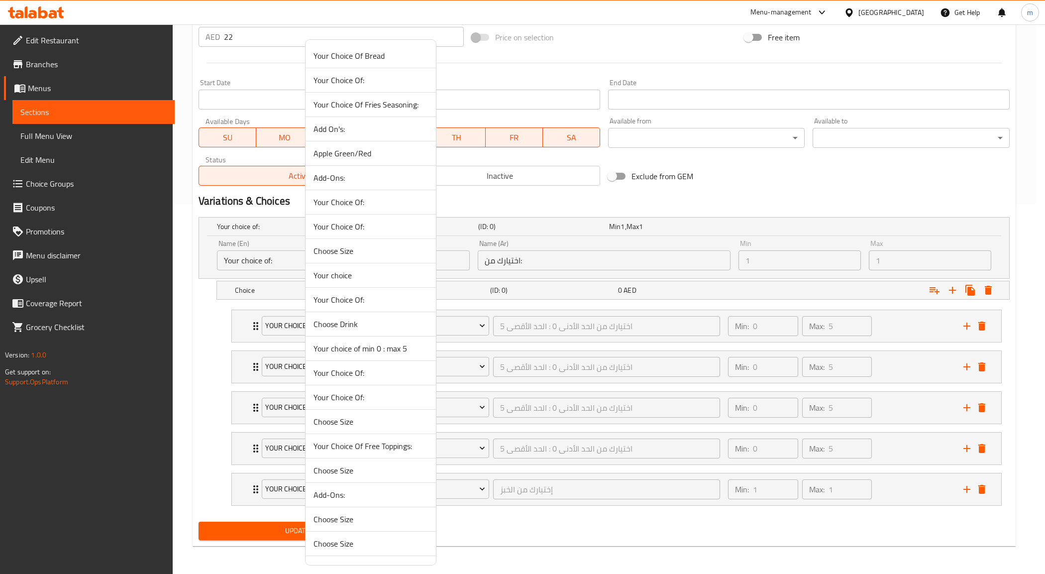
click at [344, 347] on span "Your choice of min 0 : max 5" at bounding box center [370, 348] width 114 height 12
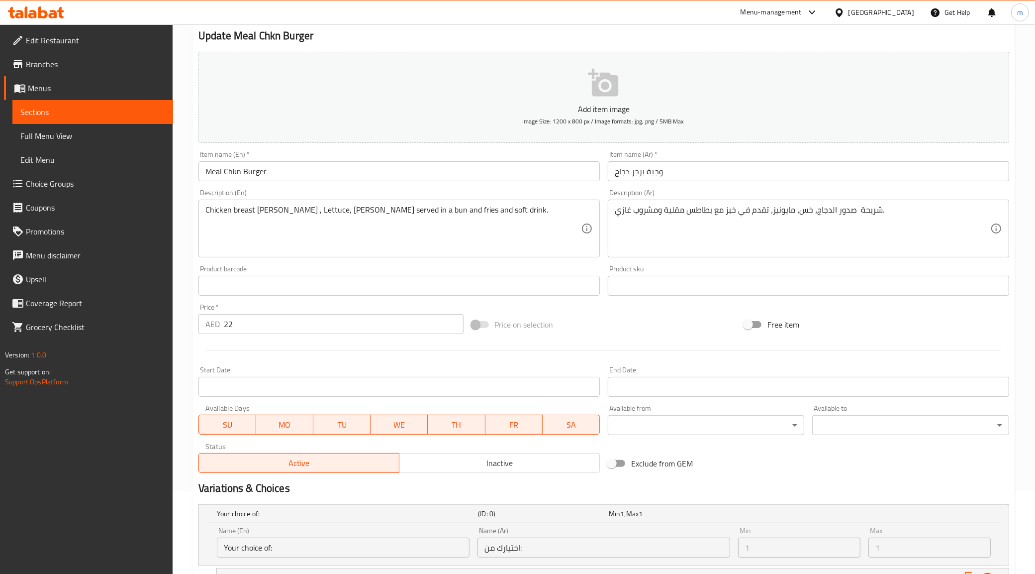
scroll to position [60, 0]
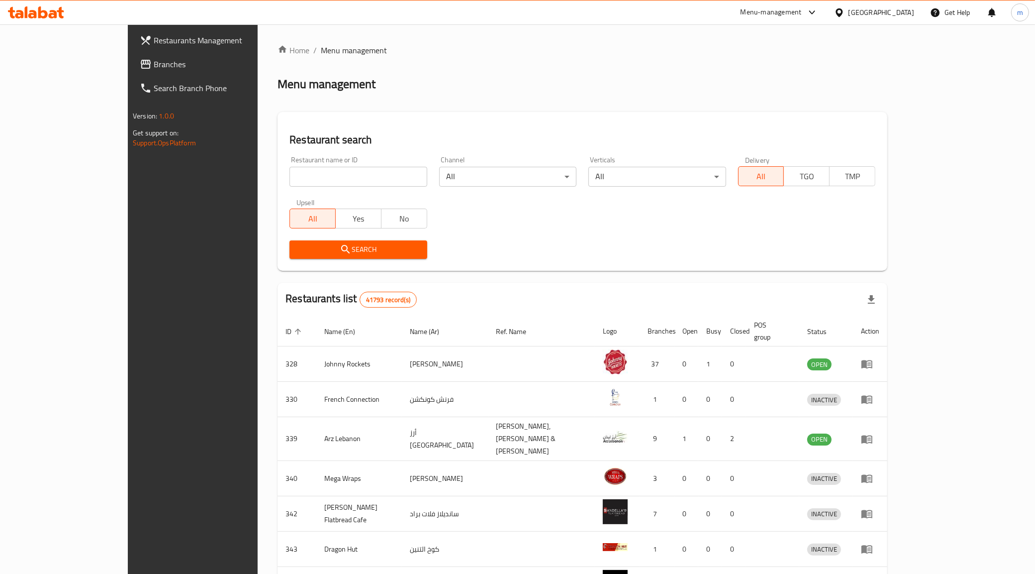
click at [301, 172] on input "search" at bounding box center [358, 177] width 137 height 20
type input "51537"
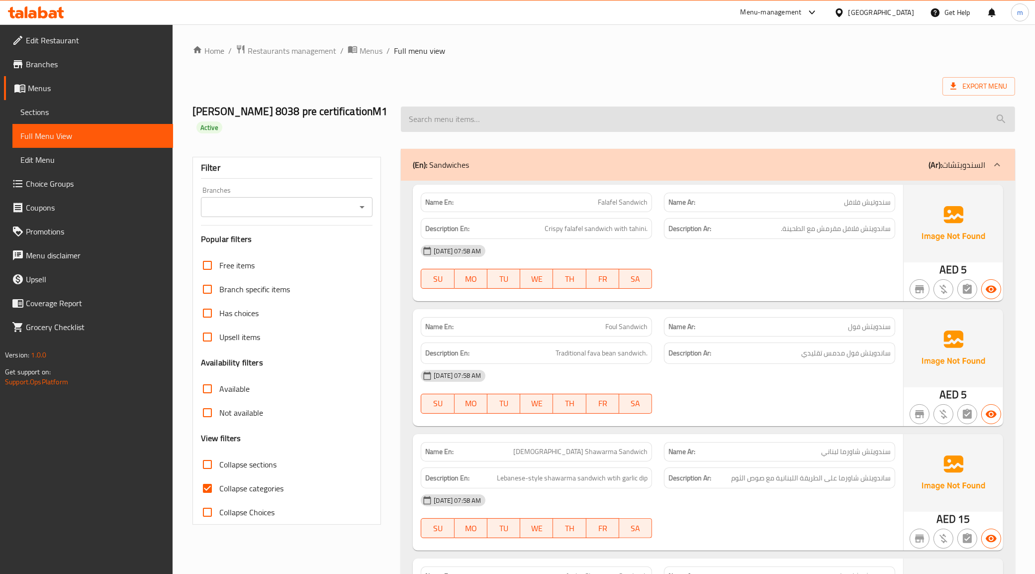
click at [612, 122] on input "search" at bounding box center [708, 118] width 615 height 25
paste input "cheese"
click at [698, 122] on input "ch" at bounding box center [708, 118] width 615 height 25
paste input "Meal Chkn Burger"
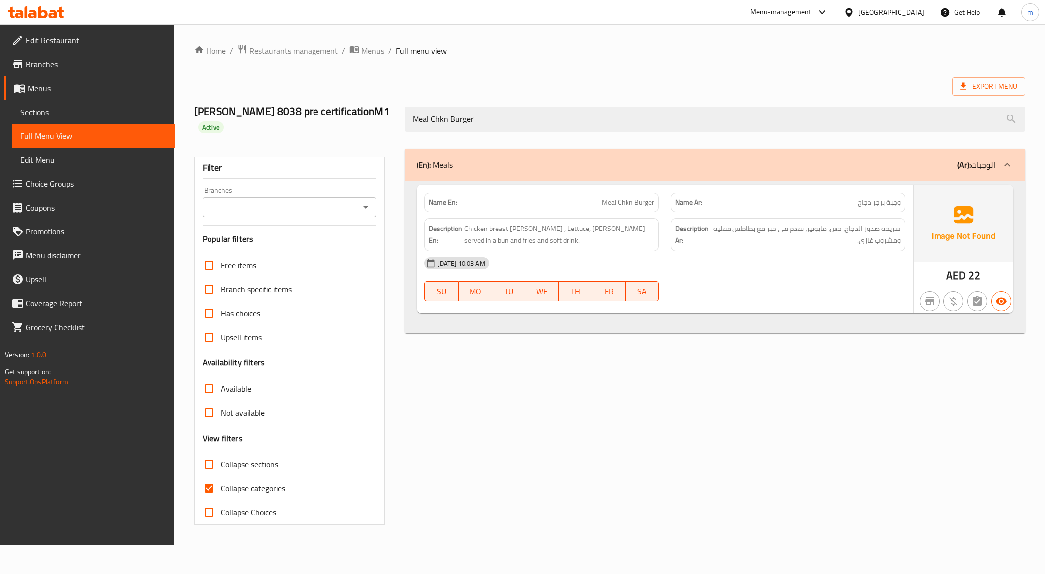
type input "Meal Chkn Burger"
click at [75, 161] on span "Edit Menu" at bounding box center [93, 160] width 146 height 12
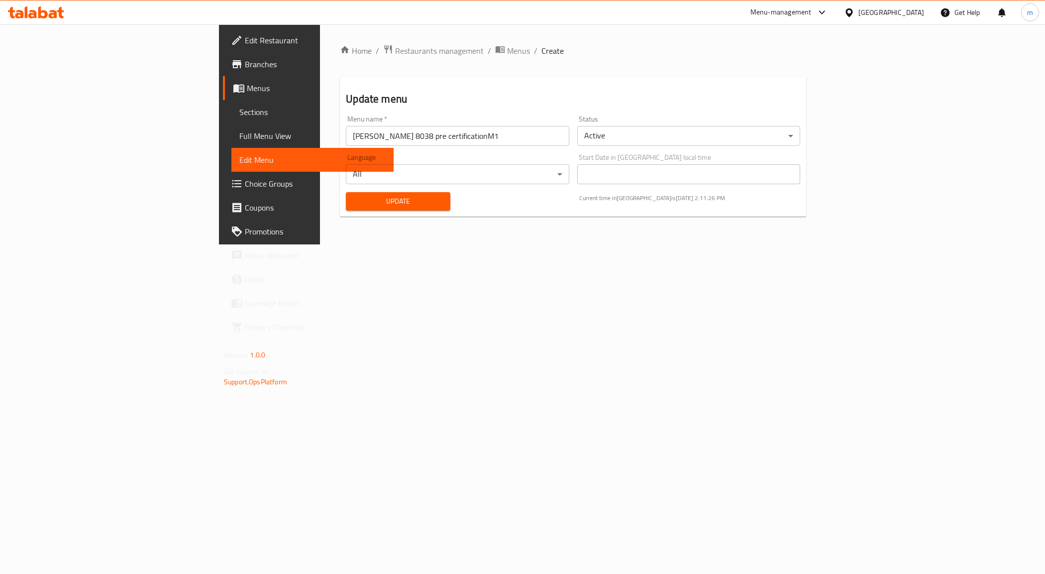
click at [239, 107] on span "Sections" at bounding box center [312, 112] width 146 height 12
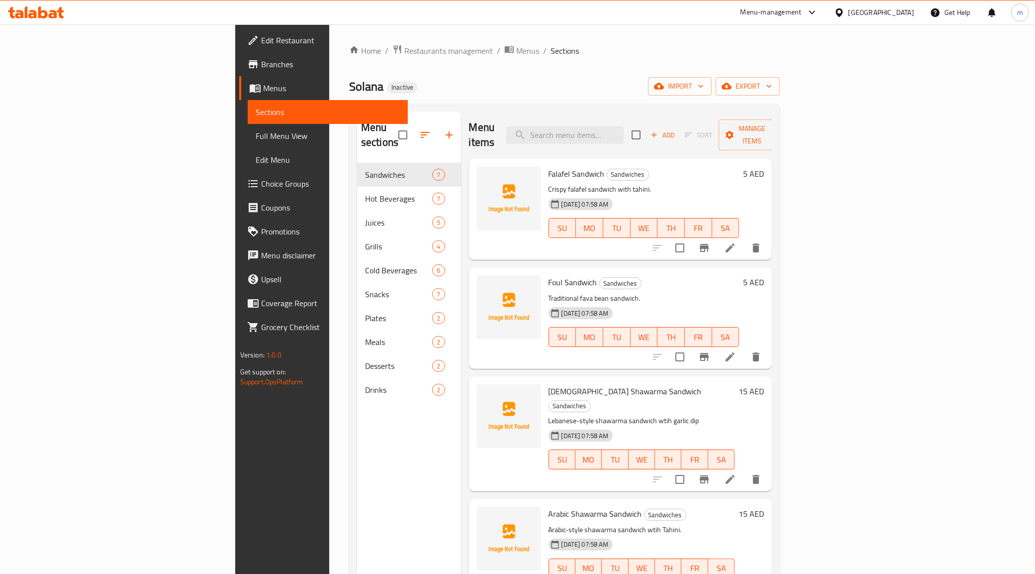
click at [263, 85] on span "Menus" at bounding box center [331, 88] width 137 height 12
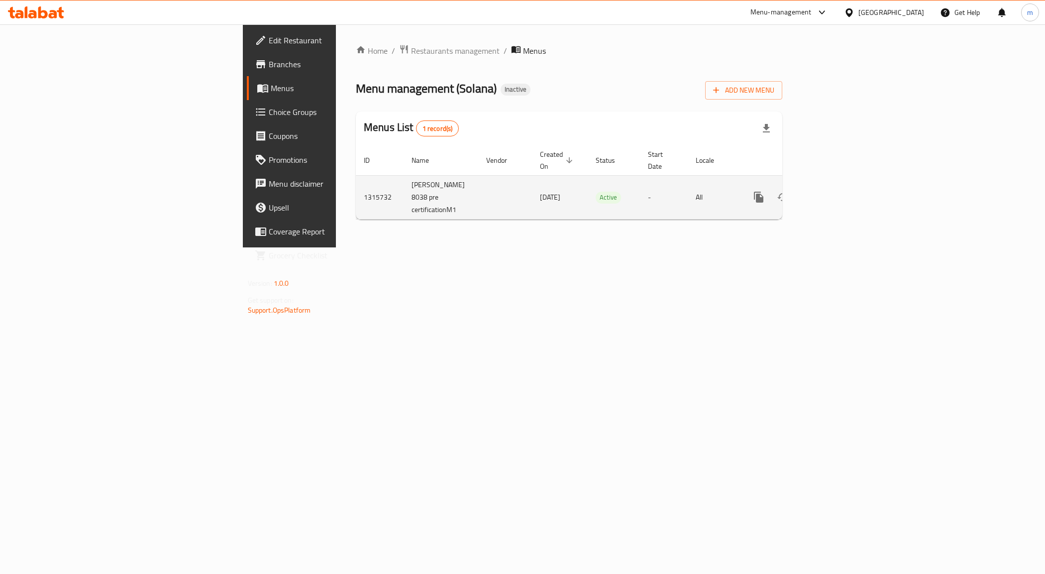
click at [835, 193] on icon "enhanced table" at bounding box center [830, 197] width 9 height 9
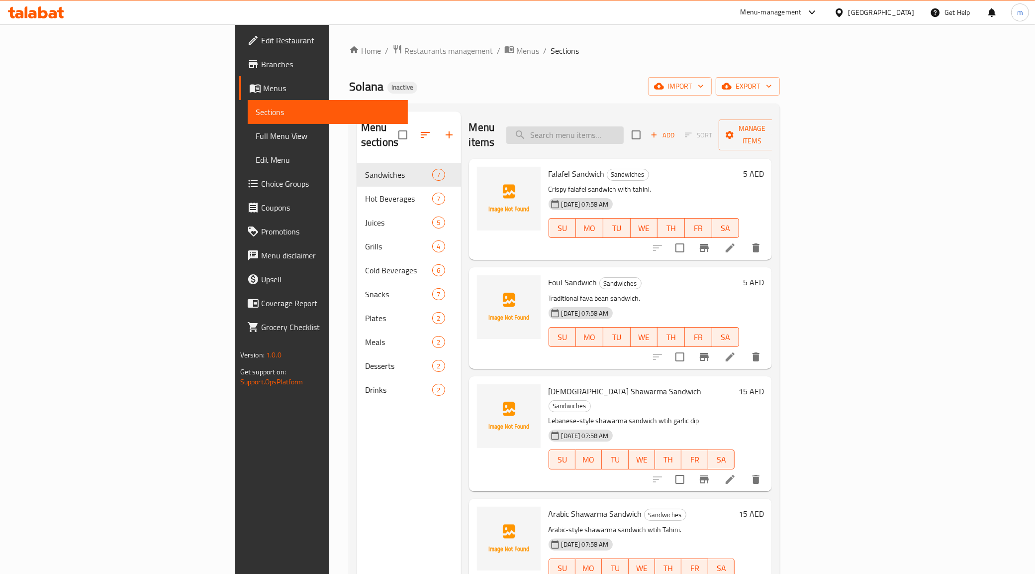
click at [624, 126] on input "search" at bounding box center [565, 134] width 117 height 17
paste input "Meal Chkn Burger"
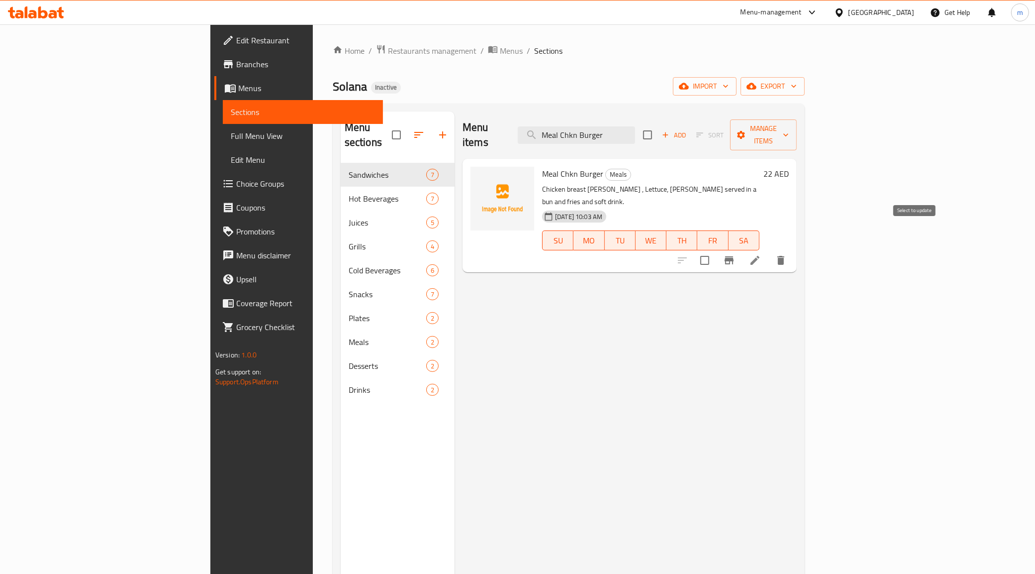
type input "Meal Chkn Burger"
click at [716, 250] on input "checkbox" at bounding box center [705, 260] width 21 height 21
checkbox input "true"
click at [716, 250] on input "checkbox" at bounding box center [705, 260] width 21 height 21
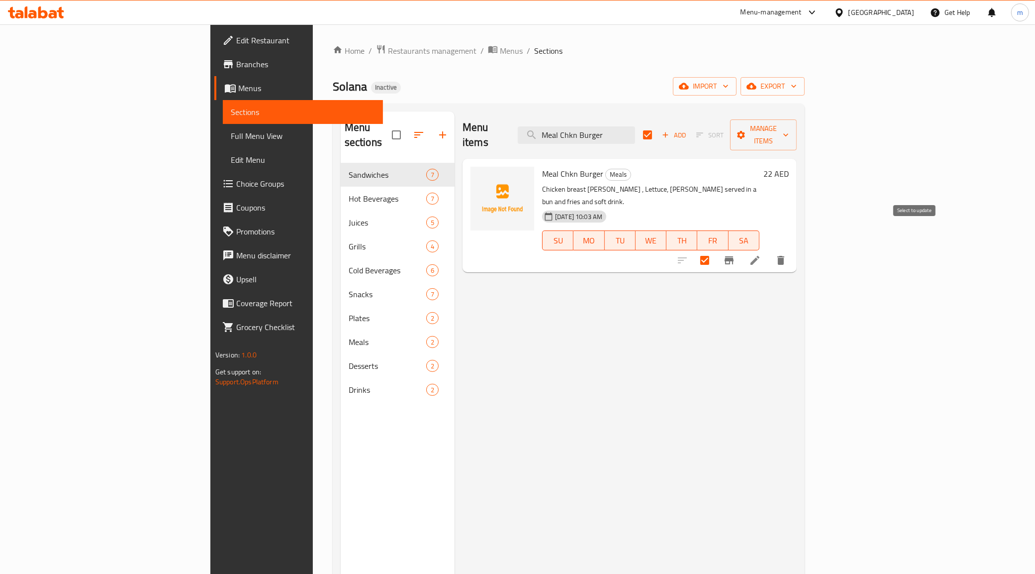
checkbox input "false"
click at [761, 254] on icon at bounding box center [755, 260] width 12 height 12
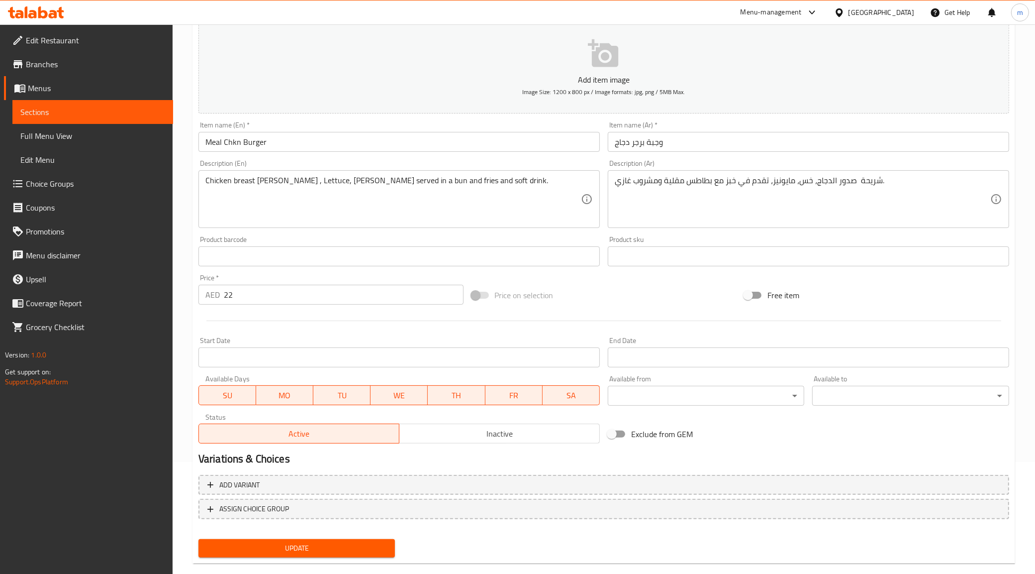
scroll to position [127, 0]
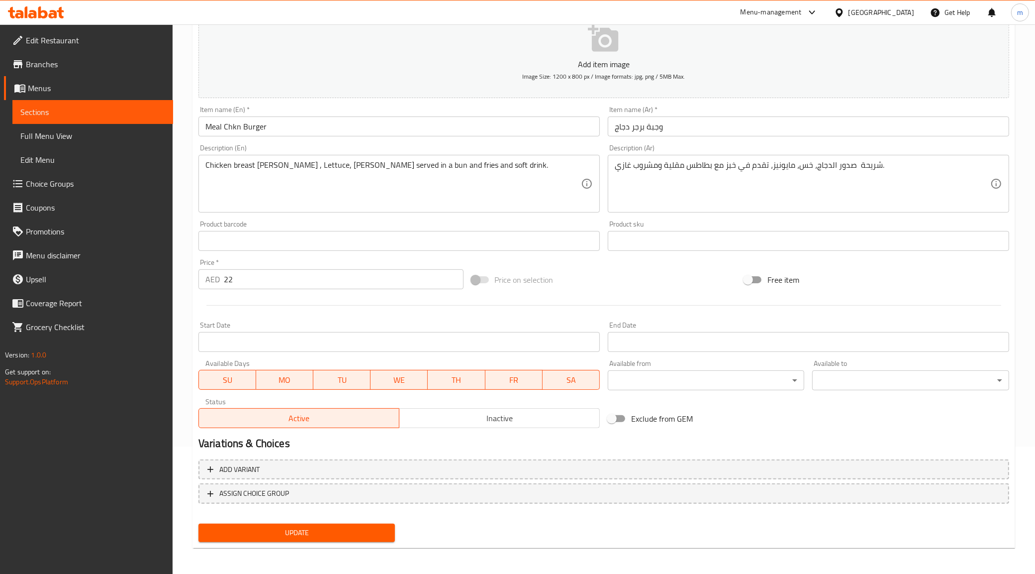
click at [199, 443] on h2 "Variations & Choices" at bounding box center [604, 443] width 811 height 15
copy h2 "Variations"
click at [643, 508] on nav at bounding box center [604, 512] width 811 height 8
click at [547, 495] on span "ASSIGN CHOICE GROUP" at bounding box center [603, 493] width 793 height 12
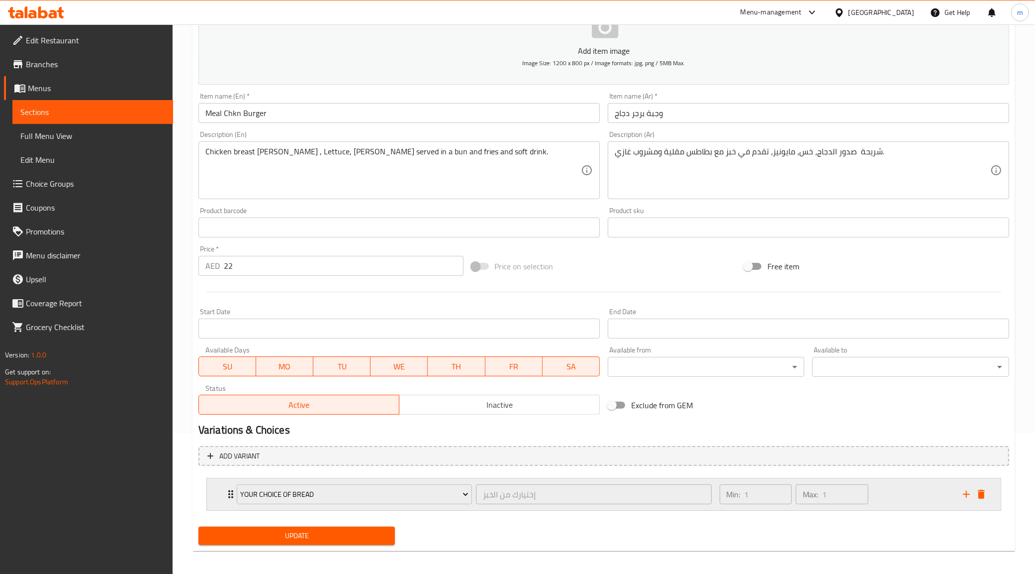
scroll to position [145, 0]
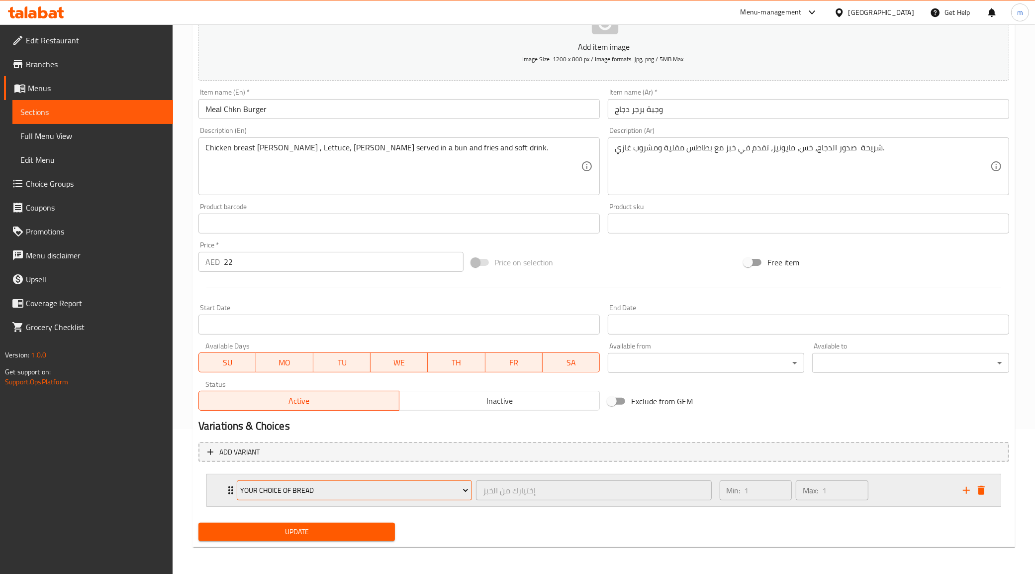
click at [444, 494] on span "Your Choice Of Bread" at bounding box center [354, 490] width 228 height 12
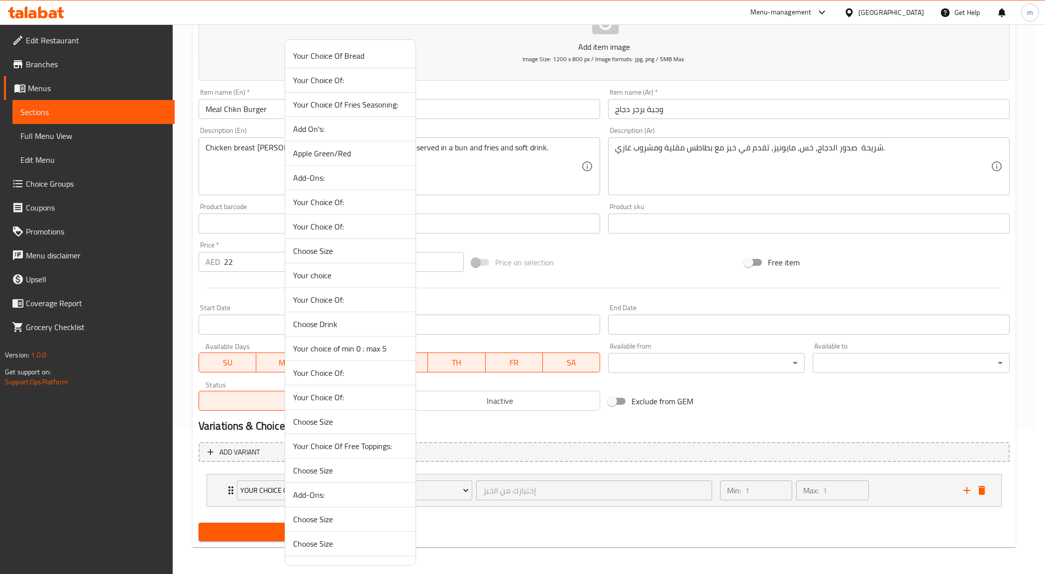
click at [392, 350] on span "Your choice of min 0 : max 5" at bounding box center [350, 348] width 114 height 12
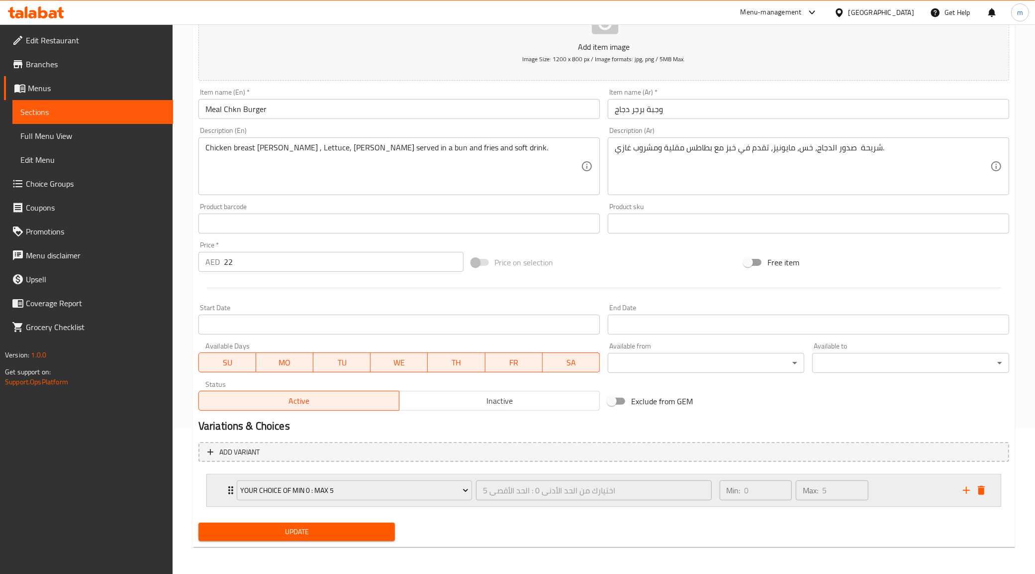
click at [876, 482] on div "Min: 0 ​ Max: 5 ​" at bounding box center [835, 490] width 243 height 32
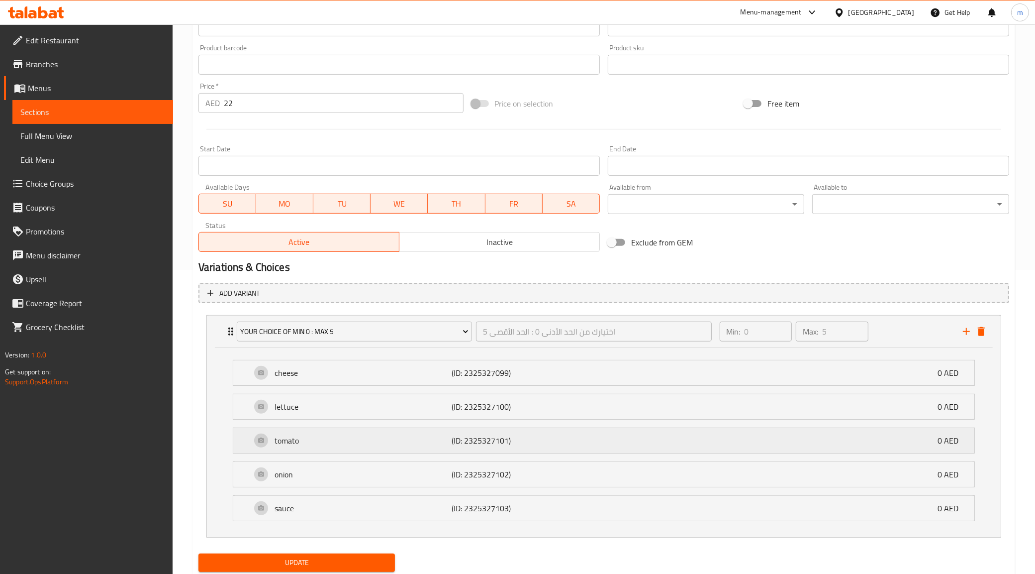
scroll to position [336, 0]
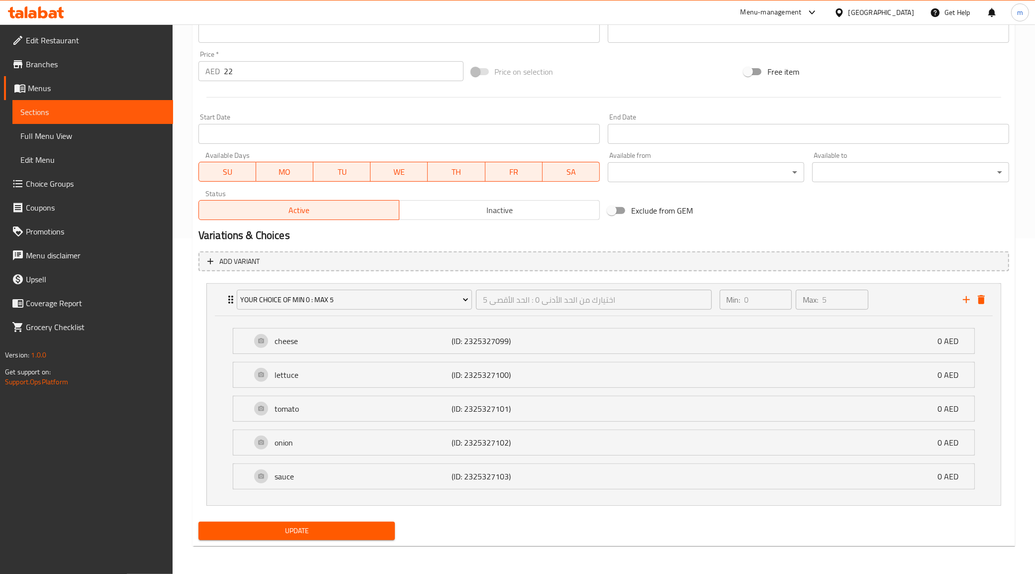
click at [353, 531] on span "Update" at bounding box center [296, 530] width 181 height 12
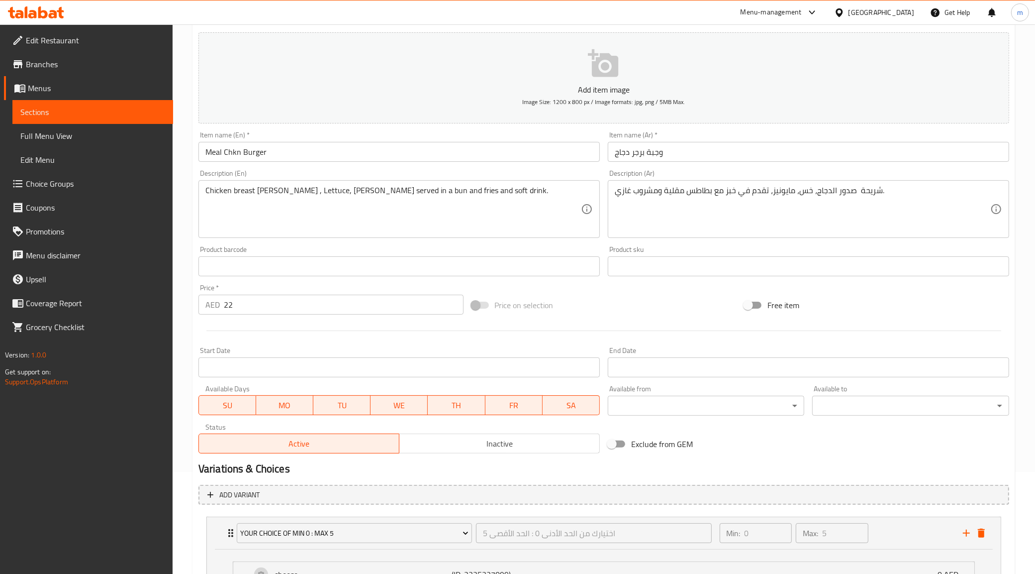
scroll to position [0, 0]
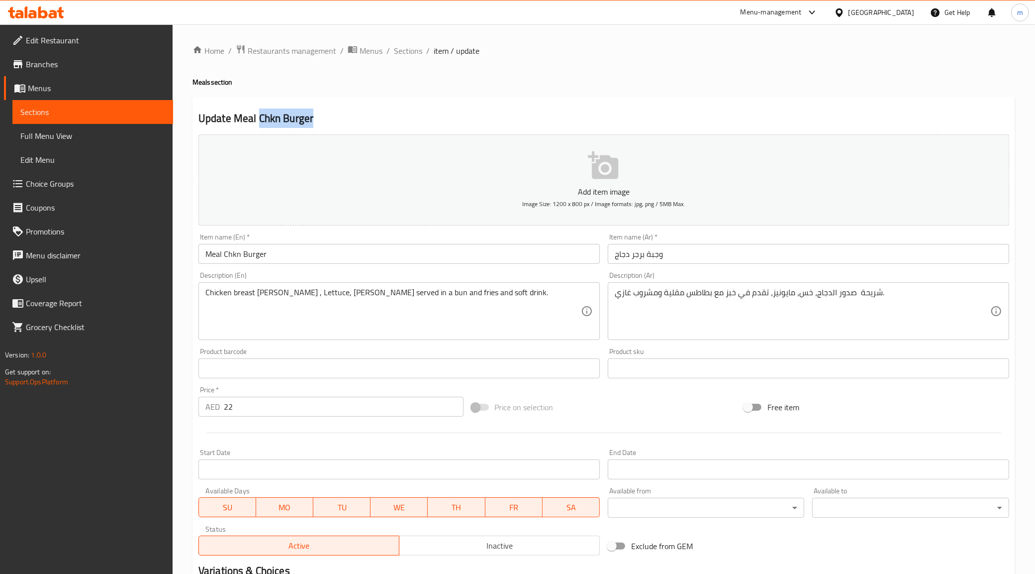
drag, startPoint x: 257, startPoint y: 118, endPoint x: 312, endPoint y: 118, distance: 54.7
click at [312, 118] on h2 "Update Meal Chkn Burger" at bounding box center [604, 118] width 811 height 15
copy h2 "Chkn Burger"
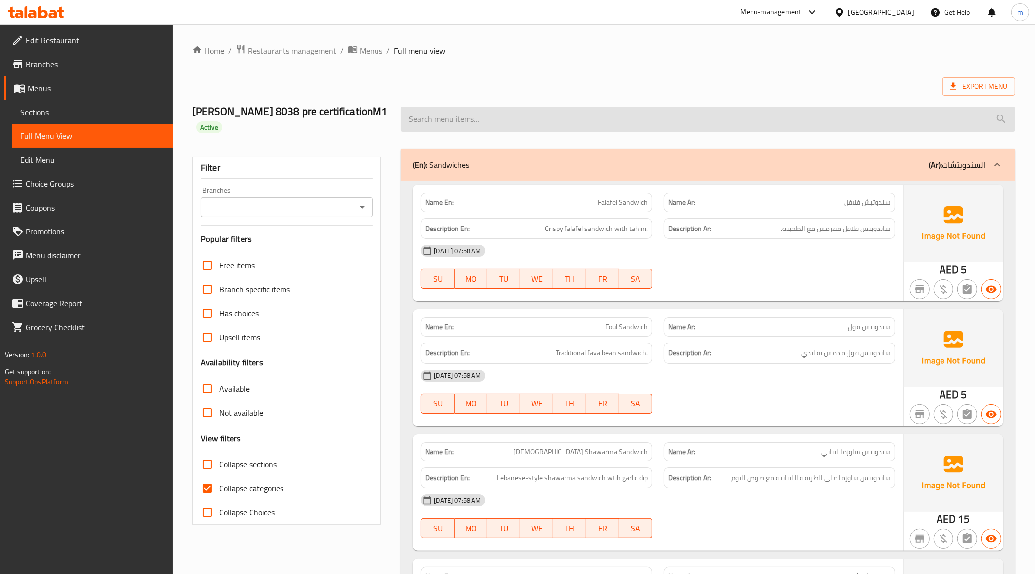
click at [556, 125] on input "search" at bounding box center [708, 118] width 615 height 25
paste input "Variations"
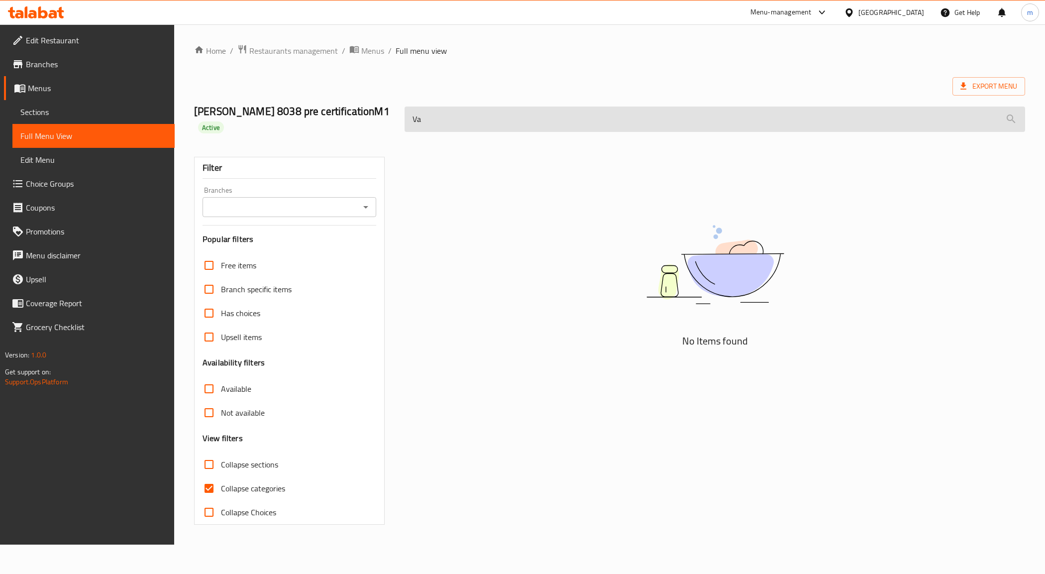
type input "V"
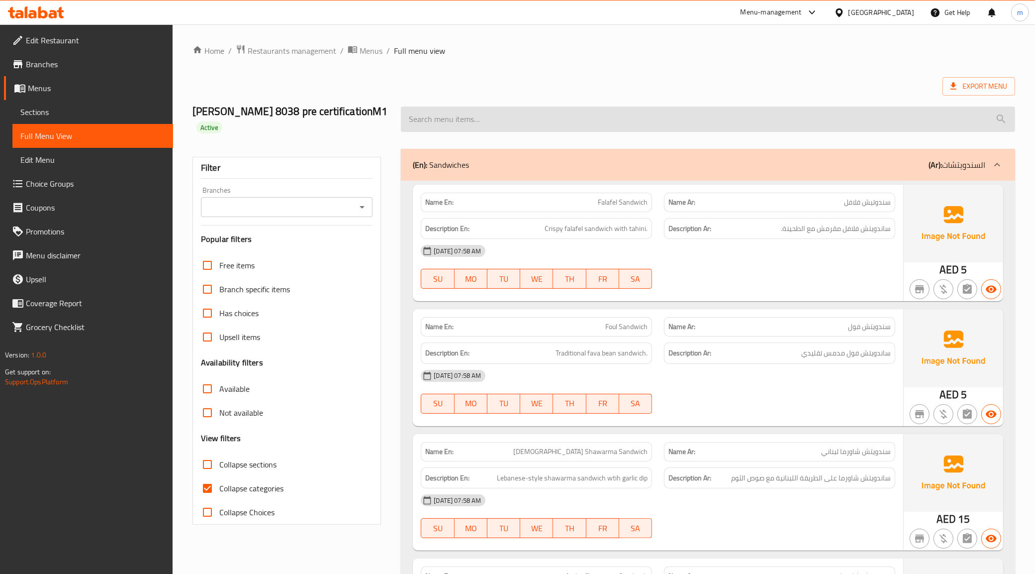
click at [456, 121] on input "search" at bounding box center [708, 118] width 615 height 25
paste input "Chkn Burger"
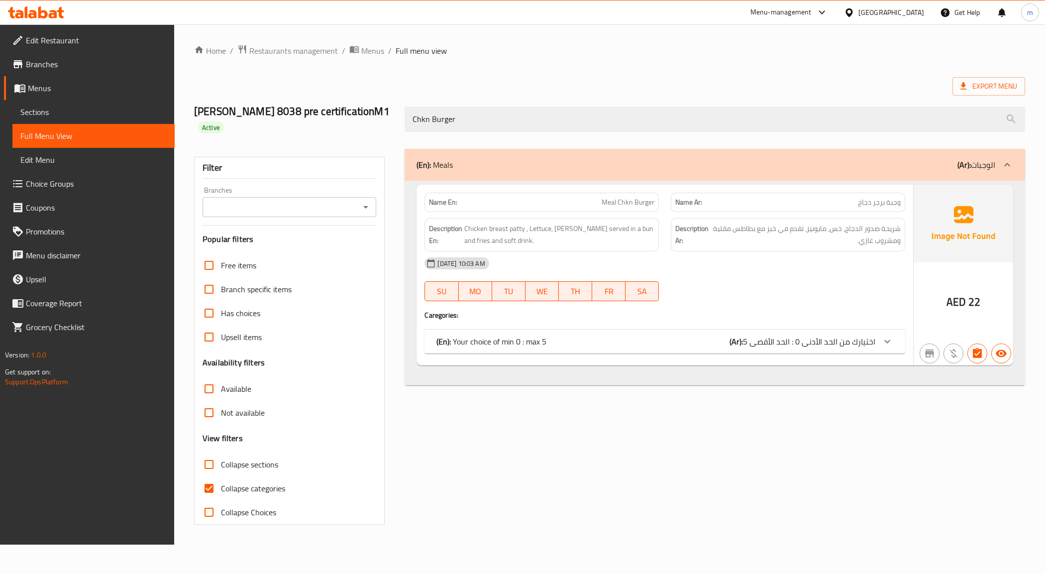
type input "Chkn Burger"
click at [749, 344] on span "اختيارك من الحد الأدنى 0 : الحد الأقصى 5" at bounding box center [809, 341] width 132 height 15
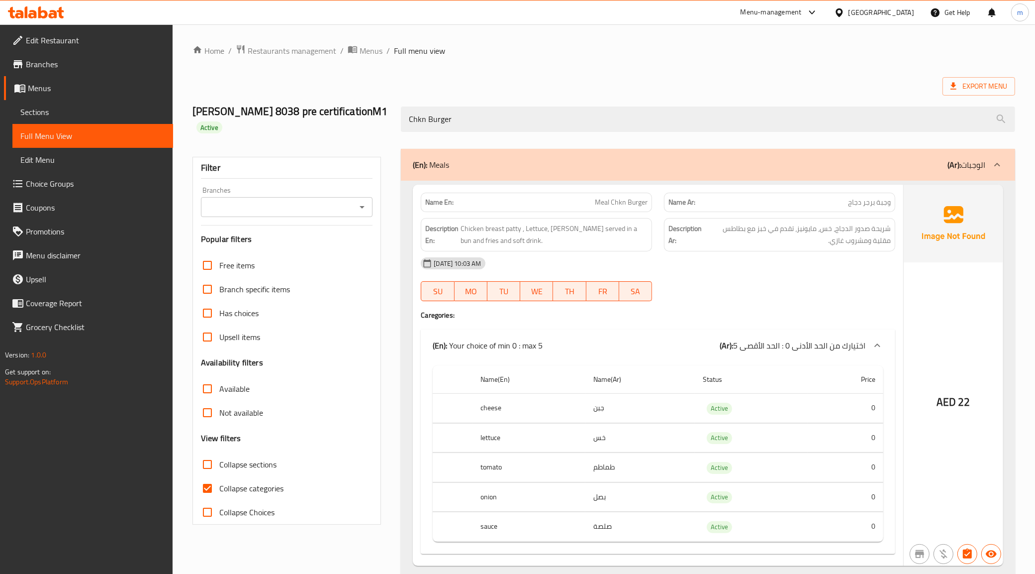
click at [68, 133] on span "Full Menu View" at bounding box center [92, 136] width 145 height 12
click at [51, 89] on span "Menus" at bounding box center [96, 88] width 137 height 12
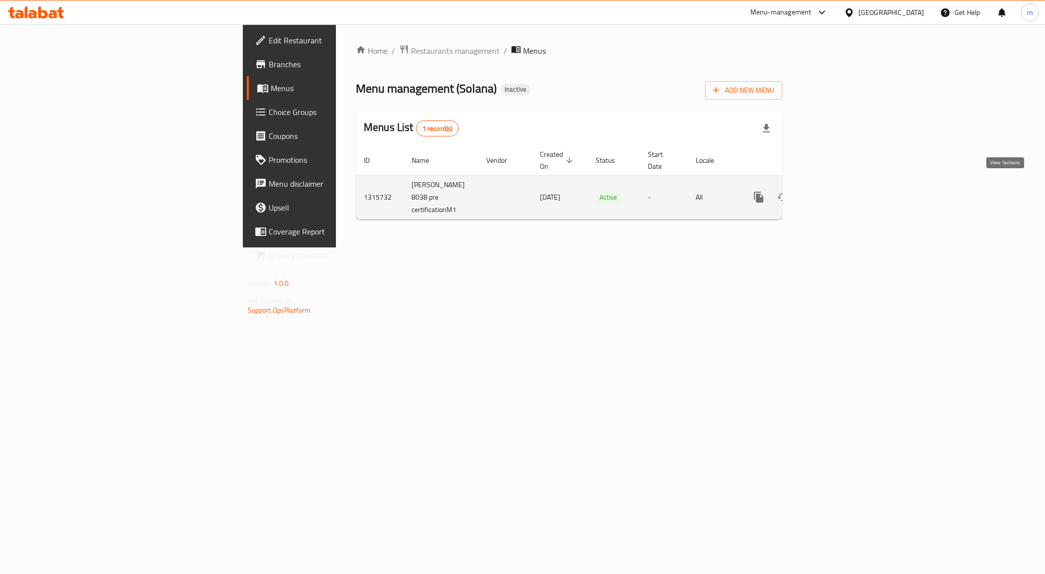
click at [836, 191] on icon "enhanced table" at bounding box center [831, 197] width 12 height 12
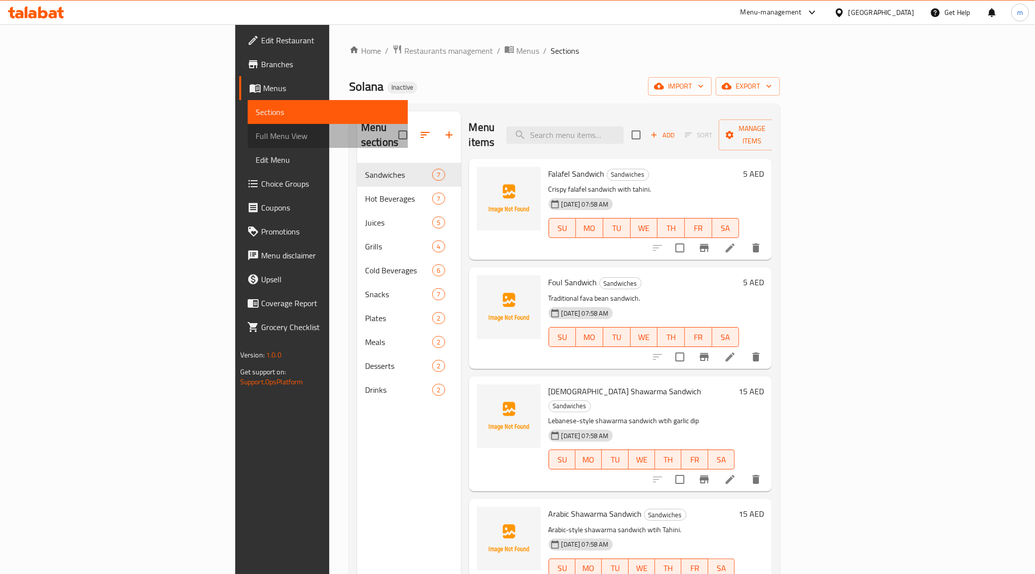
click at [256, 131] on span "Full Menu View" at bounding box center [328, 136] width 145 height 12
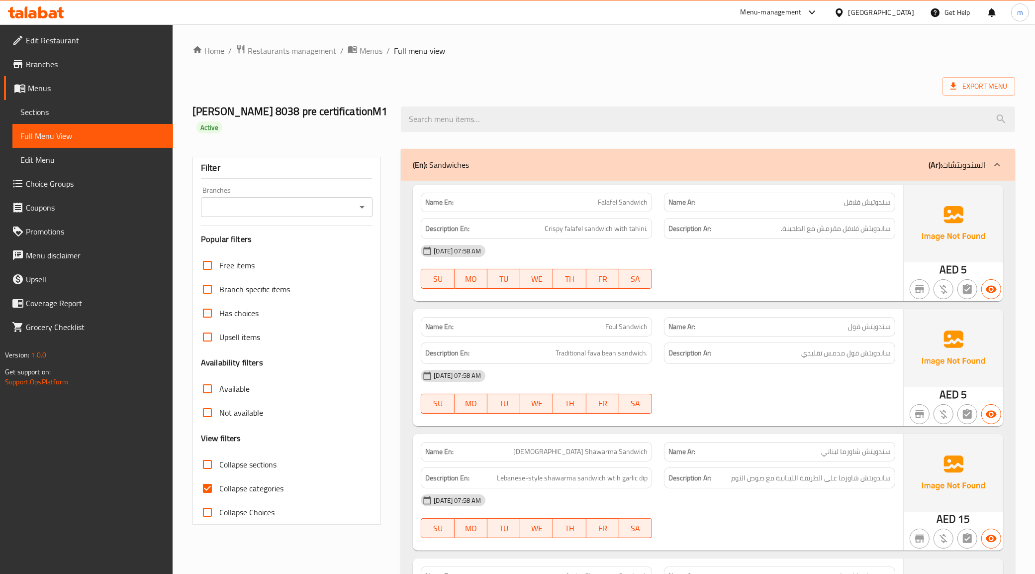
click at [212, 484] on input "Collapse categories" at bounding box center [208, 488] width 24 height 24
checkbox input "false"
click at [693, 142] on div "[PERSON_NAME] 8038 pre certificationM1 Active" at bounding box center [604, 119] width 835 height 59
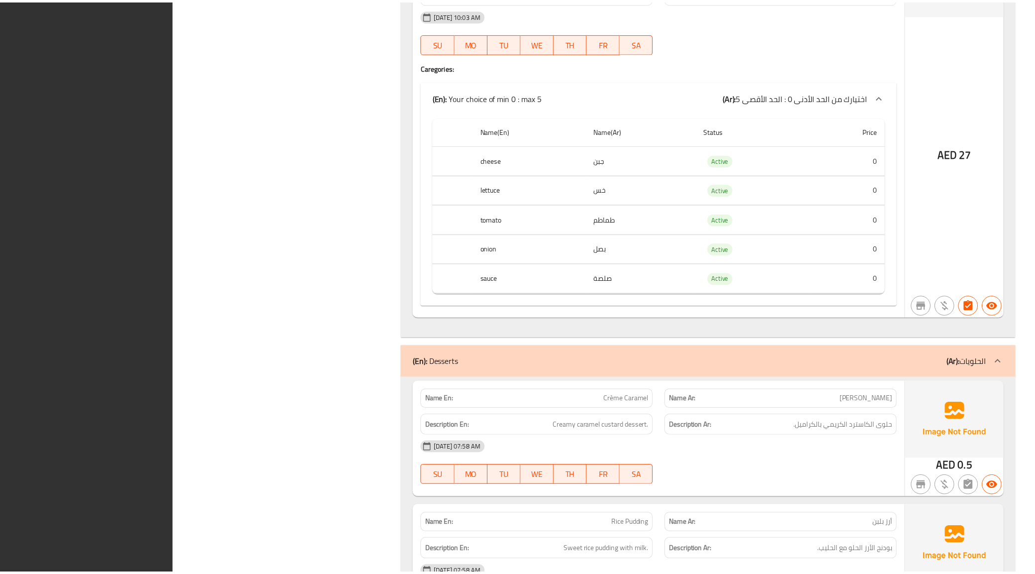
scroll to position [7034, 0]
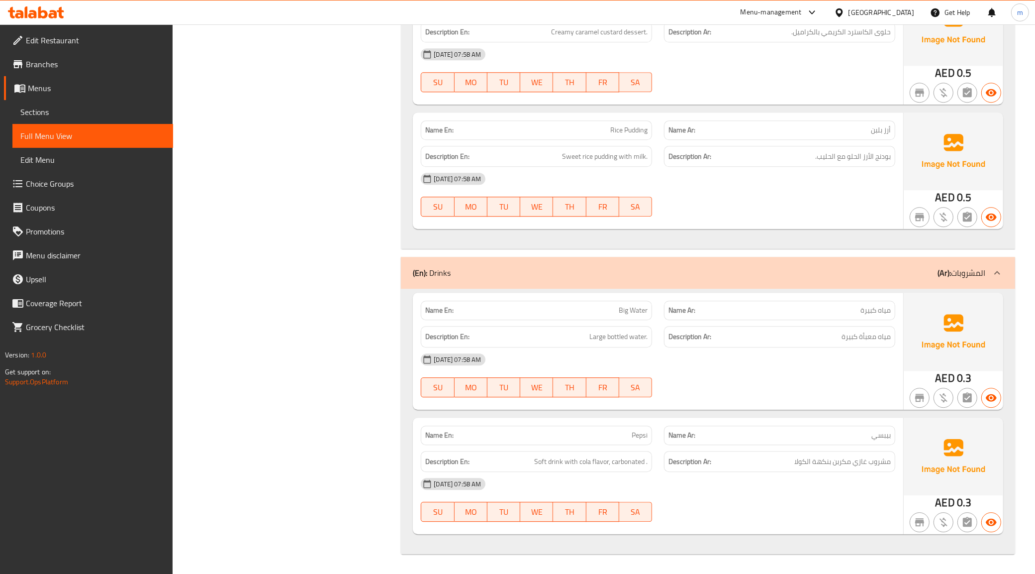
drag, startPoint x: 254, startPoint y: 244, endPoint x: 244, endPoint y: 264, distance: 22.9
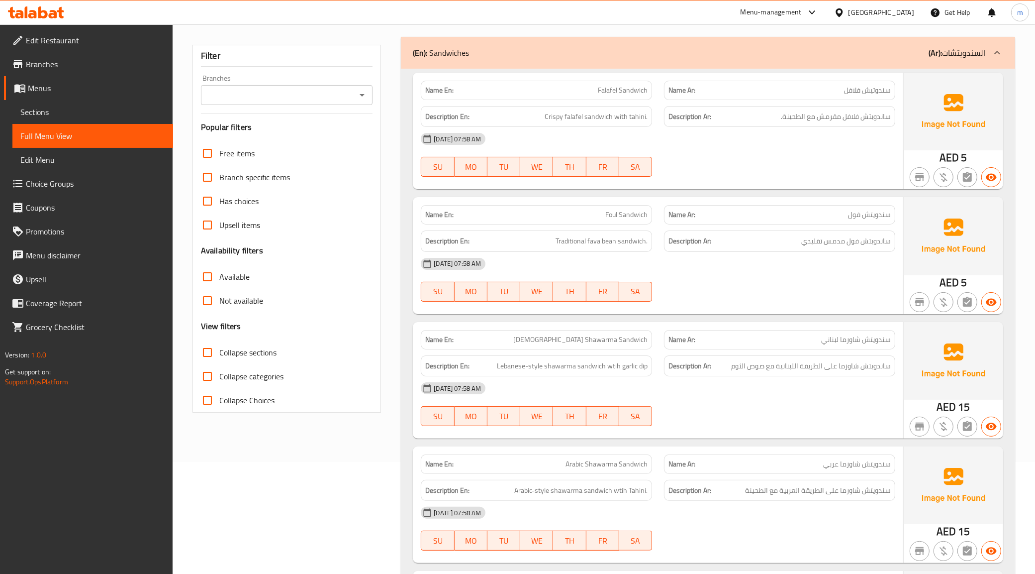
scroll to position [0, 0]
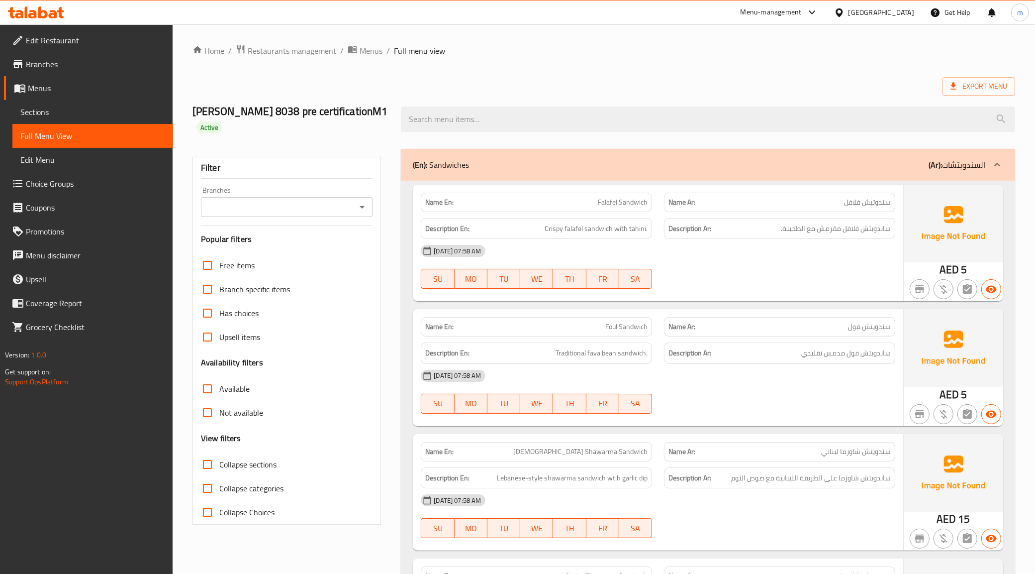
click at [493, 168] on div "(En): Sandwiches (Ar): السندويتشات" at bounding box center [699, 165] width 573 height 12
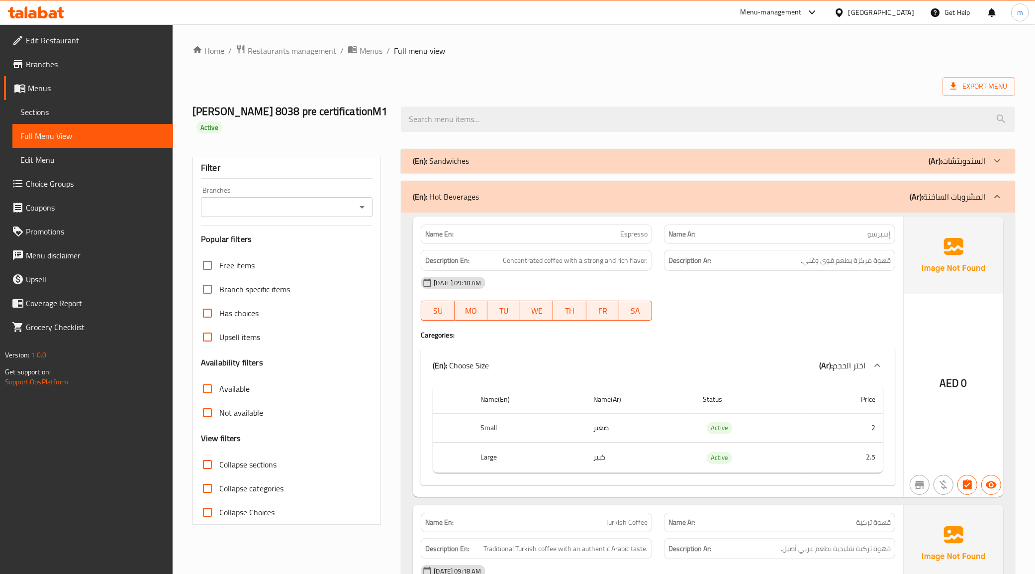
click at [477, 199] on p "(En): Hot Beverages" at bounding box center [446, 197] width 66 height 12
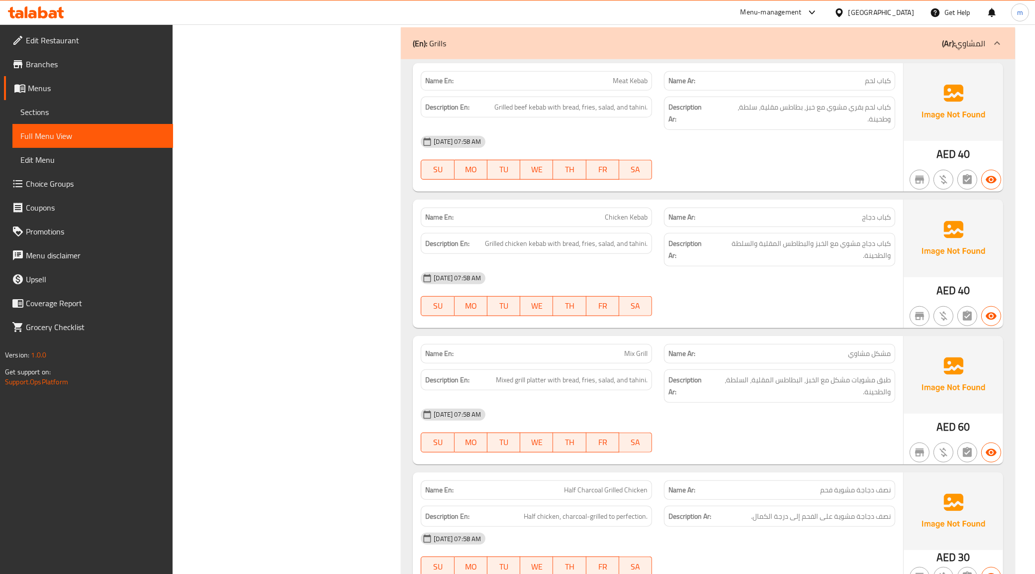
scroll to position [746, 0]
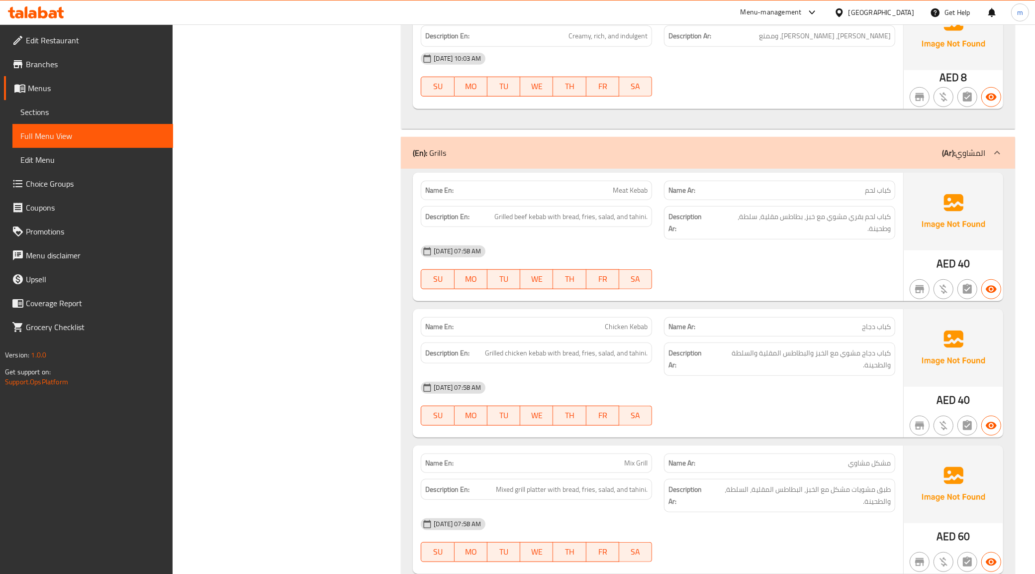
click at [587, 153] on div "(En): Grills (Ar): المشاوي" at bounding box center [699, 153] width 573 height 12
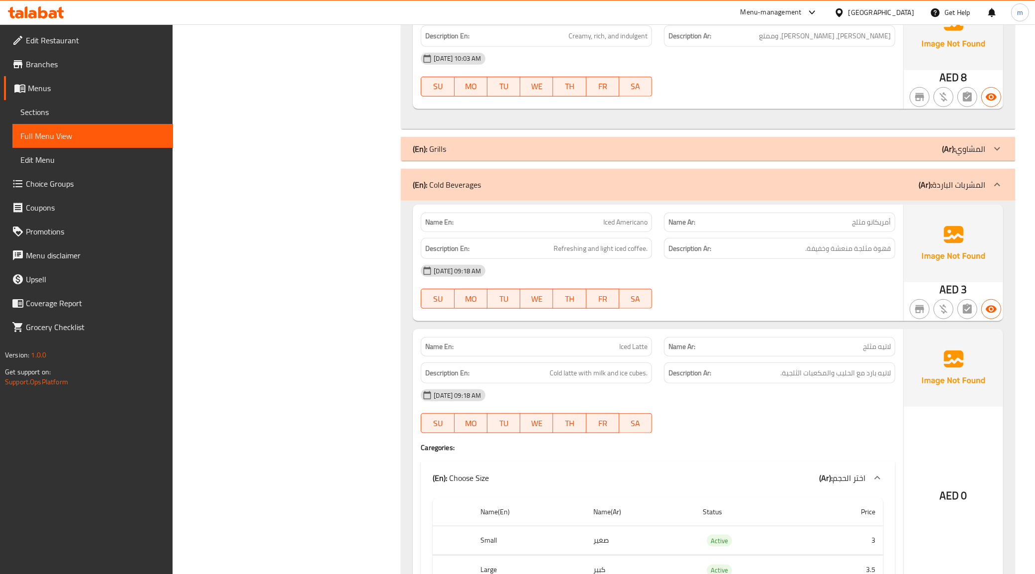
click at [548, 183] on div "(En): Cold Beverages (Ar): المشربات الباردة" at bounding box center [699, 185] width 573 height 12
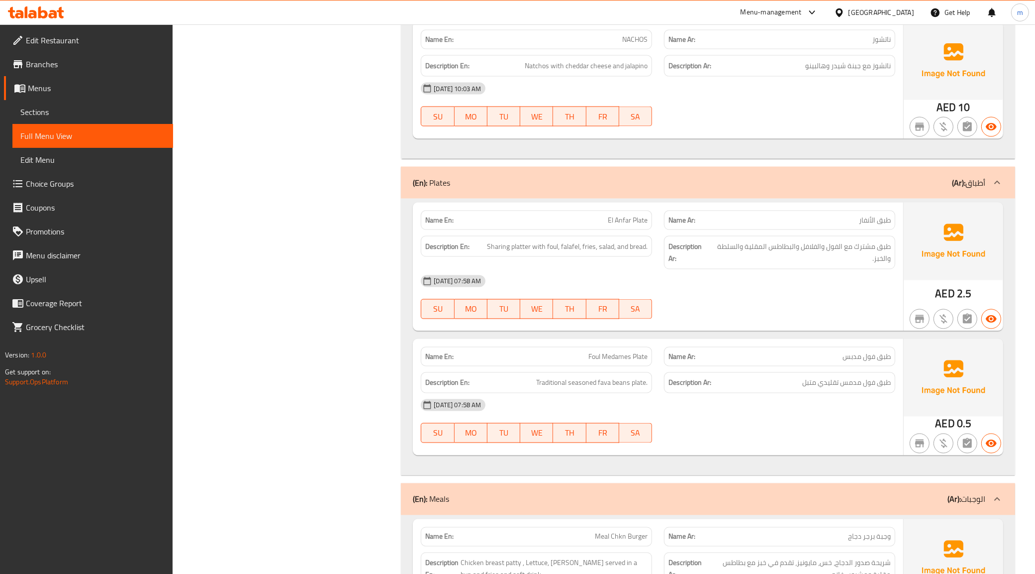
scroll to position [1742, 0]
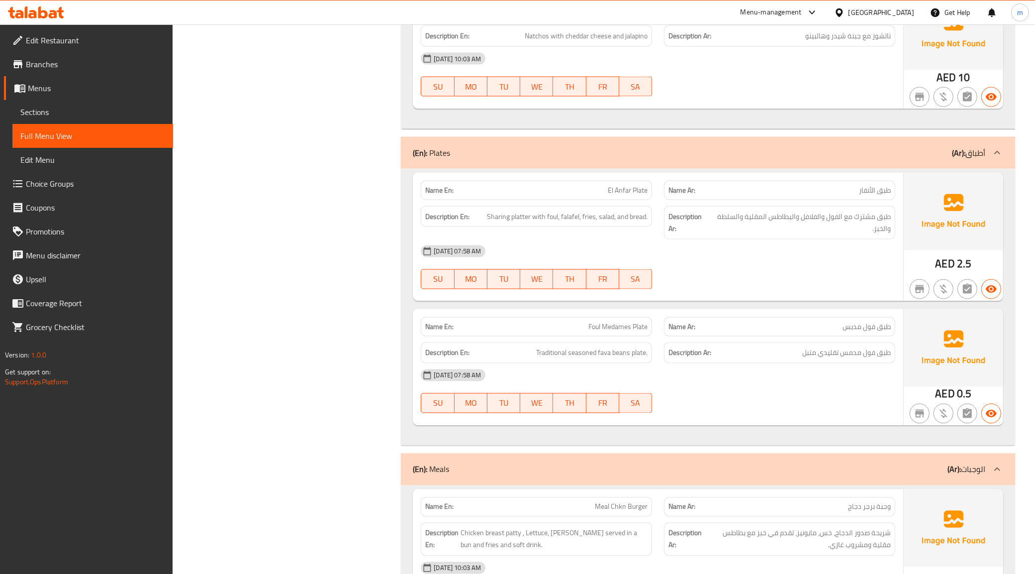
click at [528, 157] on div "(En): Plates (Ar): أطباق" at bounding box center [699, 153] width 573 height 12
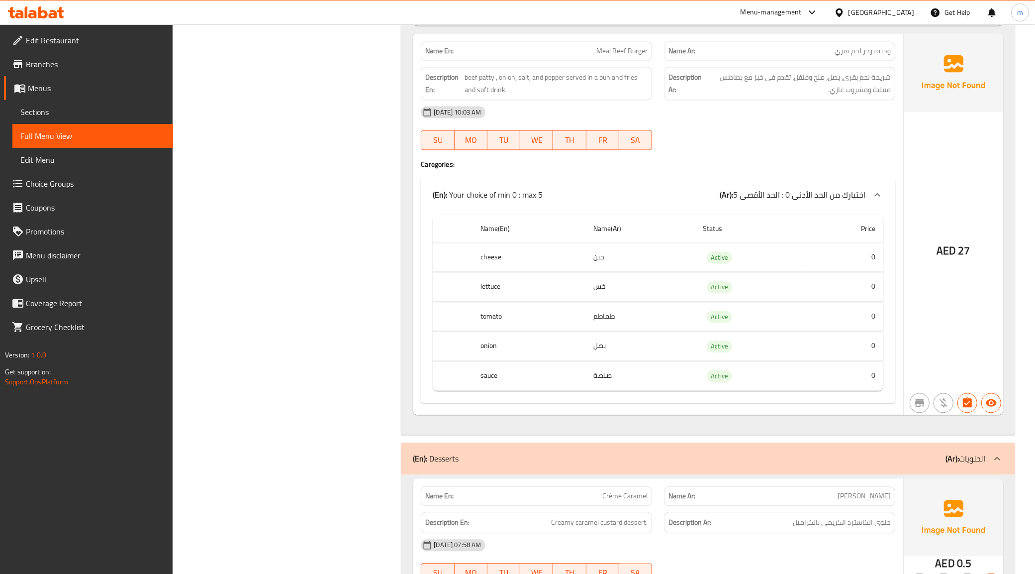
scroll to position [2550, 0]
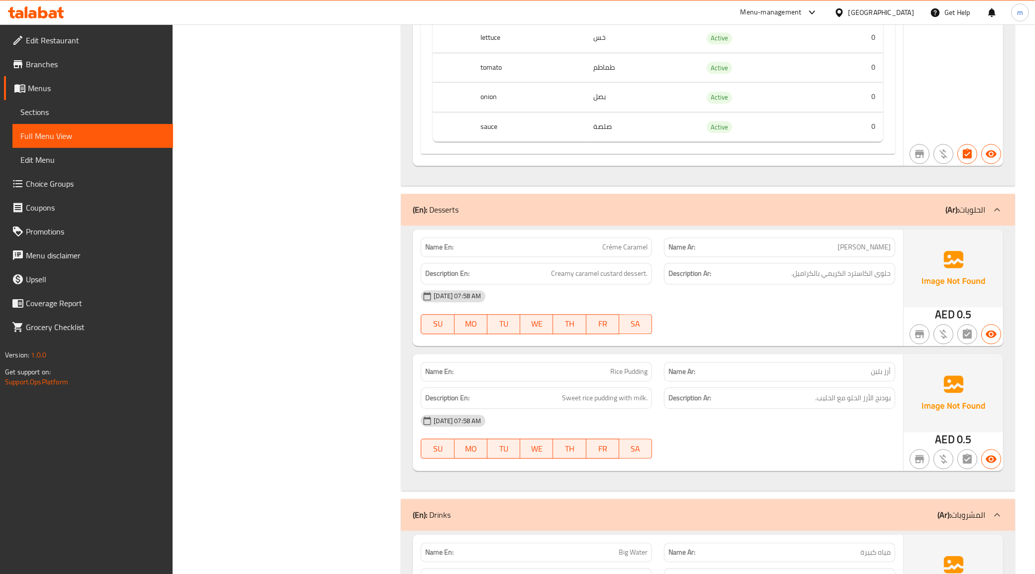
click at [509, 215] on div "(En): Desserts (Ar): الحلويات" at bounding box center [699, 210] width 573 height 12
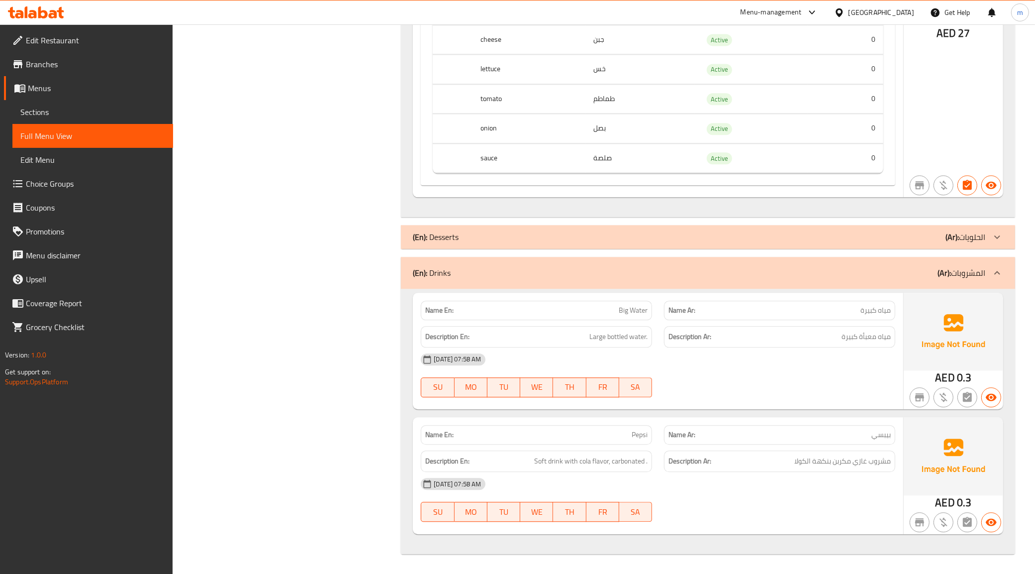
scroll to position [2525, 0]
click at [510, 265] on div "(En): Drinks (Ar): المشروبات" at bounding box center [708, 273] width 615 height 32
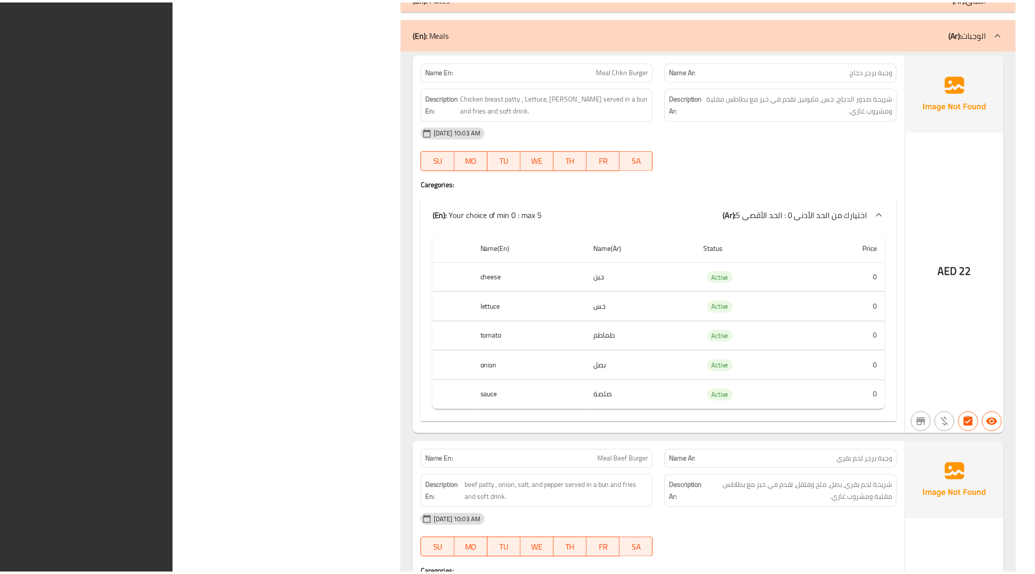
scroll to position [2244, 0]
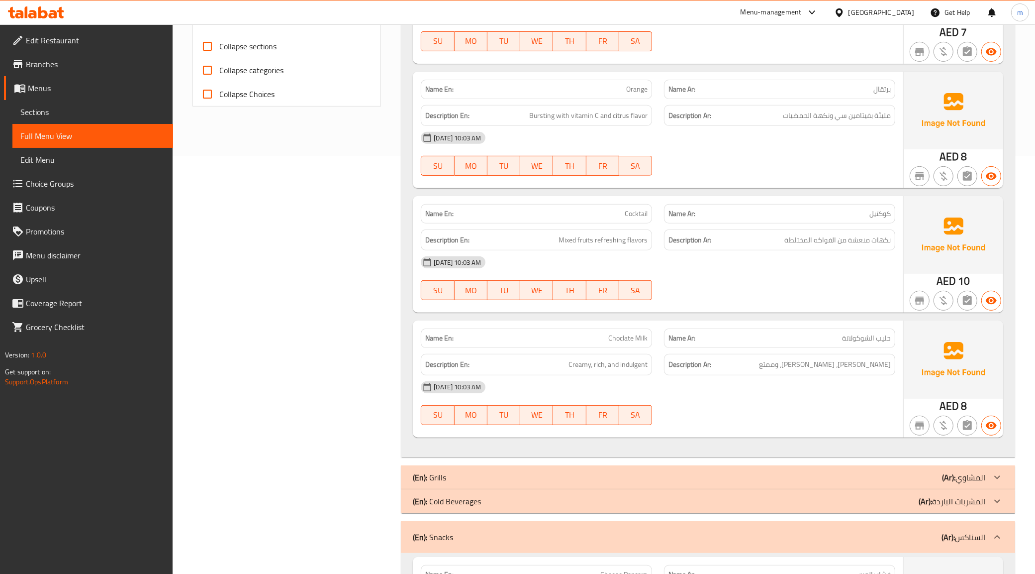
scroll to position [684, 0]
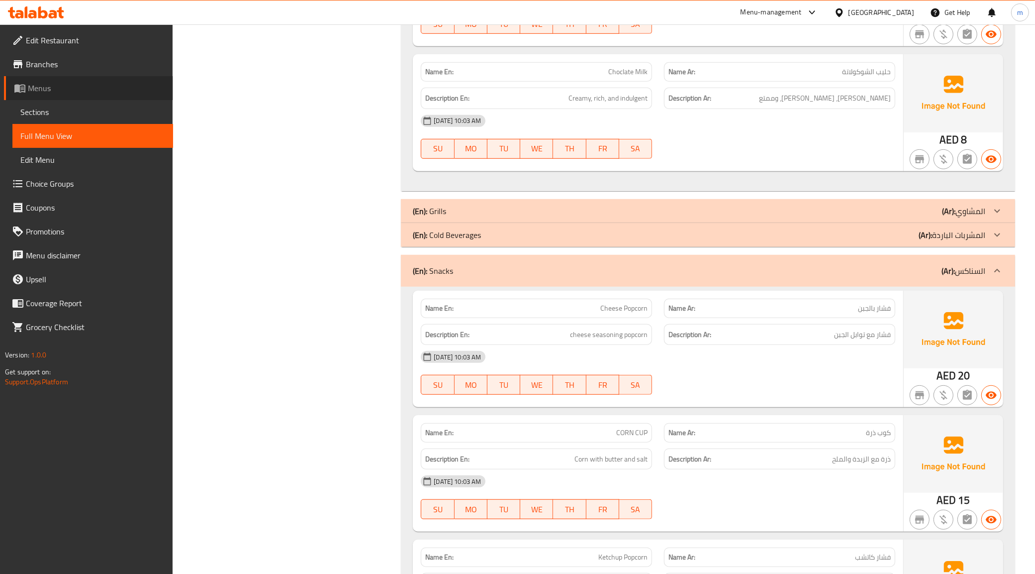
click at [48, 86] on span "Menus" at bounding box center [96, 88] width 137 height 12
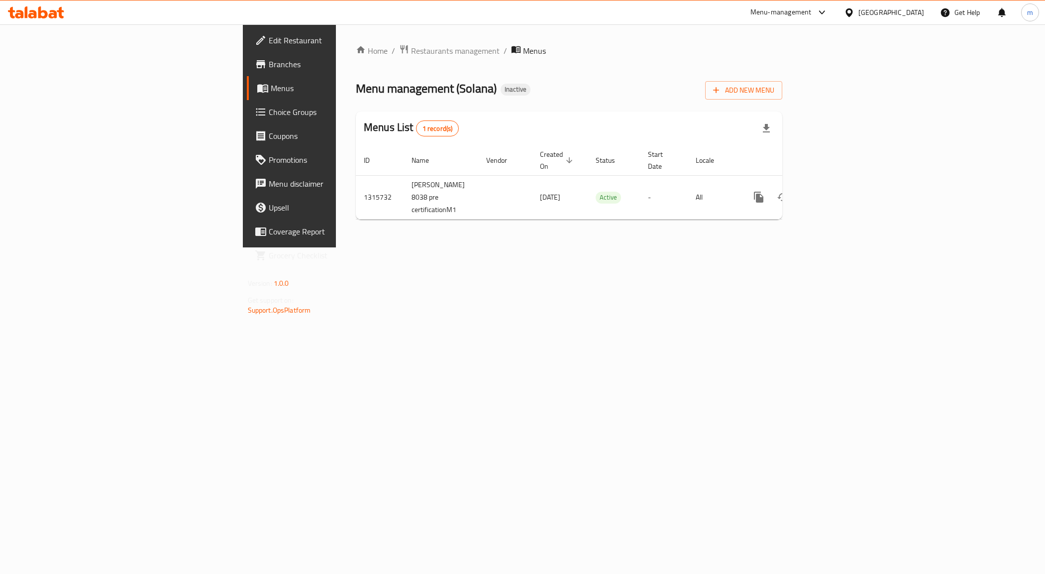
click at [645, 247] on div "Home / Restaurants management / Menus Menu management ( Solana ) Inactive Add N…" at bounding box center [569, 135] width 466 height 223
click at [539, 247] on div "Home / Restaurants management / Menus Menu management ( Solana ) Inactive Add N…" at bounding box center [569, 135] width 466 height 223
